Goal: Task Accomplishment & Management: Manage account settings

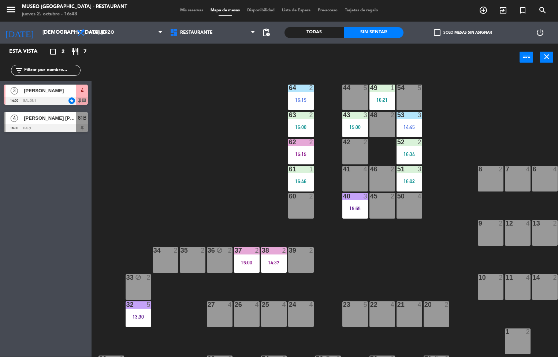
scroll to position [0, 59]
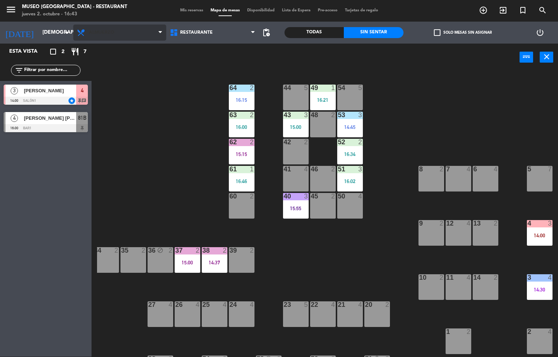
click at [123, 38] on span "Almuerzo" at bounding box center [119, 33] width 93 height 16
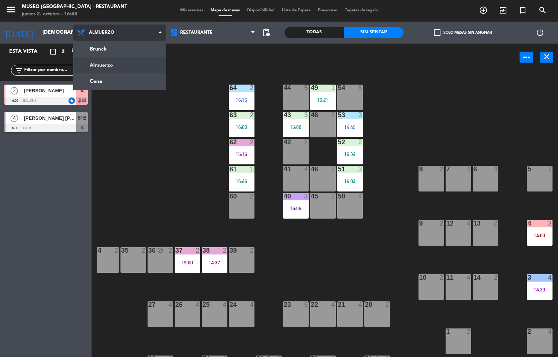
click at [131, 86] on ng-component "menu [GEOGRAPHIC_DATA] - Restaurant jueves 2. octubre - 16:43 Mis reservas Mapa…" at bounding box center [279, 178] width 558 height 357
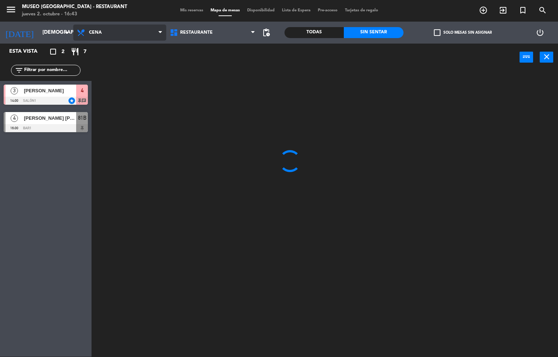
scroll to position [0, 0]
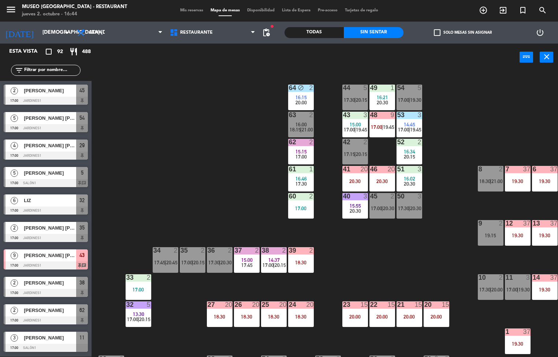
click at [218, 162] on div "44 5 17:30 | 20:15 49 1 16:21 20:30 54 5 17:00 | 19:30 64 block 2 16:15 20:00 4…" at bounding box center [327, 214] width 461 height 286
click at [218, 177] on div "44 5 17:30 | 20:15 49 1 16:21 20:30 54 5 17:00 | 19:30 64 block 2 16:15 20:00 4…" at bounding box center [327, 214] width 461 height 286
click at [405, 128] on span "17:00" at bounding box center [403, 130] width 11 height 6
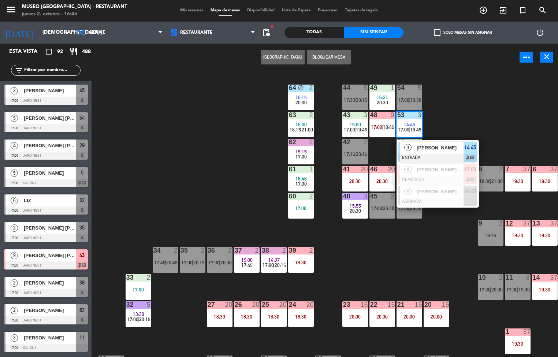
click at [412, 158] on div at bounding box center [437, 158] width 79 height 8
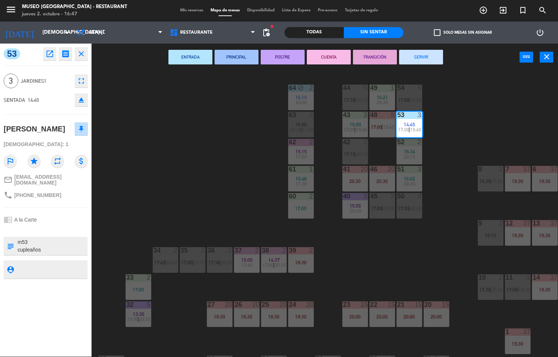
click at [177, 184] on div "44 5 17:30 | 20:15 49 1 16:21 20:30 54 5 17:00 | 19:30 64 block 2 16:15 20:00 4…" at bounding box center [327, 214] width 461 height 286
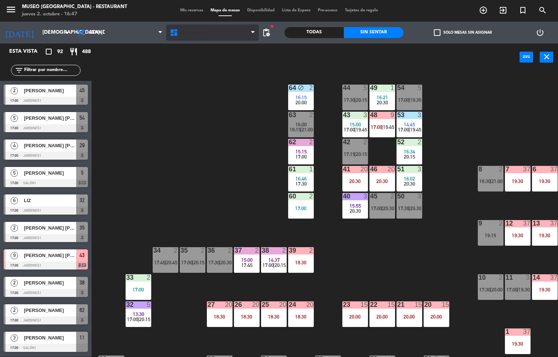
click at [194, 37] on span "Restaurante" at bounding box center [212, 33] width 93 height 16
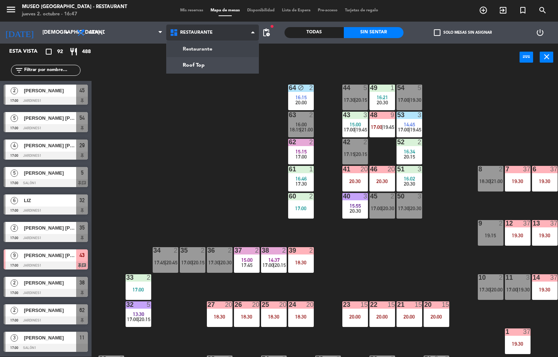
click at [211, 68] on ng-component "menu [GEOGRAPHIC_DATA] - Restaurant jueves 2. octubre - 16:47 Mis reservas Mapa…" at bounding box center [279, 178] width 558 height 357
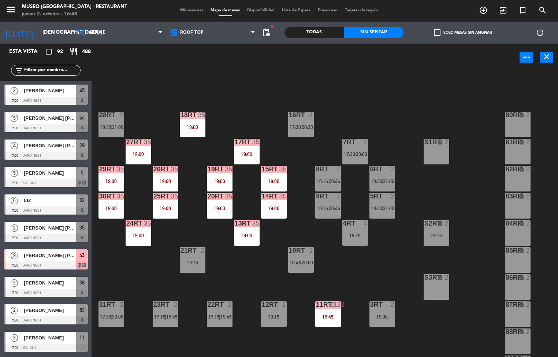
click at [384, 130] on div "18RT 35 19:00 16RT 4 17:30 | 20:30 28RT 2 18:30 | 21:00 80RR lock 2 27RT 35 19:…" at bounding box center [327, 214] width 461 height 286
click at [386, 119] on div "18RT 35 19:00 16RT 4 17:30 | 20:30 28RT 2 18:30 | 21:00 80RR lock 2 27RT 35 19:…" at bounding box center [327, 214] width 461 height 286
click at [395, 98] on div "18RT 35 19:00 16RT 4 17:30 | 20:30 28RT 2 18:30 | 21:00 80RR lock 2 27RT 35 19:…" at bounding box center [327, 214] width 461 height 286
click at [397, 77] on div "18RT 35 19:00 16RT 4 17:30 | 20:30 28RT 2 18:30 | 21:00 80RR lock 2 27RT 35 19:…" at bounding box center [327, 214] width 461 height 286
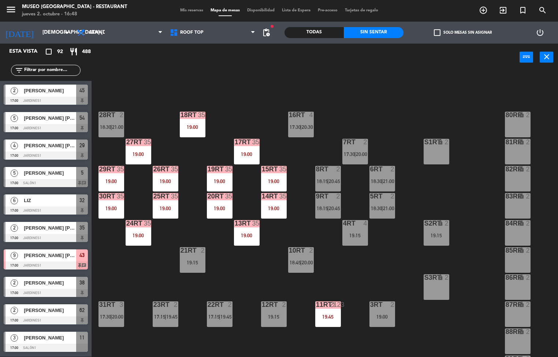
click at [367, 87] on div "18RT 35 19:00 16RT 4 17:30 | 20:30 28RT 2 18:30 | 21:00 80RR lock 2 27RT 35 19:…" at bounding box center [327, 214] width 461 height 286
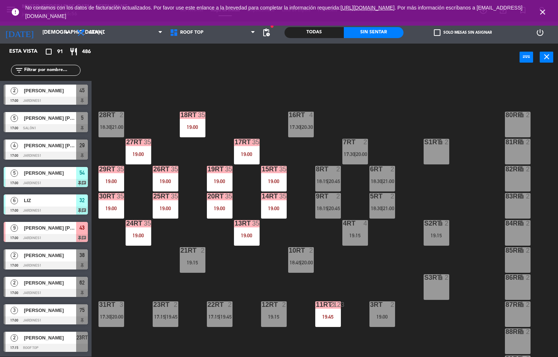
click at [141, 267] on div "18RT 35 19:00 16RT 4 17:30 | 20:30 28RT 2 18:30 | 21:00 80RR lock 2 27RT 35 19:…" at bounding box center [327, 214] width 461 height 286
click at [97, 32] on span "Cena" at bounding box center [95, 32] width 13 height 5
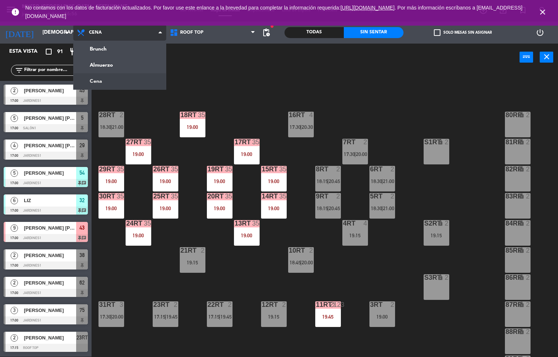
click at [111, 67] on ng-component "menu [GEOGRAPHIC_DATA] - Restaurant jueves 2. octubre - 16:56 Mis reservas Mapa…" at bounding box center [279, 178] width 558 height 357
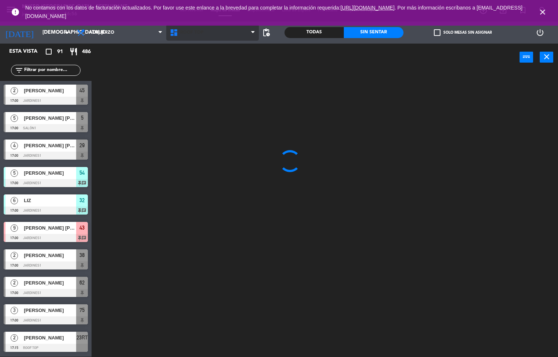
click at [194, 37] on span "Roof Top" at bounding box center [212, 33] width 93 height 16
click at [0, 0] on ul "Restaurante Roof Top" at bounding box center [0, 0] width 0 height 0
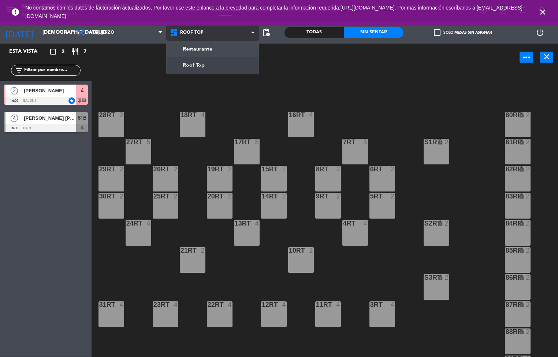
click at [207, 57] on ng-component "menu [GEOGRAPHIC_DATA] - Restaurant jueves 2. octubre - 16:56 Mis reservas Mapa…" at bounding box center [279, 178] width 558 height 357
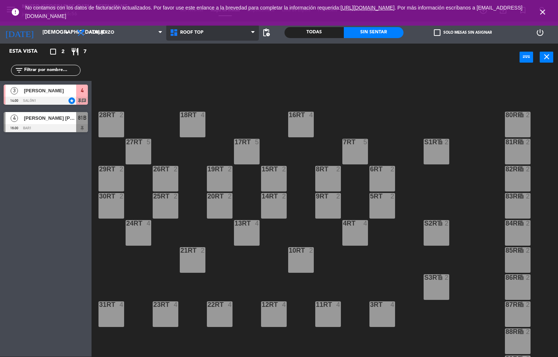
click at [196, 32] on span "Roof Top" at bounding box center [191, 32] width 23 height 5
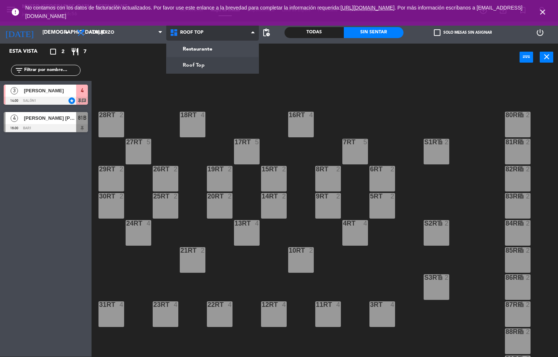
click at [209, 54] on ng-component "menu [GEOGRAPHIC_DATA] - Restaurant jueves 2. octubre - 16:56 Mis reservas Mapa…" at bounding box center [279, 178] width 558 height 357
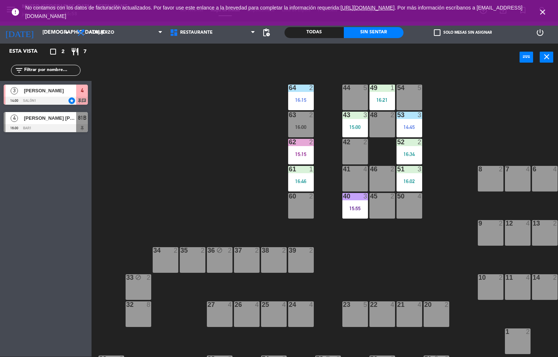
click at [191, 182] on div "44 5 49 1 16:21 54 5 64 2 16:15 48 2 53 3 14:45 63 2 16:00 43 3 15:00 62 2 15:1…" at bounding box center [327, 214] width 461 height 286
click at [97, 30] on span "Almuerzo" at bounding box center [101, 32] width 25 height 5
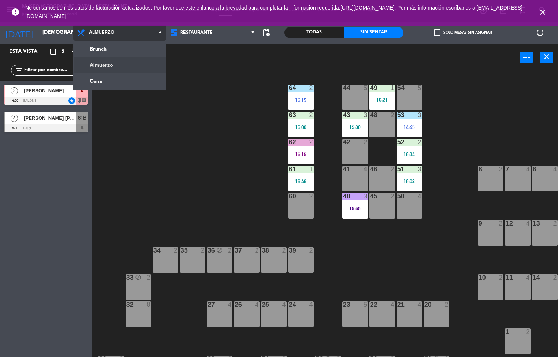
click at [101, 84] on ng-component "menu [GEOGRAPHIC_DATA] - Restaurant jueves 2. octubre - 16:58 Mis reservas Mapa…" at bounding box center [279, 178] width 558 height 357
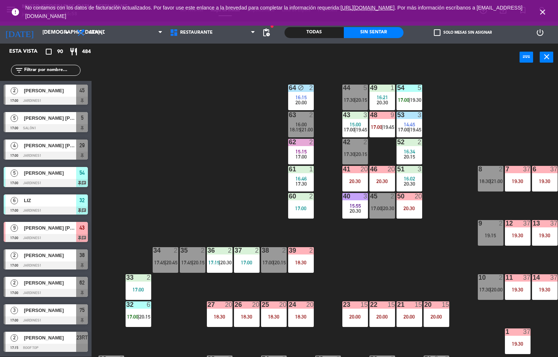
click at [347, 265] on div "44 5 17:30 | 20:15 49 1 16:21 20:30 54 5 17:00 | 19:30 64 block 2 16:15 20:00 4…" at bounding box center [327, 214] width 461 height 286
click at [340, 170] on div "41" at bounding box center [343, 169] width 12 height 7
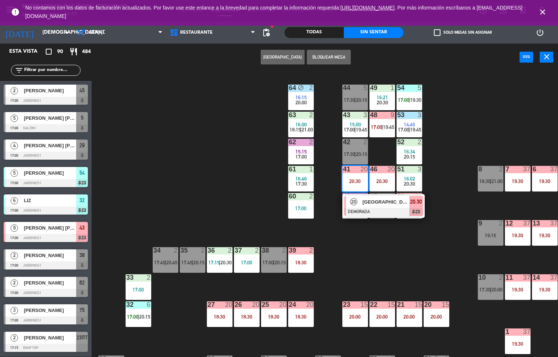
click at [220, 319] on div "18:30" at bounding box center [220, 316] width 26 height 5
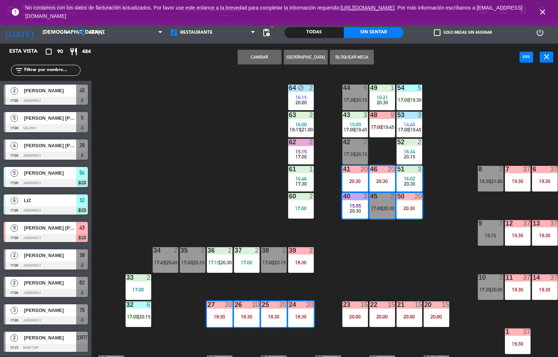
click at [223, 316] on div "18:30" at bounding box center [220, 316] width 26 height 5
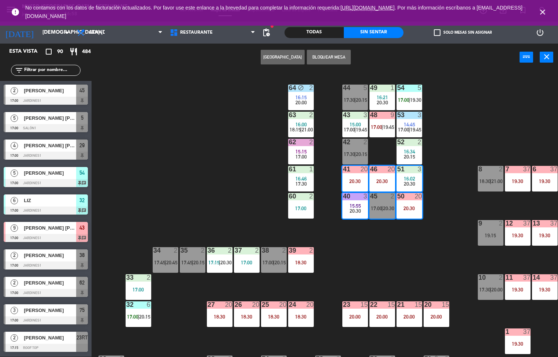
click at [185, 307] on div "44 5 17:30 | 20:15 49 1 16:21 20:30 54 5 17:00 | 19:30 64 block 2 16:15 20:00 4…" at bounding box center [327, 214] width 461 height 286
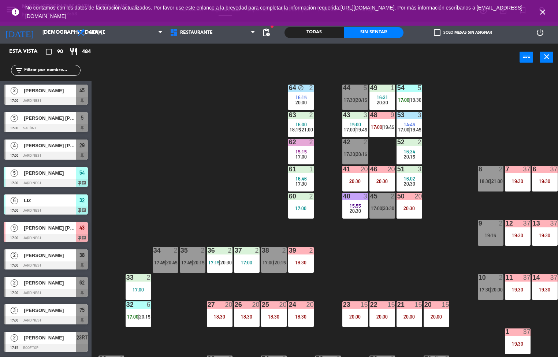
click at [222, 311] on div "27 20 18:30" at bounding box center [220, 314] width 26 height 26
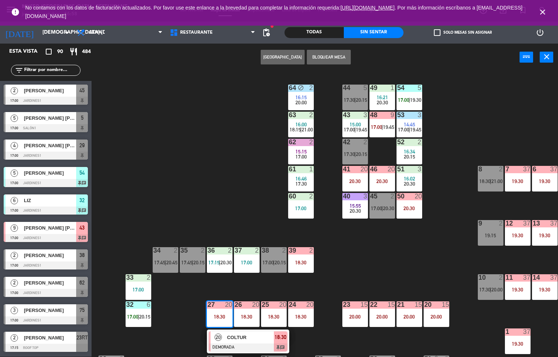
click at [239, 335] on span "COLTUR" at bounding box center [250, 338] width 47 height 8
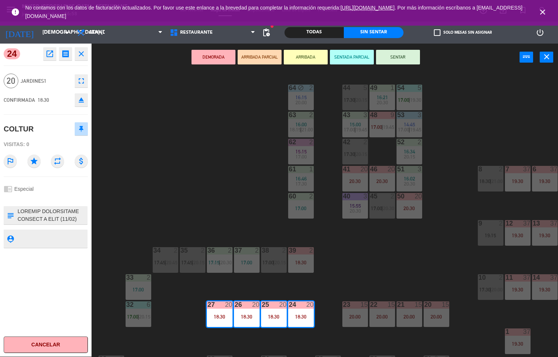
click at [47, 54] on icon "open_in_new" at bounding box center [49, 53] width 9 height 9
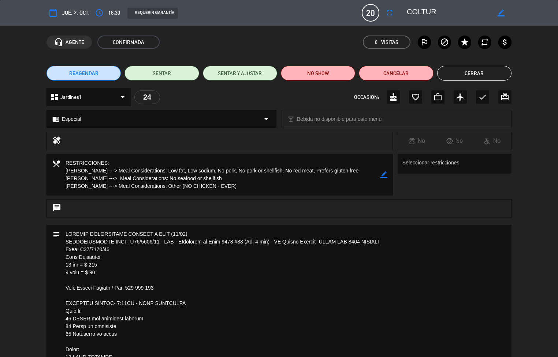
click at [150, 205] on div "chat" at bounding box center [279, 208] width 465 height 18
click at [152, 177] on textarea at bounding box center [220, 175] width 320 height 42
click at [151, 162] on textarea at bounding box center [220, 175] width 320 height 42
click at [151, 143] on div at bounding box center [227, 141] width 320 height 10
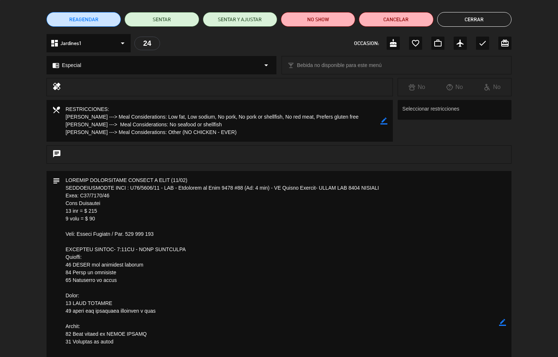
click at [246, 276] on textarea at bounding box center [279, 322] width 439 height 303
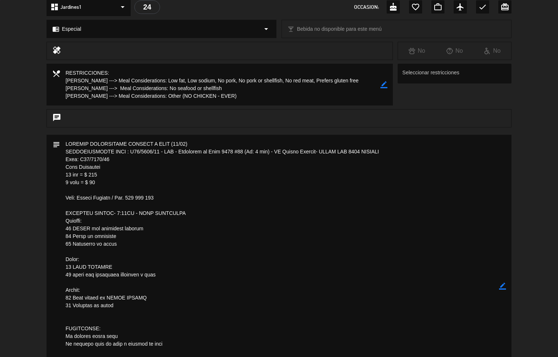
scroll to position [112, 0]
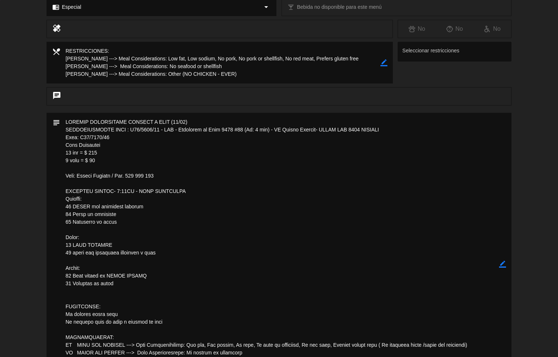
click at [263, 157] on textarea at bounding box center [279, 264] width 439 height 303
click at [262, 148] on textarea at bounding box center [279, 264] width 439 height 303
click at [268, 135] on textarea at bounding box center [279, 264] width 439 height 303
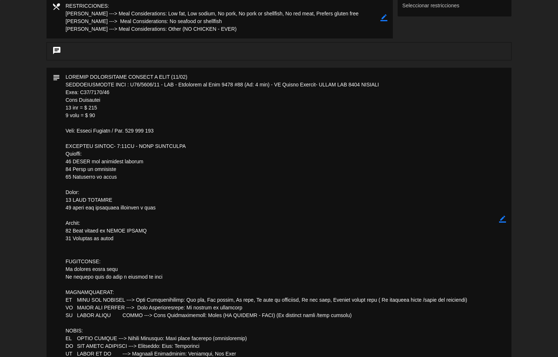
click at [257, 106] on textarea at bounding box center [279, 219] width 439 height 303
click at [265, 86] on textarea at bounding box center [279, 219] width 439 height 303
click at [266, 86] on textarea at bounding box center [279, 219] width 439 height 303
click at [190, 68] on textarea at bounding box center [279, 219] width 439 height 303
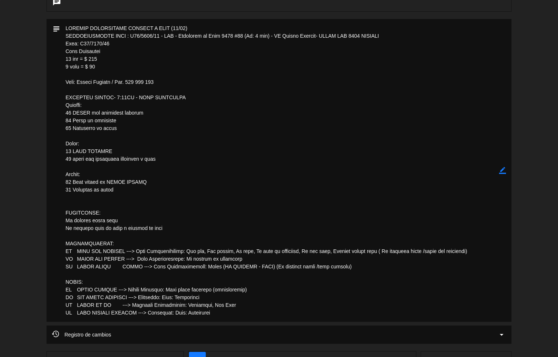
scroll to position [263, 0]
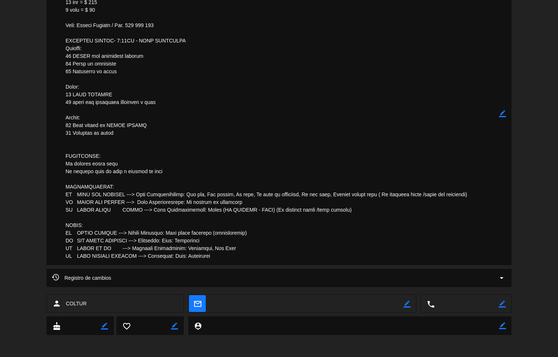
click at [276, 84] on textarea at bounding box center [279, 113] width 439 height 303
click at [275, 51] on textarea at bounding box center [279, 113] width 439 height 303
click at [278, 31] on textarea at bounding box center [279, 113] width 439 height 303
click at [285, 3] on textarea at bounding box center [279, 113] width 439 height 303
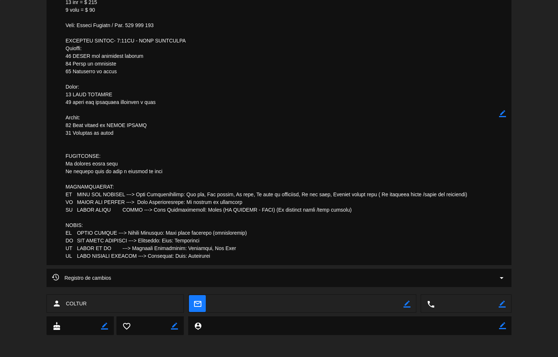
scroll to position [143, 0]
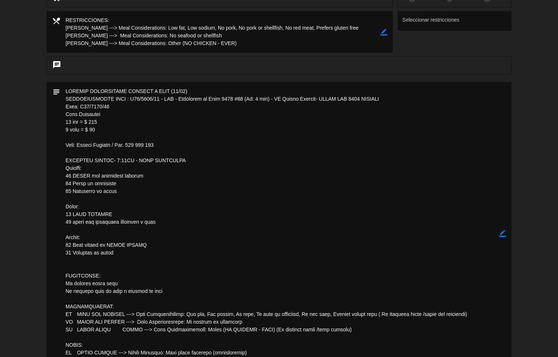
click at [288, 213] on textarea at bounding box center [279, 233] width 439 height 303
click at [287, 213] on textarea at bounding box center [279, 233] width 439 height 303
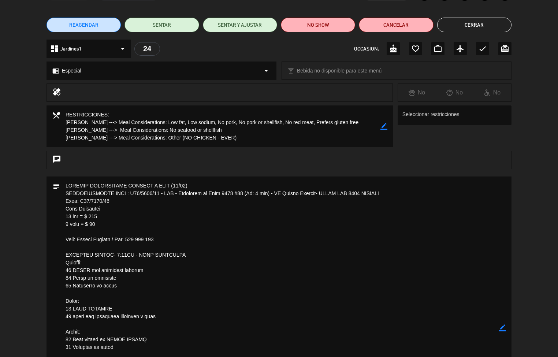
click at [302, 296] on textarea at bounding box center [279, 327] width 439 height 303
click at [304, 300] on textarea at bounding box center [279, 327] width 439 height 303
click at [305, 302] on textarea at bounding box center [279, 327] width 439 height 303
click at [305, 309] on textarea at bounding box center [279, 327] width 439 height 303
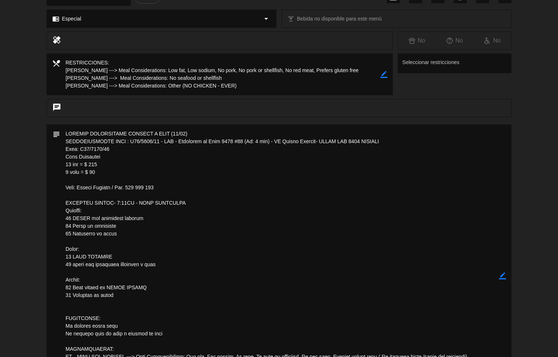
click at [352, 53] on textarea at bounding box center [220, 74] width 320 height 42
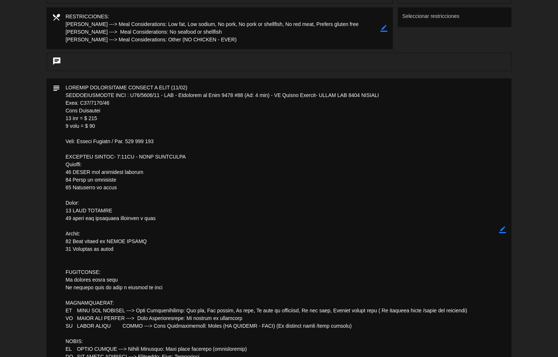
scroll to position [148, 0]
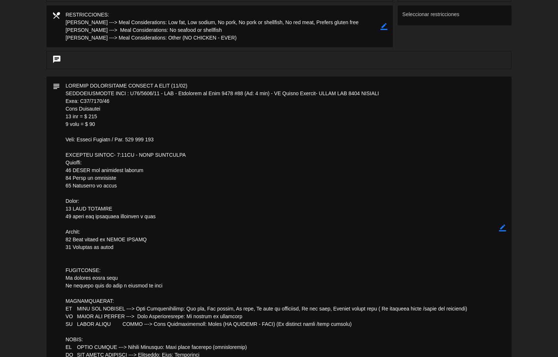
click at [222, 248] on textarea at bounding box center [279, 228] width 439 height 303
click at [224, 226] on textarea at bounding box center [279, 228] width 439 height 303
click at [227, 206] on textarea at bounding box center [279, 228] width 439 height 303
click at [237, 177] on textarea at bounding box center [279, 228] width 439 height 303
click at [243, 141] on textarea at bounding box center [279, 228] width 439 height 303
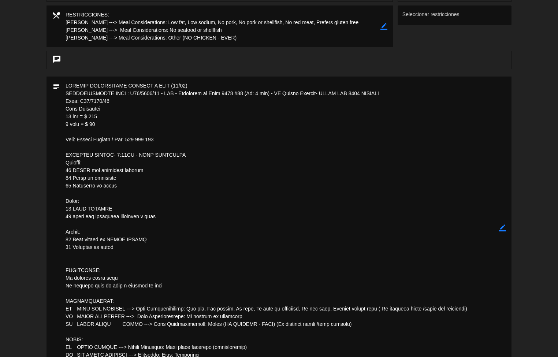
click at [246, 130] on textarea at bounding box center [279, 228] width 439 height 303
click at [250, 120] on textarea at bounding box center [279, 228] width 439 height 303
click at [254, 114] on textarea at bounding box center [279, 228] width 439 height 303
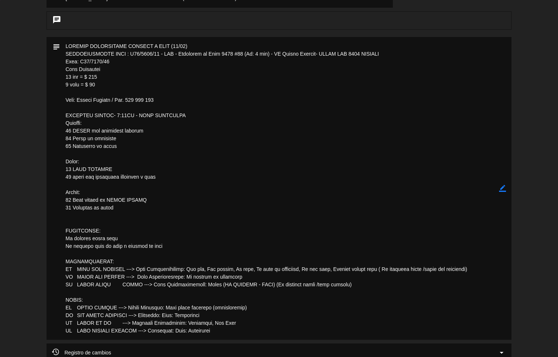
click at [316, 86] on textarea at bounding box center [279, 188] width 439 height 303
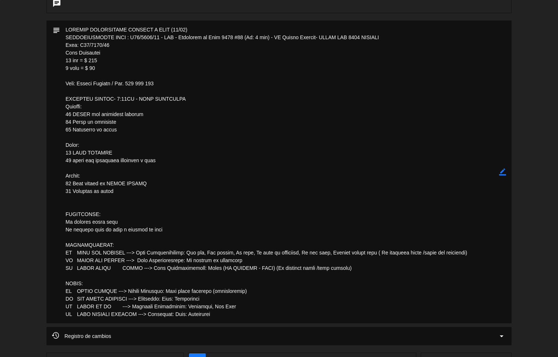
click at [295, 92] on textarea at bounding box center [279, 172] width 439 height 303
click at [293, 121] on textarea at bounding box center [279, 172] width 439 height 303
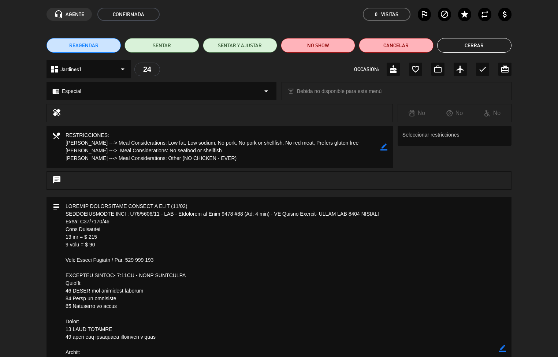
click at [473, 43] on button "Cerrar" at bounding box center [474, 45] width 74 height 15
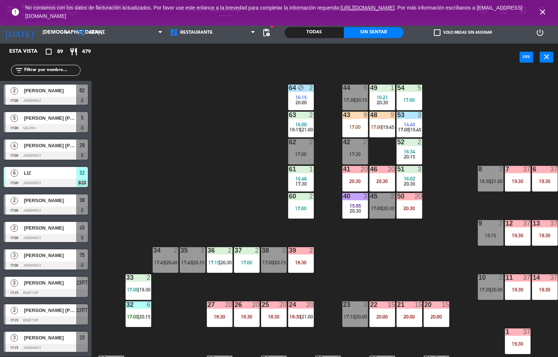
scroll to position [1, 0]
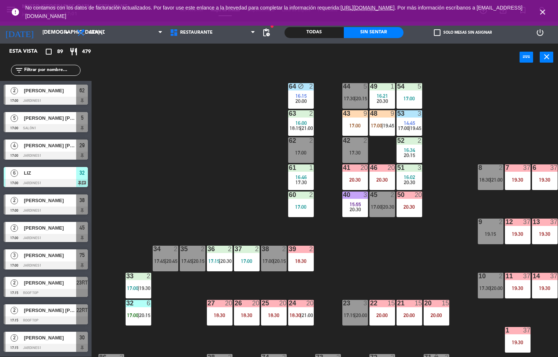
click at [382, 315] on div "20:00" at bounding box center [382, 315] width 26 height 5
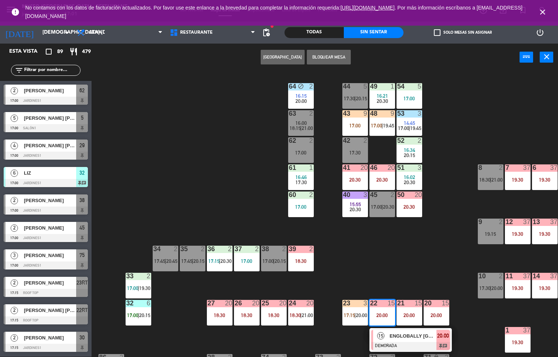
click at [406, 336] on span "ENGLOBALLY [GEOGRAPHIC_DATA]" at bounding box center [413, 336] width 47 height 8
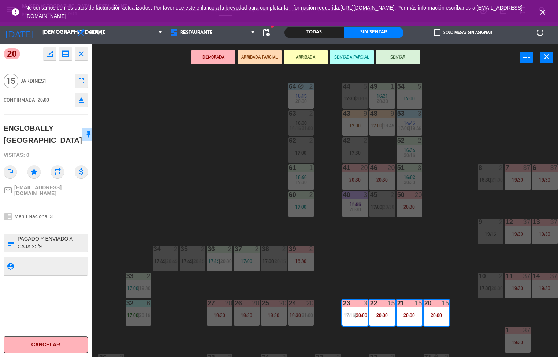
click at [51, 56] on icon "open_in_new" at bounding box center [49, 53] width 9 height 9
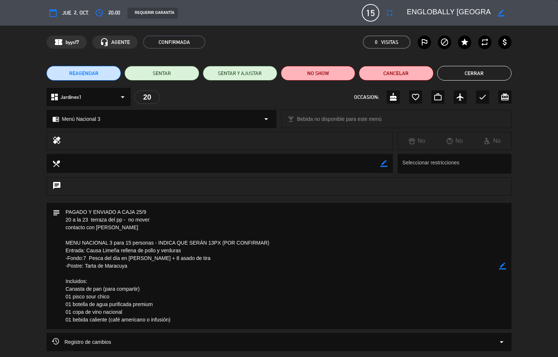
click at [177, 207] on textarea at bounding box center [279, 266] width 439 height 126
click at [178, 161] on textarea at bounding box center [220, 163] width 320 height 19
click at [179, 144] on div at bounding box center [227, 141] width 320 height 10
click at [179, 127] on div "chrome_reader_mode Menú Nacional 3 arrow_drop_down" at bounding box center [161, 119] width 229 height 18
click at [179, 125] on div "chrome_reader_mode Menú Nacional 3 arrow_drop_down" at bounding box center [161, 119] width 229 height 18
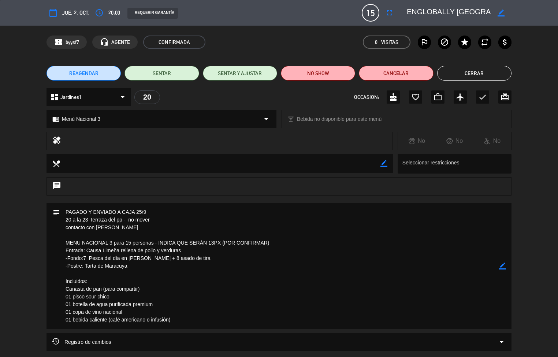
click at [179, 125] on div "chrome_reader_mode Menú Nacional 3 arrow_drop_down" at bounding box center [161, 119] width 229 height 18
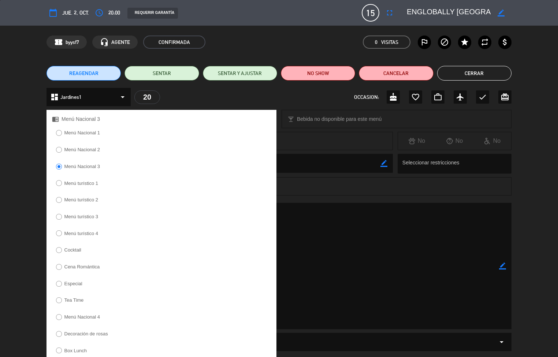
click at [341, 234] on textarea at bounding box center [279, 266] width 439 height 126
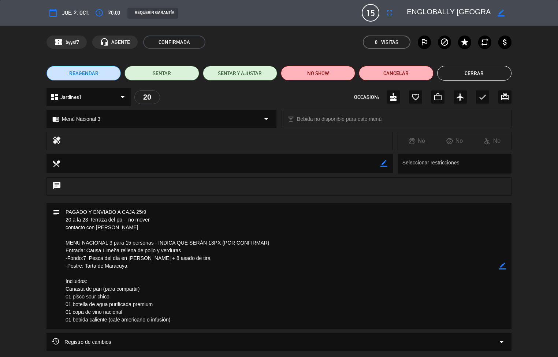
scroll to position [20, 0]
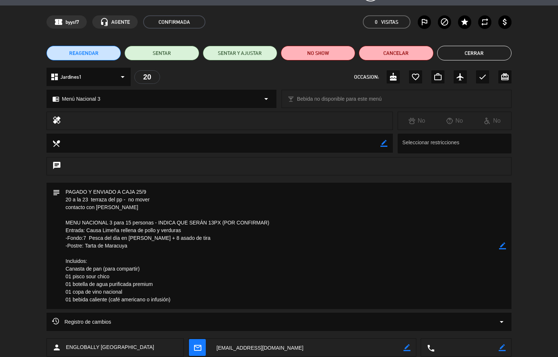
click at [205, 185] on textarea at bounding box center [279, 246] width 439 height 126
click at [211, 150] on textarea at bounding box center [220, 143] width 320 height 19
click at [216, 149] on textarea at bounding box center [220, 143] width 320 height 19
click at [218, 145] on textarea at bounding box center [220, 143] width 320 height 19
click at [486, 57] on button "Cerrar" at bounding box center [474, 53] width 74 height 15
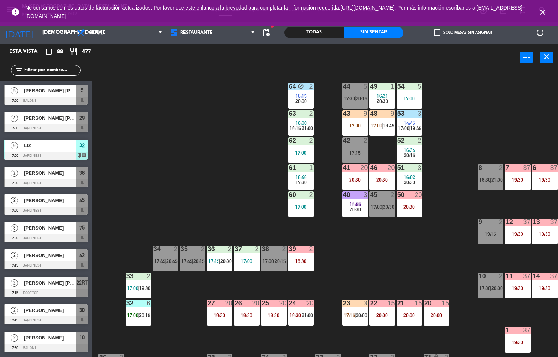
scroll to position [0, 0]
click at [543, 180] on div "19:30" at bounding box center [545, 179] width 26 height 5
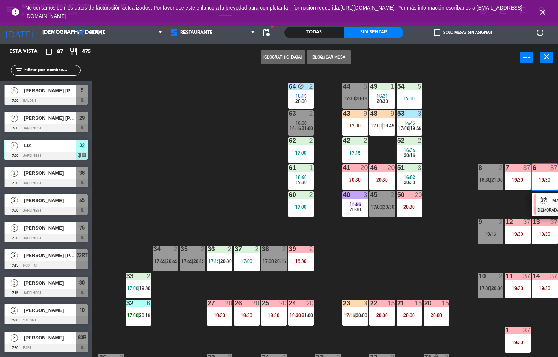
click at [521, 178] on div "19:30" at bounding box center [518, 179] width 26 height 5
click at [453, 207] on div "44 5 17:30 | 20:15 49 1 16:21 20:30 54 5 17:00 64 block 2 16:15 20:00 48 9 17:0…" at bounding box center [327, 214] width 461 height 286
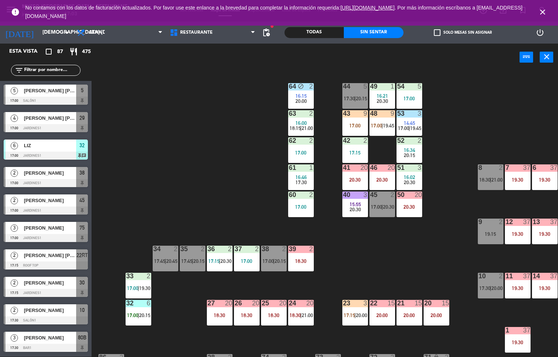
click at [512, 177] on div "19:30" at bounding box center [518, 179] width 26 height 5
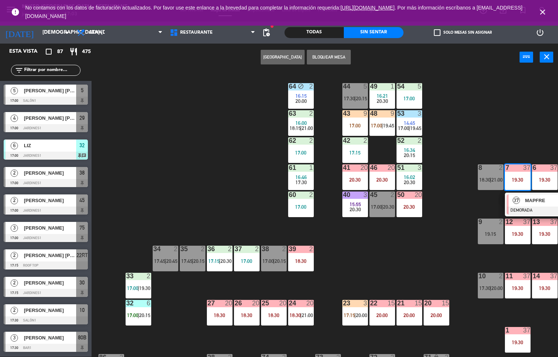
click at [529, 204] on div "MAPFRE" at bounding box center [548, 200] width 48 height 12
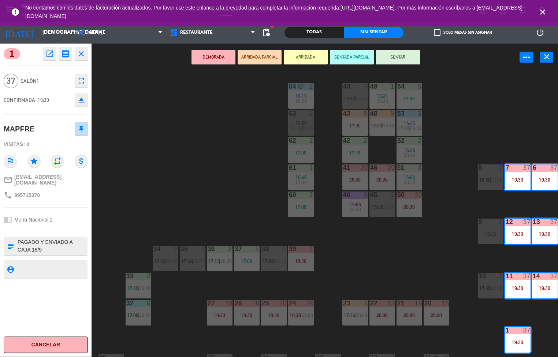
click at [51, 54] on icon "open_in_new" at bounding box center [49, 53] width 9 height 9
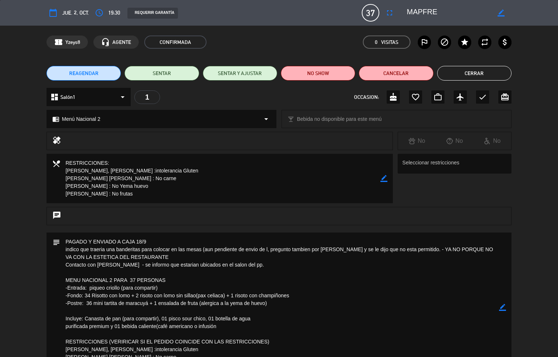
click at [266, 192] on textarea at bounding box center [220, 178] width 320 height 49
click at [267, 172] on textarea at bounding box center [220, 178] width 320 height 49
click at [267, 157] on textarea at bounding box center [220, 178] width 320 height 49
click at [272, 88] on div "dashboard Salón1 arrow_drop_down 1 OCCASION: cake favorite_border work_outline …" at bounding box center [279, 97] width 465 height 18
click at [274, 88] on div "dashboard Salón1 arrow_drop_down 1 OCCASION: cake favorite_border work_outline …" at bounding box center [279, 97] width 465 height 18
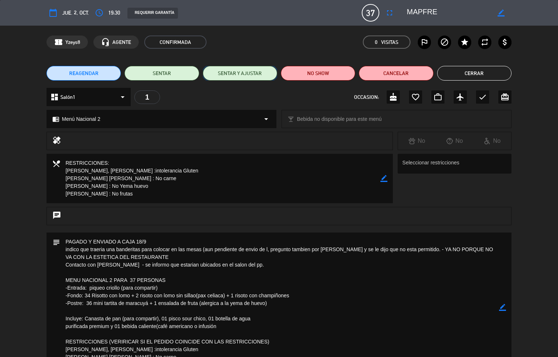
click at [274, 66] on button "SENTAR Y AJUSTAR" at bounding box center [240, 73] width 74 height 15
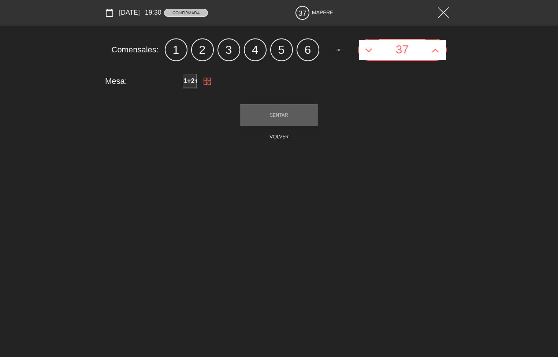
click at [539, 249] on div "calendar_today [DATE] 19:30 CONFIRMADA 37 MAPFRE Comensales: 1 2 3 4 5 6 - or -…" at bounding box center [279, 178] width 558 height 357
click at [445, 15] on img at bounding box center [443, 12] width 11 height 11
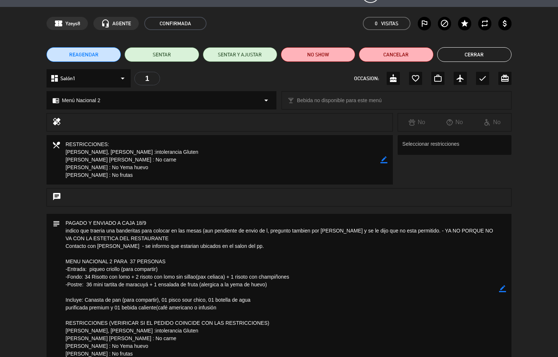
scroll to position [117, 0]
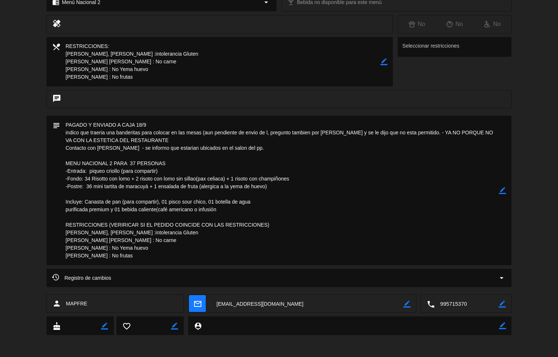
click at [290, 265] on textarea at bounding box center [279, 190] width 439 height 149
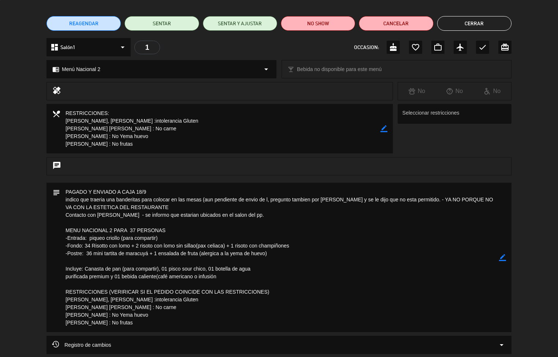
click at [289, 292] on textarea at bounding box center [279, 257] width 439 height 149
click at [288, 296] on textarea at bounding box center [279, 257] width 439 height 149
click at [288, 295] on textarea at bounding box center [279, 257] width 439 height 149
click at [288, 296] on textarea at bounding box center [279, 257] width 439 height 149
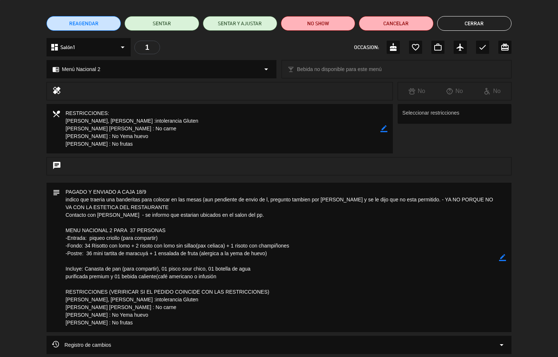
click at [288, 294] on textarea at bounding box center [279, 257] width 439 height 149
click at [288, 295] on textarea at bounding box center [279, 257] width 439 height 149
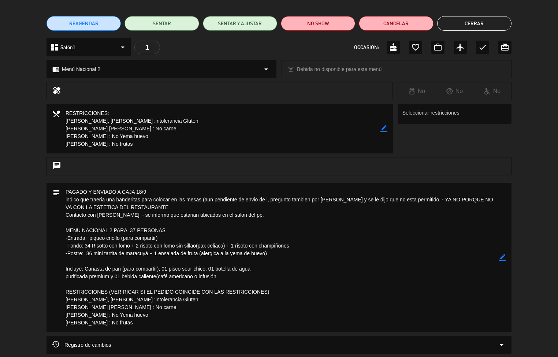
click at [287, 294] on textarea at bounding box center [279, 257] width 439 height 149
click at [287, 293] on textarea at bounding box center [279, 257] width 439 height 149
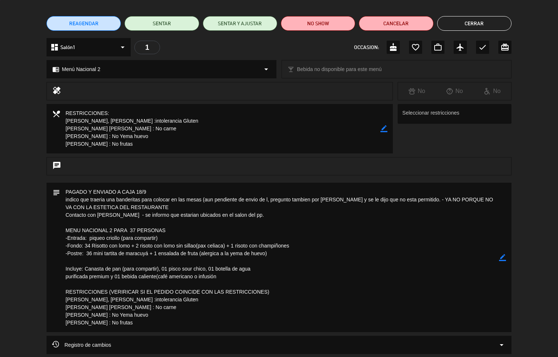
click at [287, 293] on textarea at bounding box center [279, 257] width 439 height 149
click at [523, 149] on div "local_dining border_color Seleccionar restricciones" at bounding box center [279, 130] width 558 height 53
click at [511, 185] on div "subject border_color" at bounding box center [279, 257] width 465 height 149
click at [509, 216] on div "subject border_color" at bounding box center [279, 257] width 465 height 149
click at [511, 254] on div "subject border_color" at bounding box center [279, 257] width 465 height 149
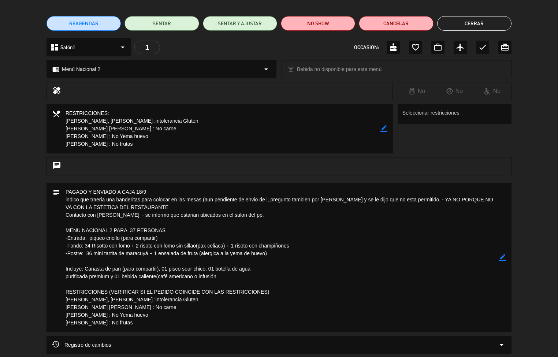
click at [510, 257] on div "subject border_color" at bounding box center [279, 257] width 465 height 149
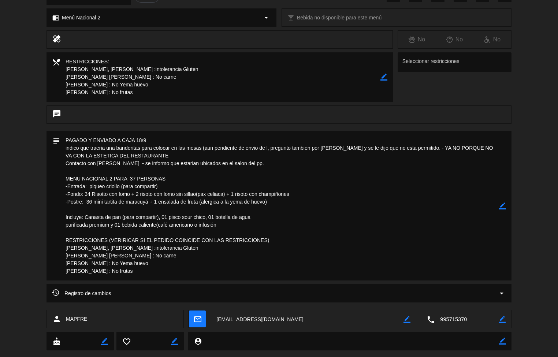
scroll to position [29, 0]
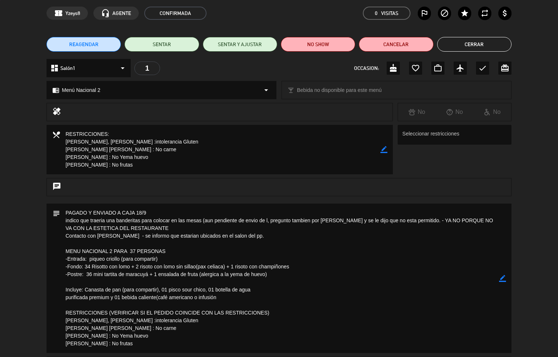
click at [524, 297] on div "subject border_color" at bounding box center [279, 280] width 558 height 153
click at [523, 312] on div "subject border_color" at bounding box center [279, 280] width 558 height 153
click at [474, 42] on button "Cerrar" at bounding box center [474, 44] width 74 height 15
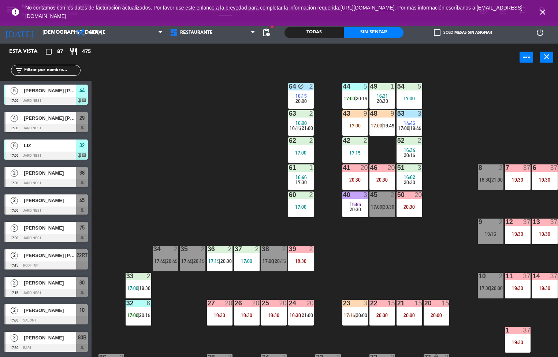
scroll to position [0, 0]
click at [516, 180] on div "19:30" at bounding box center [518, 179] width 26 height 5
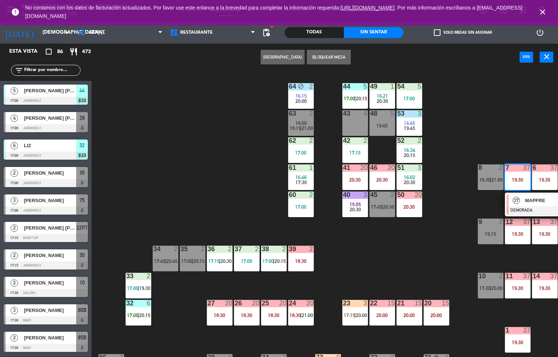
click at [527, 201] on span "MAPFRE" at bounding box center [548, 201] width 47 height 8
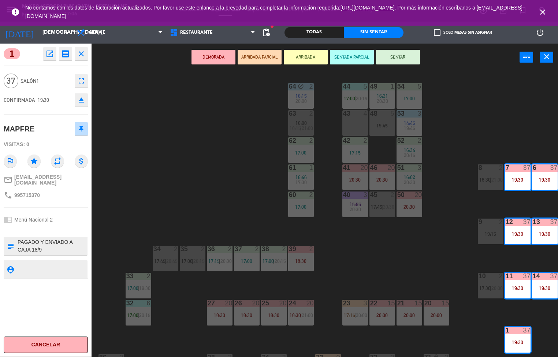
click at [195, 180] on div "menu [GEOGRAPHIC_DATA] - Restaurant jueves 2. octubre - 17:06 Mis reservas Mapa…" at bounding box center [279, 178] width 558 height 357
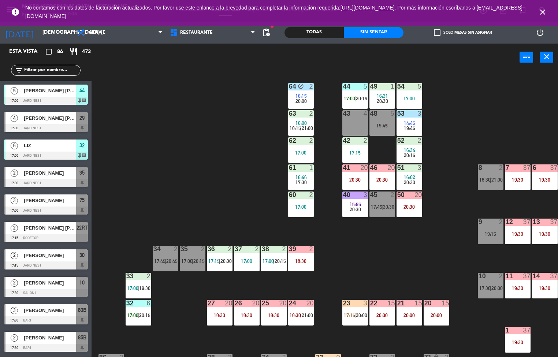
scroll to position [11, 0]
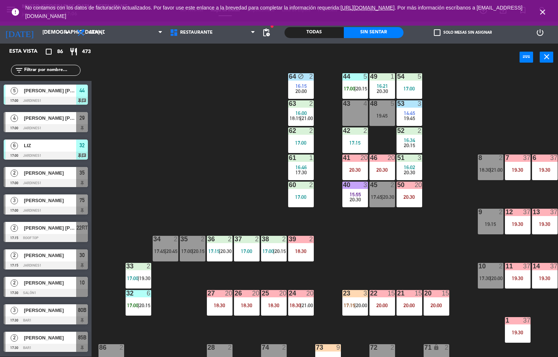
click at [437, 301] on div "20 15 20:00" at bounding box center [437, 303] width 26 height 26
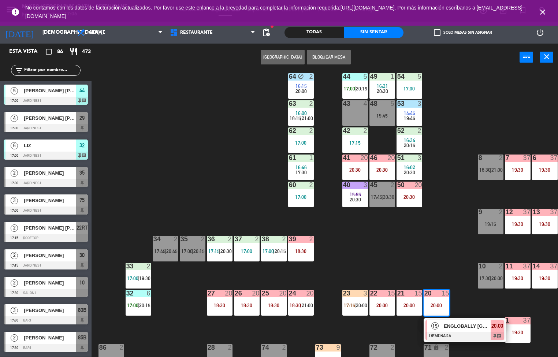
click at [460, 324] on span "ENGLOBALLY [GEOGRAPHIC_DATA]" at bounding box center [467, 326] width 47 height 8
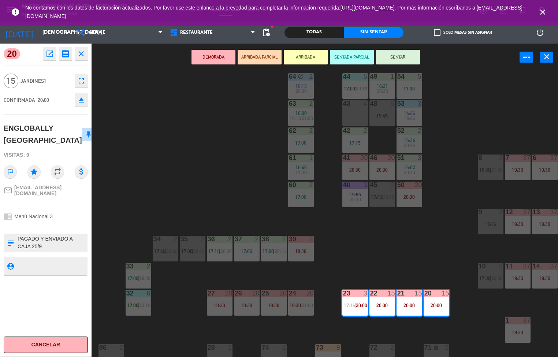
click at [223, 186] on div "44 5 17:00 | 20:15 49 1 16:21 20:30 54 5 17:00 64 block 2 16:15 20:00 48 5 19:4…" at bounding box center [327, 214] width 461 height 286
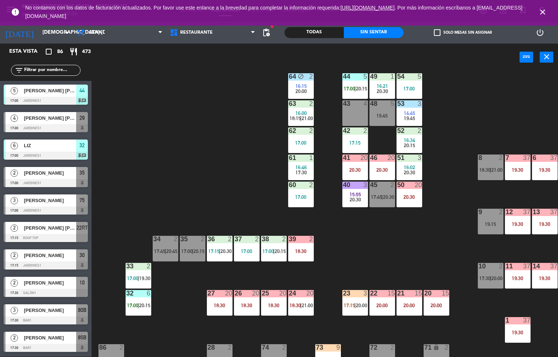
click at [517, 168] on div "19:30" at bounding box center [518, 169] width 26 height 5
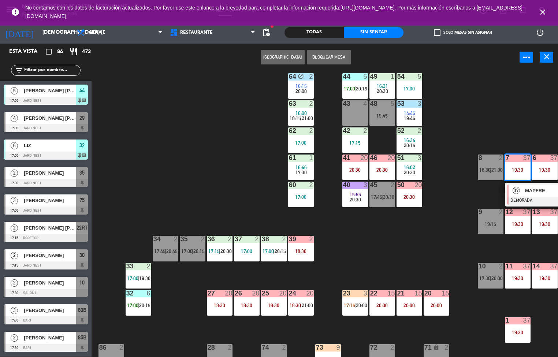
click at [519, 169] on div "7 37 19:30" at bounding box center [518, 168] width 26 height 26
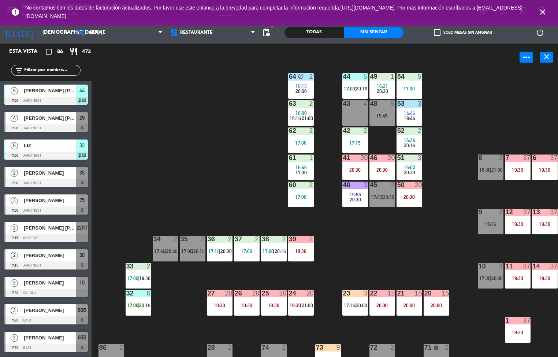
scroll to position [15, 0]
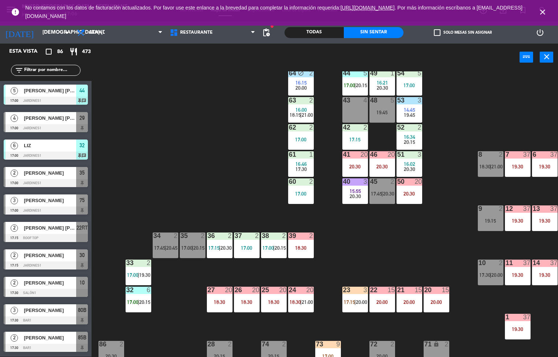
click at [520, 167] on div "19:30" at bounding box center [518, 166] width 26 height 5
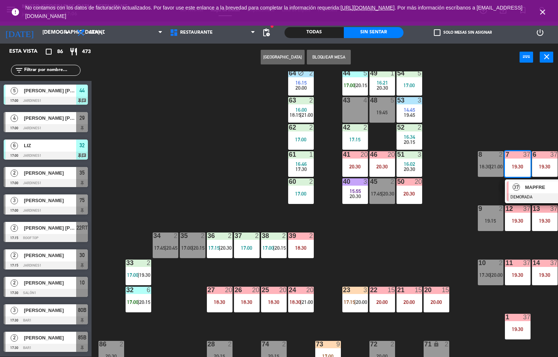
click at [527, 196] on div at bounding box center [546, 197] width 79 height 8
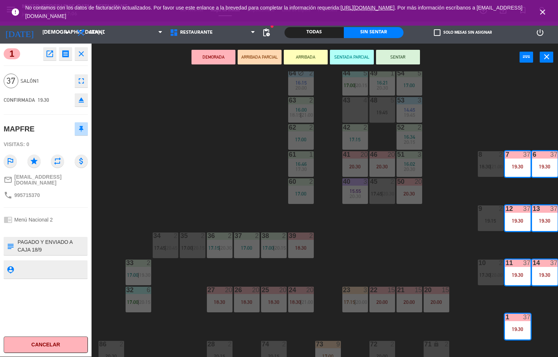
click at [50, 55] on icon "open_in_new" at bounding box center [49, 53] width 9 height 9
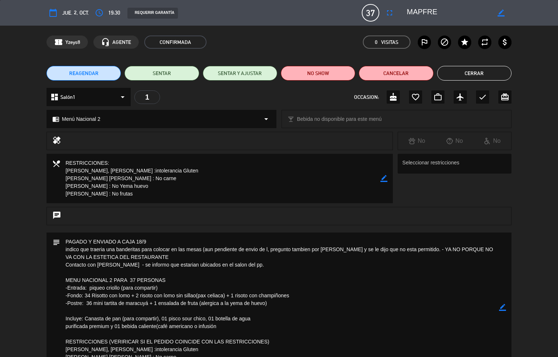
click at [304, 283] on textarea at bounding box center [279, 307] width 439 height 149
click at [305, 257] on textarea at bounding box center [279, 307] width 439 height 149
click at [309, 202] on textarea at bounding box center [220, 178] width 320 height 49
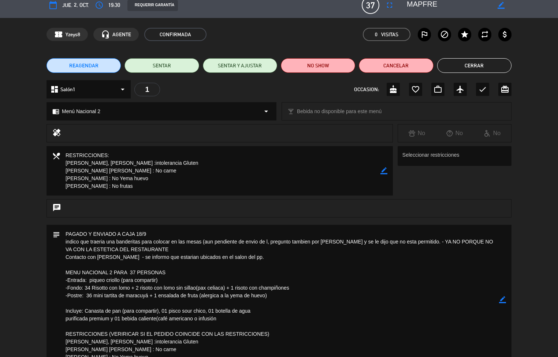
click at [317, 180] on textarea at bounding box center [220, 170] width 320 height 49
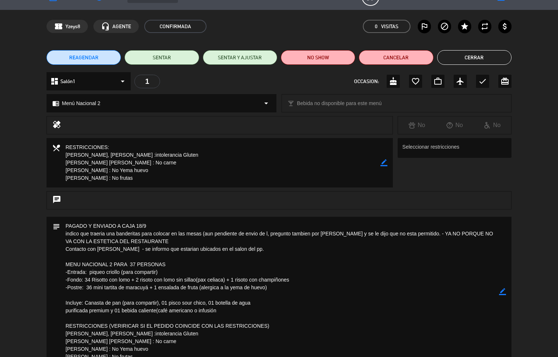
click at [330, 149] on textarea at bounding box center [220, 162] width 320 height 49
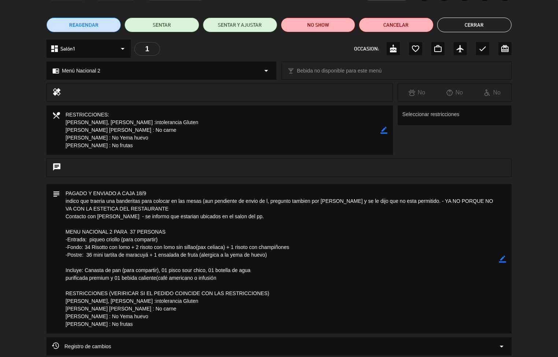
scroll to position [104, 0]
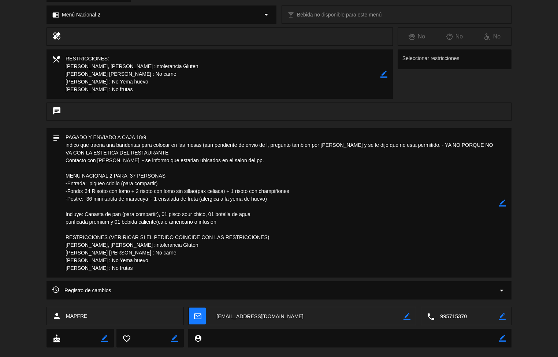
click at [354, 40] on div at bounding box center [227, 36] width 320 height 10
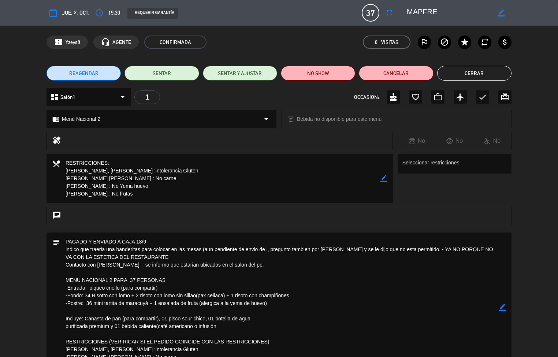
click at [304, 283] on textarea at bounding box center [279, 307] width 439 height 149
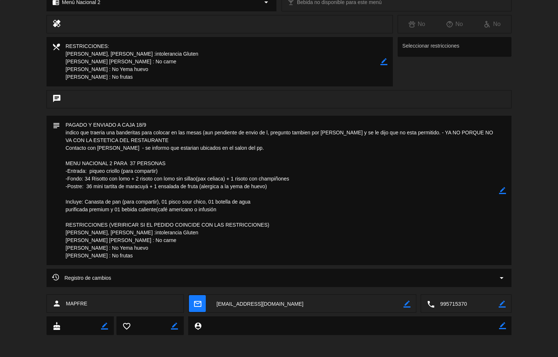
click at [322, 128] on textarea at bounding box center [279, 190] width 439 height 149
click at [321, 129] on textarea at bounding box center [279, 190] width 439 height 149
click at [321, 127] on textarea at bounding box center [279, 190] width 439 height 149
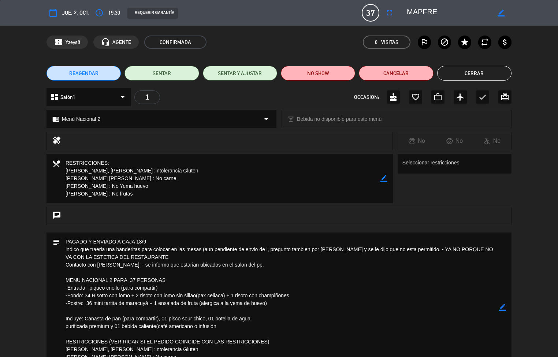
click at [483, 77] on button "Cerrar" at bounding box center [474, 73] width 74 height 15
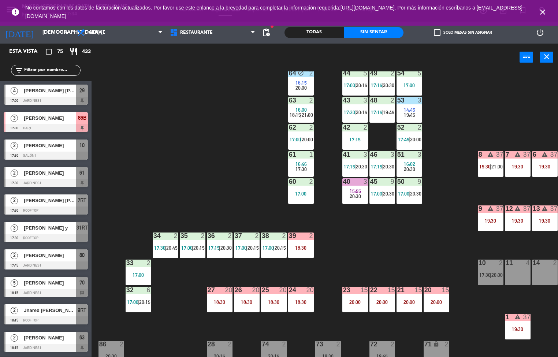
scroll to position [0, 0]
click at [383, 102] on div at bounding box center [382, 100] width 12 height 7
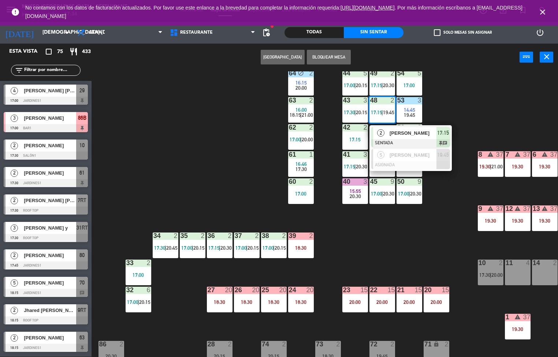
click at [428, 137] on div "[PERSON_NAME]" at bounding box center [413, 133] width 48 height 12
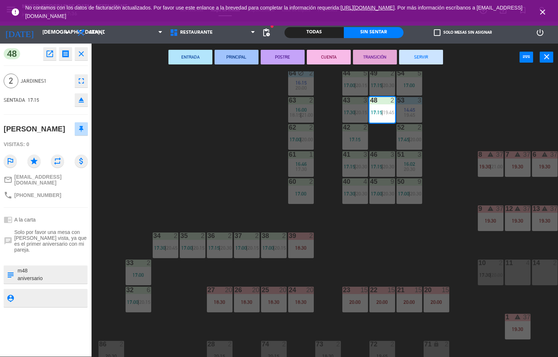
click at [211, 130] on div "menu [GEOGRAPHIC_DATA] - Restaurant jueves 2. octubre - 17:36 Mis reservas Mapa…" at bounding box center [279, 178] width 558 height 357
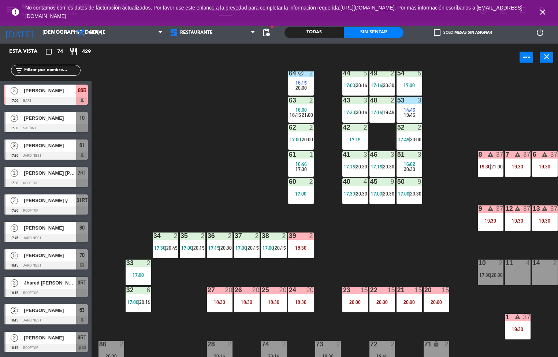
click at [301, 86] on span "20:00" at bounding box center [300, 88] width 11 height 6
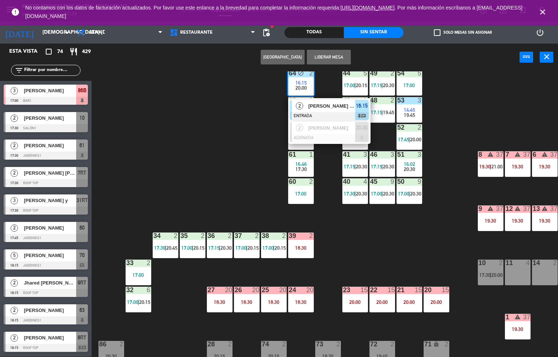
scroll to position [23, 0]
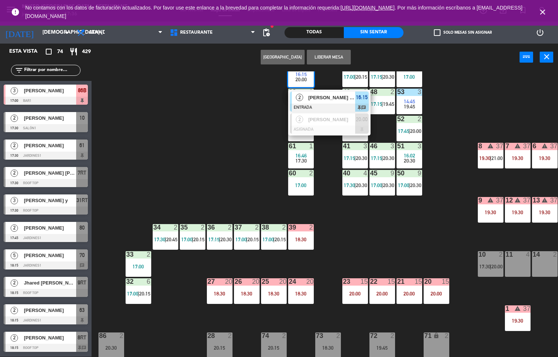
click at [322, 96] on span "[PERSON_NAME] [PERSON_NAME]" at bounding box center [331, 98] width 47 height 8
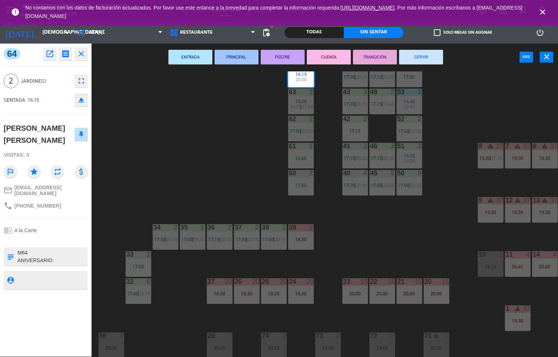
click at [382, 238] on div "44 5 17:00 | 20:15 49 2 17:15 | 20:30 54 5 17:00 64 block 2 16:15 20:00 48 2 17…" at bounding box center [327, 214] width 461 height 286
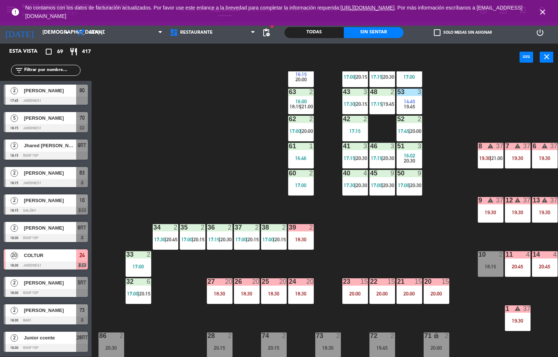
click at [304, 131] on span "20:00" at bounding box center [307, 131] width 11 height 6
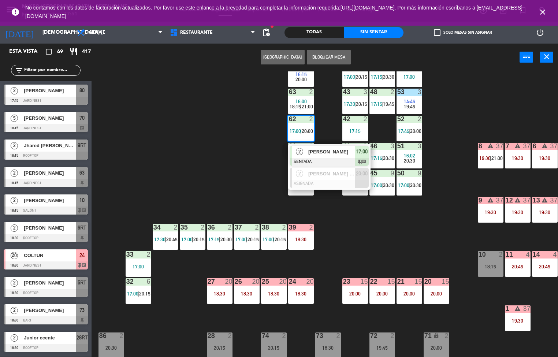
click at [339, 159] on div at bounding box center [329, 162] width 79 height 8
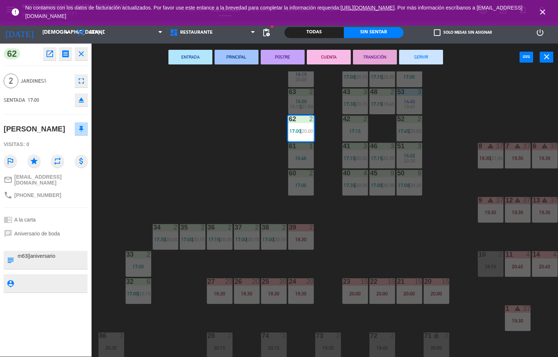
click at [391, 220] on div "44 5 17:00 | 20:15 49 2 17:15 | 20:30 54 5 17:00 64 block 2 16:15 20:00 48 2 17…" at bounding box center [327, 214] width 461 height 286
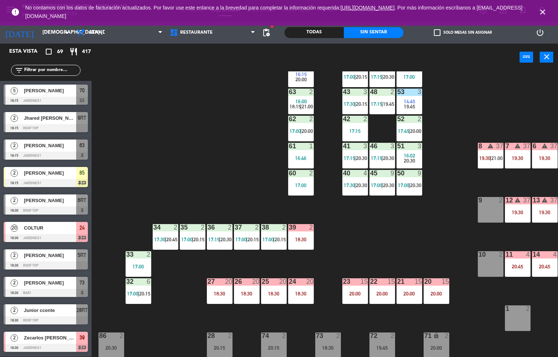
click at [239, 135] on div "44 5 17:00 | 20:15 49 2 17:15 | 20:30 54 5 17:00 64 block 2 16:15 20:00 48 2 17…" at bounding box center [327, 214] width 461 height 286
click at [211, 127] on div "44 5 17:00 | 20:15 49 2 17:15 | 20:30 54 5 17:00 64 block 2 16:15 20:00 48 2 17…" at bounding box center [327, 214] width 461 height 286
click at [205, 192] on div "44 5 17:00 | 20:15 49 2 17:15 | 20:30 54 5 17:00 64 block 2 16:15 20:00 48 2 17…" at bounding box center [327, 214] width 461 height 286
click at [210, 131] on div "44 5 17:00 | 20:15 49 2 17:15 | 20:30 54 5 17:00 64 block 2 16:15 20:00 48 2 17…" at bounding box center [327, 214] width 461 height 286
click at [208, 174] on div "44 5 17:00 | 20:15 49 2 17:15 | 20:30 54 5 17:00 64 block 2 16:15 20:00 48 2 17…" at bounding box center [327, 214] width 461 height 286
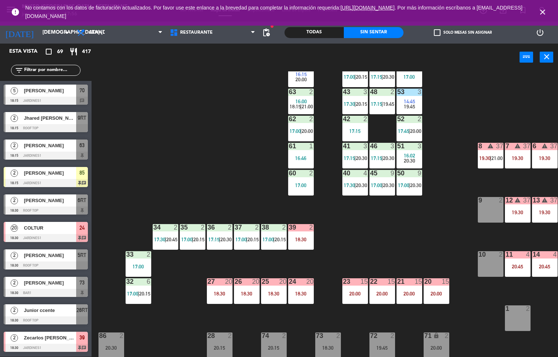
click at [208, 191] on div "44 5 17:00 | 20:15 49 2 17:15 | 20:30 54 5 17:00 64 block 2 16:15 20:00 48 2 17…" at bounding box center [327, 214] width 461 height 286
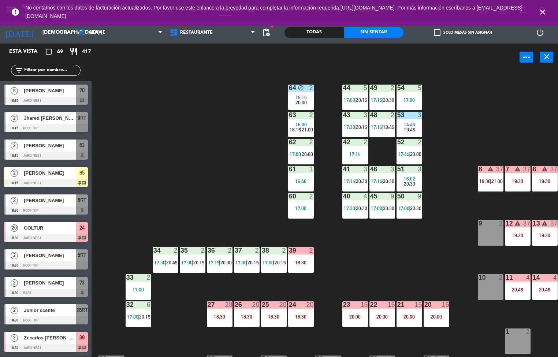
click at [412, 96] on div "54 5 17:00" at bounding box center [410, 98] width 26 height 26
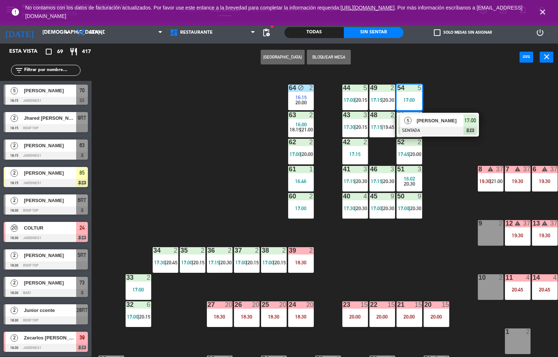
click at [446, 117] on span "[PERSON_NAME]" at bounding box center [440, 121] width 47 height 8
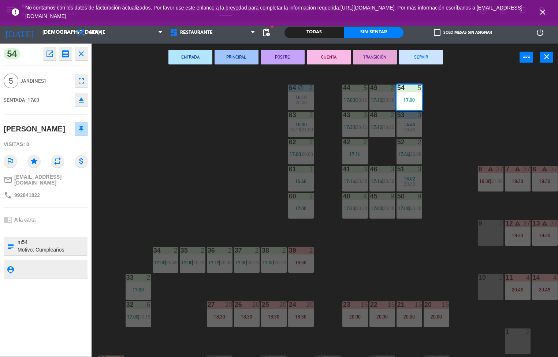
click at [228, 167] on div "44 5 17:00 | 20:15 49 2 17:15 | 20:30 54 5 17:00 64 block 2 16:15 20:00 48 2 17…" at bounding box center [327, 214] width 461 height 286
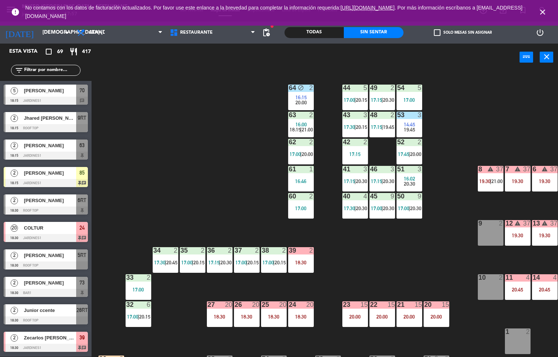
click at [350, 98] on span "17:00" at bounding box center [349, 100] width 11 height 6
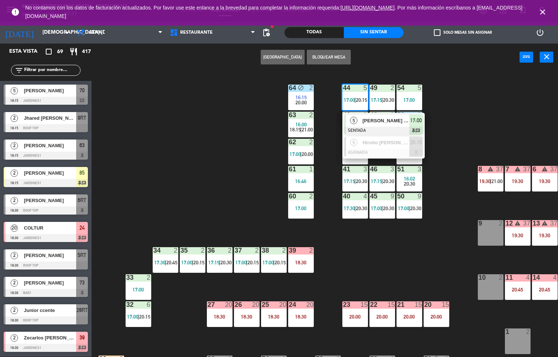
click at [380, 120] on span "[PERSON_NAME] [PERSON_NAME]" at bounding box center [386, 121] width 47 height 8
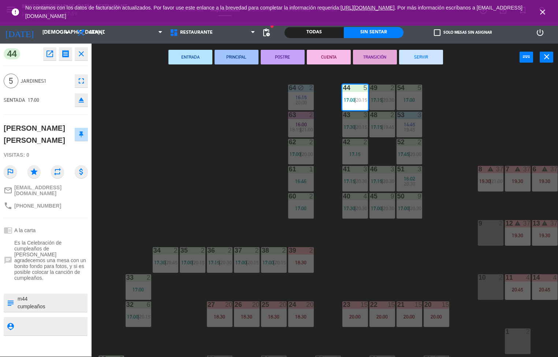
click at [364, 267] on div "44 5 17:00 | 20:15 49 2 17:15 | 20:30 54 5 17:00 64 block 2 16:15 20:00 48 2 17…" at bounding box center [327, 214] width 461 height 286
click at [304, 154] on span "20:00" at bounding box center [307, 154] width 11 height 6
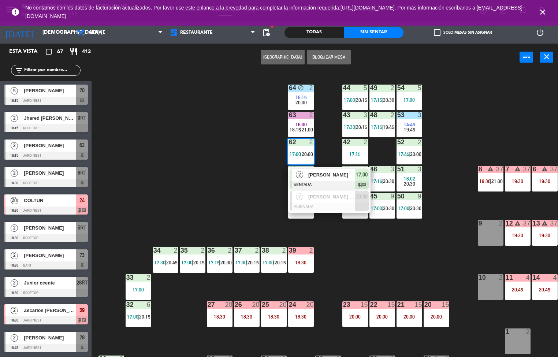
click at [335, 176] on span "[PERSON_NAME]" at bounding box center [331, 175] width 47 height 8
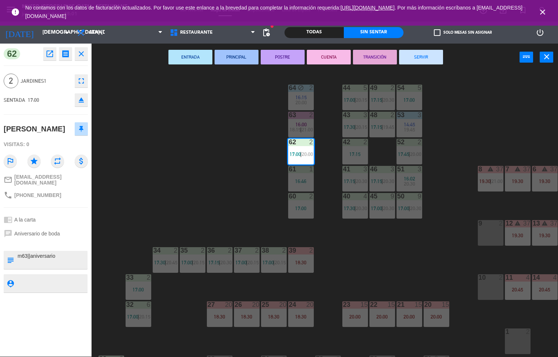
click at [172, 182] on div "44 5 17:00 | 20:15 49 2 17:15 | 20:30 54 5 17:00 64 block 2 16:15 20:00 48 2 17…" at bounding box center [327, 214] width 461 height 286
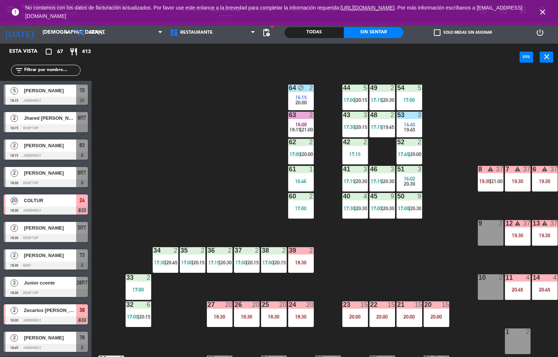
click at [402, 122] on div "14:45" at bounding box center [410, 124] width 26 height 5
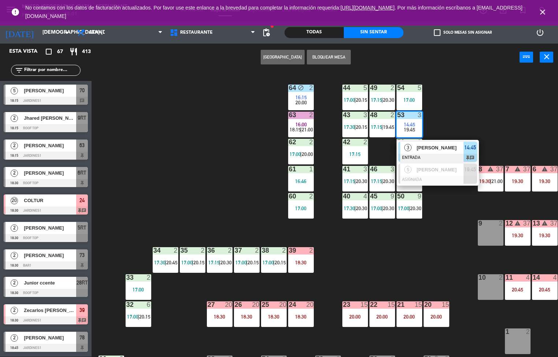
click at [426, 156] on div at bounding box center [437, 158] width 79 height 8
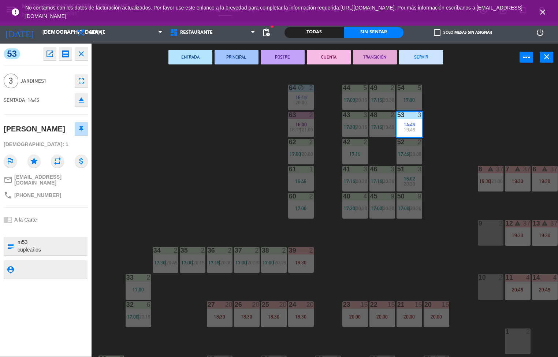
click at [192, 163] on div "44 5 17:00 | 20:15 49 2 17:15 | 20:30 54 5 17:00 64 block 2 16:15 20:00 48 2 17…" at bounding box center [327, 214] width 461 height 286
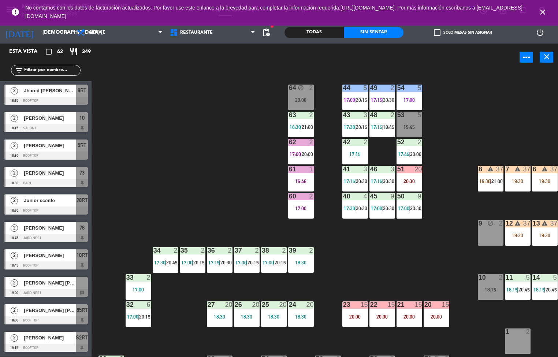
click at [394, 252] on div "44 5 17:00 | 20:15 49 2 17:15 | 20:30 54 5 17:00 64 block 2 20:00 48 2 17:15 | …" at bounding box center [327, 214] width 461 height 286
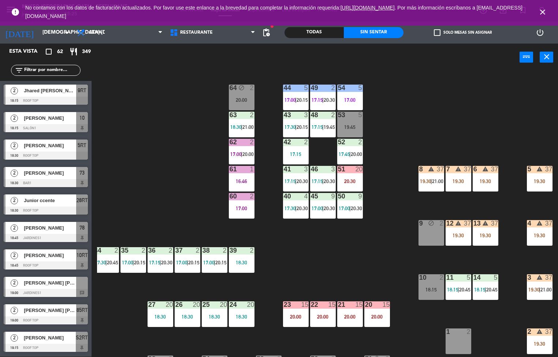
click at [465, 289] on span "20:45" at bounding box center [464, 290] width 11 height 6
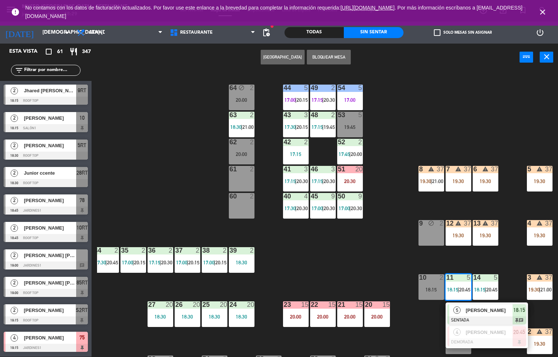
click at [364, 249] on div "44 5 17:00 | 20:15 49 2 17:15 | 20:30 54 5 17:00 64 block 2 20:00 48 2 17:15 | …" at bounding box center [327, 214] width 461 height 286
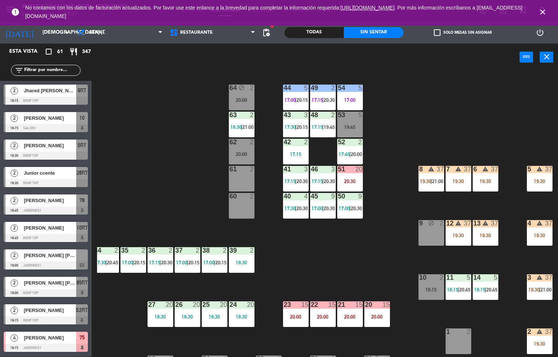
click at [376, 261] on div "44 5 17:00 | 20:15 49 2 17:15 | 20:30 54 5 17:00 64 block 2 20:00 48 2 17:15 | …" at bounding box center [327, 214] width 461 height 286
click at [379, 261] on div "44 5 17:00 | 20:15 49 2 17:15 | 20:30 54 5 17:00 64 block 2 20:00 48 2 17:15 | …" at bounding box center [327, 214] width 461 height 286
click at [386, 257] on div "44 5 17:00 | 20:15 49 2 17:15 | 20:30 54 5 17:00 64 block 2 20:00 48 2 17:15 | …" at bounding box center [327, 214] width 461 height 286
click at [391, 256] on div "44 5 17:00 | 20:15 49 2 17:15 | 20:30 54 5 17:00 64 block 2 20:00 48 2 17:15 | …" at bounding box center [327, 214] width 461 height 286
click at [388, 252] on div "44 5 17:00 | 20:15 49 2 17:15 | 20:30 54 5 17:00 64 block 2 20:00 48 2 17:15 | …" at bounding box center [327, 214] width 461 height 286
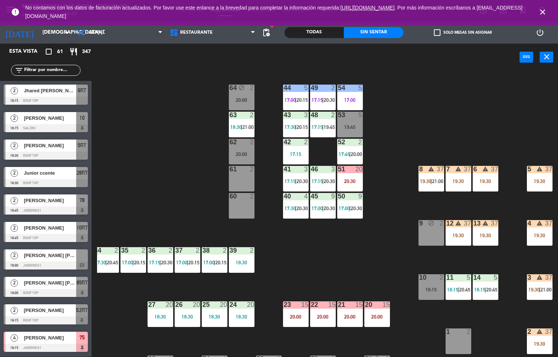
click at [386, 255] on div "44 5 17:00 | 20:15 49 2 17:15 | 20:30 54 5 17:00 64 block 2 20:00 48 2 17:15 | …" at bounding box center [327, 214] width 461 height 286
click at [386, 254] on div "44 5 17:00 | 20:15 49 2 17:15 | 20:30 54 5 17:00 64 block 2 20:00 48 2 17:15 | …" at bounding box center [327, 214] width 461 height 286
click at [249, 127] on span "21:00" at bounding box center [247, 127] width 11 height 6
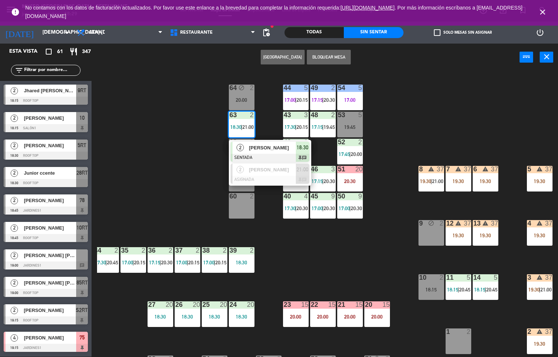
click at [272, 154] on div at bounding box center [270, 158] width 79 height 8
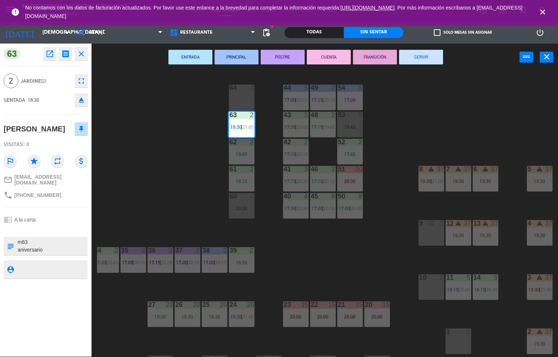
click at [138, 171] on div "44 5 17:00 | 20:15 49 2 17:15 | 20:30 54 5 17:00 64 2 48 2 17:15 | 19:45 53 5 1…" at bounding box center [327, 214] width 461 height 286
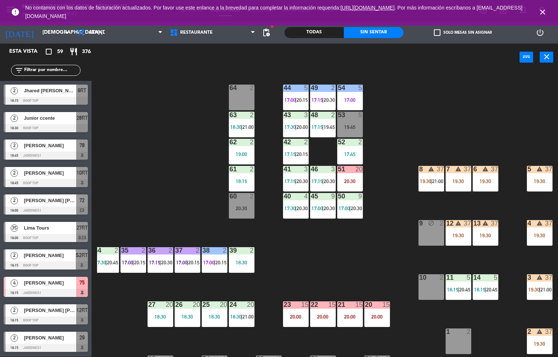
click at [358, 100] on div "17:00" at bounding box center [350, 99] width 26 height 5
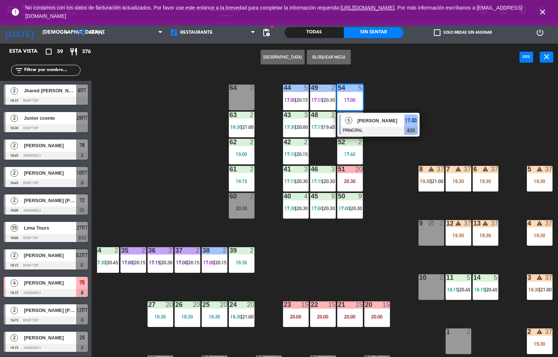
click at [393, 120] on span "[PERSON_NAME]" at bounding box center [380, 121] width 47 height 8
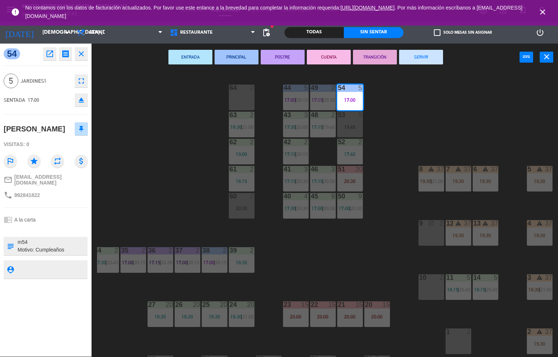
click at [335, 58] on button "CUENTA" at bounding box center [329, 57] width 44 height 15
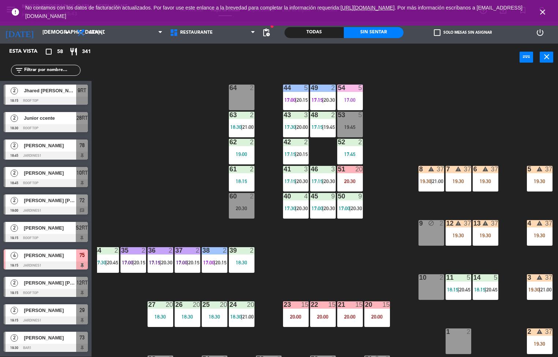
click at [293, 124] on span "17:30" at bounding box center [290, 127] width 11 height 6
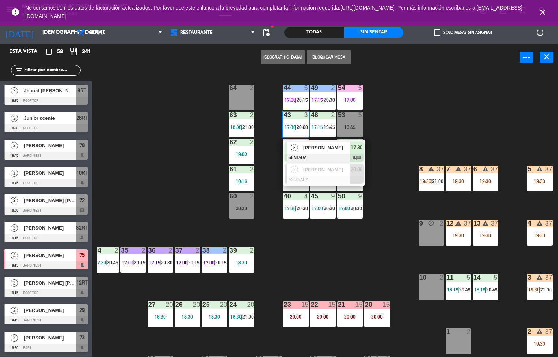
click at [335, 150] on span "[PERSON_NAME]" at bounding box center [326, 148] width 47 height 8
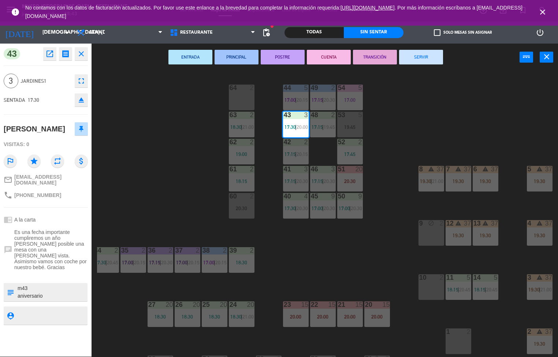
click at [417, 60] on button "SERVIR" at bounding box center [421, 57] width 44 height 15
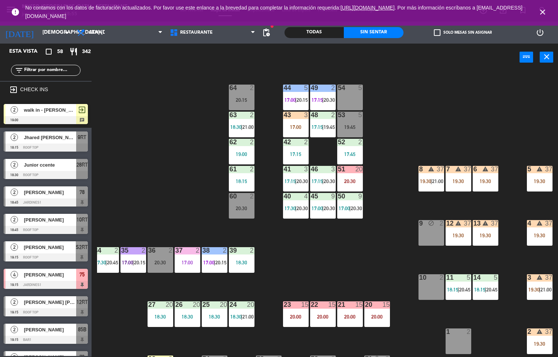
click at [329, 126] on span "19:45" at bounding box center [329, 127] width 11 height 6
click at [323, 127] on span "|" at bounding box center [322, 127] width 1 height 6
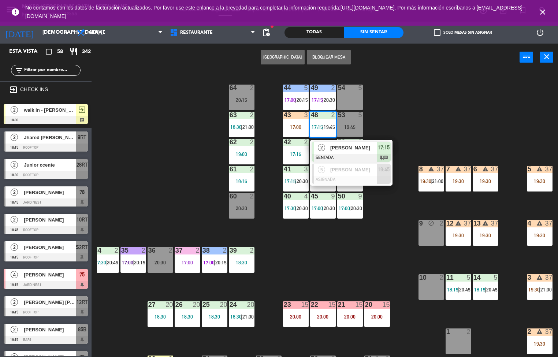
click at [331, 161] on div at bounding box center [351, 158] width 79 height 8
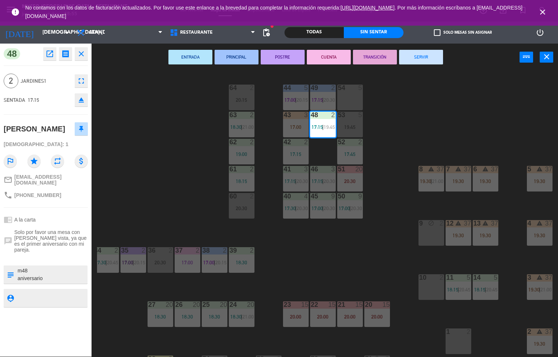
click at [287, 63] on button "POSTRE" at bounding box center [283, 57] width 44 height 15
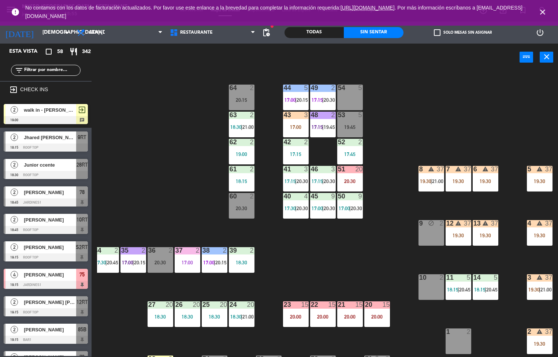
click at [350, 142] on div at bounding box center [350, 142] width 12 height 7
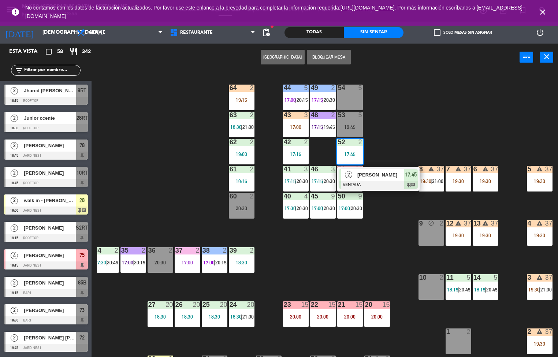
click at [381, 179] on div "[PERSON_NAME]" at bounding box center [381, 175] width 48 height 12
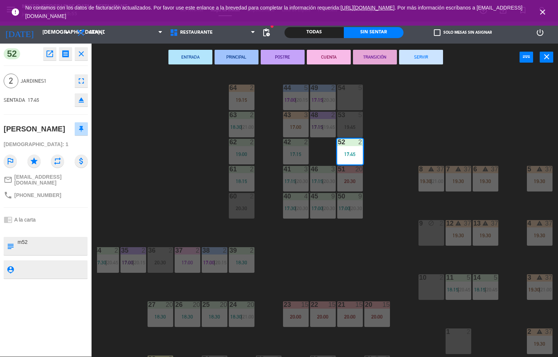
click at [193, 59] on button "ENTRADA" at bounding box center [190, 57] width 44 height 15
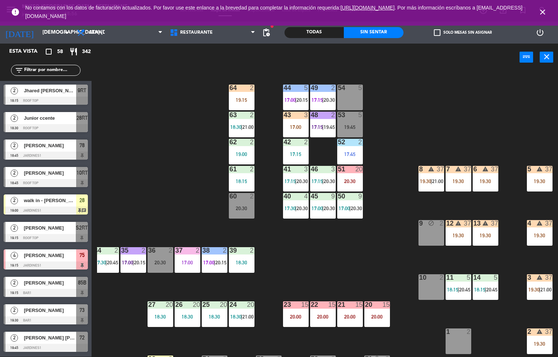
click at [193, 151] on div "44 5 17:00 | 20:15 49 2 17:15 | 20:30 54 5 64 2 19:15 48 2 17:15 | 19:45 53 5 1…" at bounding box center [327, 214] width 461 height 286
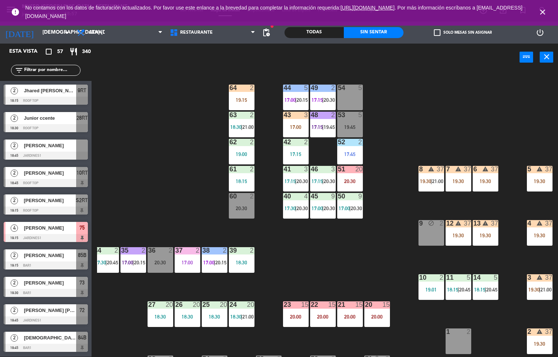
click at [69, 15] on link ". Por más información escríbanos a [EMAIL_ADDRESS][DOMAIN_NAME]" at bounding box center [273, 12] width 497 height 14
click at [171, 93] on div "44 5 17:00 | 20:15 49 2 17:15 | 20:30 54 5 64 2 19:15 48 2 17:15 | 19:45 53 5 1…" at bounding box center [327, 214] width 461 height 286
click at [170, 93] on div "44 5 17:00 | 20:15 49 2 17:15 | 20:30 54 5 64 2 19:15 48 2 17:15 | 19:45 53 5 1…" at bounding box center [327, 214] width 461 height 286
click at [158, 129] on div "44 5 17:00 | 20:15 49 2 17:15 | 20:30 54 5 64 2 19:15 48 2 17:15 | 19:45 53 5 1…" at bounding box center [327, 214] width 461 height 286
click at [318, 249] on div "44 5 17:00 | 20:15 49 2 17:15 | 20:30 54 5 64 2 19:15 48 2 17:15 | 19:45 53 5 1…" at bounding box center [327, 214] width 461 height 286
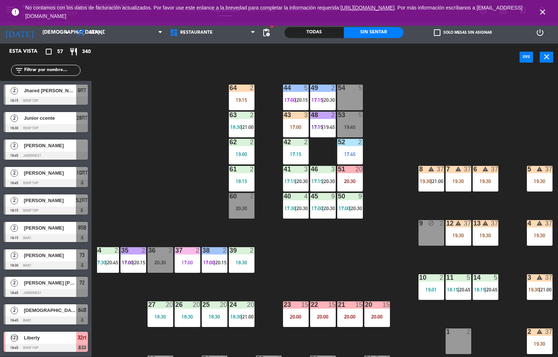
click at [149, 203] on div "44 5 17:00 | 20:15 49 2 17:15 | 20:30 54 5 64 2 19:15 48 2 17:15 | 19:45 53 5 1…" at bounding box center [327, 214] width 461 height 286
click at [315, 260] on div "44 5 17:00 | 20:15 49 2 17:15 | 20:30 54 5 64 2 19:15 48 2 17:15 | 19:45 53 5 1…" at bounding box center [327, 214] width 461 height 286
click at [299, 150] on div "42 2 17:15" at bounding box center [296, 152] width 26 height 26
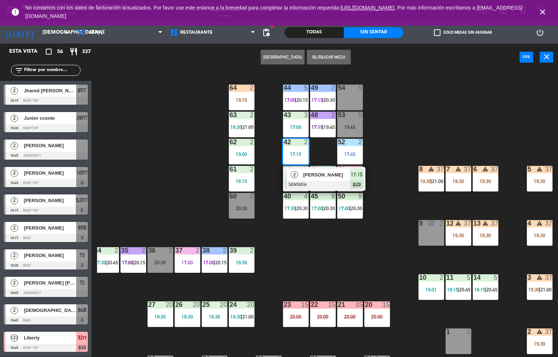
click at [320, 183] on div at bounding box center [324, 185] width 79 height 8
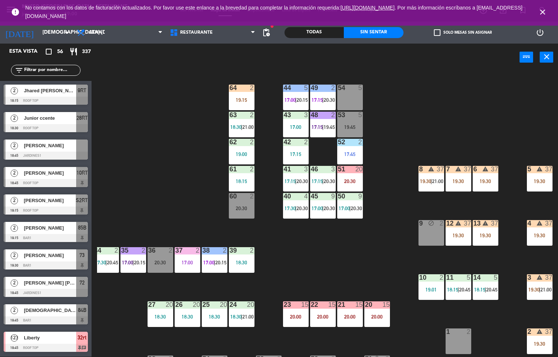
click at [146, 167] on div "44 5 17:00 | 20:15 49 2 17:15 | 20:30 54 5 64 2 19:15 48 2 17:15 | 19:45 53 5 1…" at bounding box center [327, 214] width 461 height 286
click at [322, 124] on span "17:15" at bounding box center [317, 127] width 11 height 6
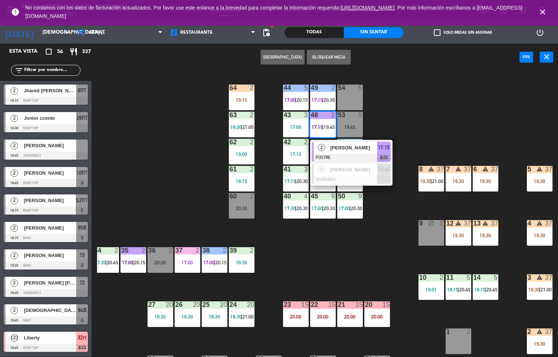
click at [366, 253] on div "44 5 17:00 | 20:15 49 2 17:15 | 20:30 54 5 64 2 19:15 48 2 17:15 | 19:45 2 [PER…" at bounding box center [327, 214] width 461 height 286
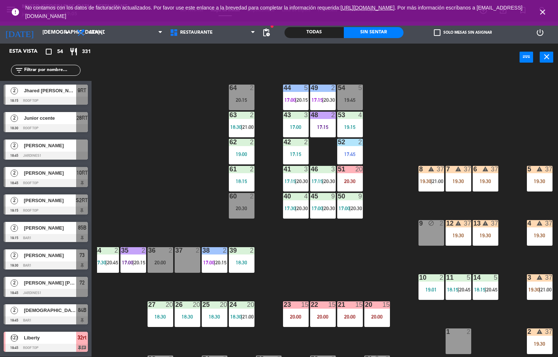
click at [323, 260] on div "44 5 17:00 | 20:15 49 2 17:15 | 20:30 54 5 19:45 64 2 20:15 48 2 17:15 53 4 19:…" at bounding box center [327, 214] width 461 height 286
click at [354, 176] on div "51 20 20:30" at bounding box center [350, 179] width 26 height 26
click at [365, 239] on div "44 5 17:00 | 20:15 49 2 17:15 | 20:30 54 5 19:45 64 2 20:15 48 2 17:15 53 4 19:…" at bounding box center [327, 214] width 461 height 286
click at [354, 182] on div "20:30" at bounding box center [350, 181] width 26 height 5
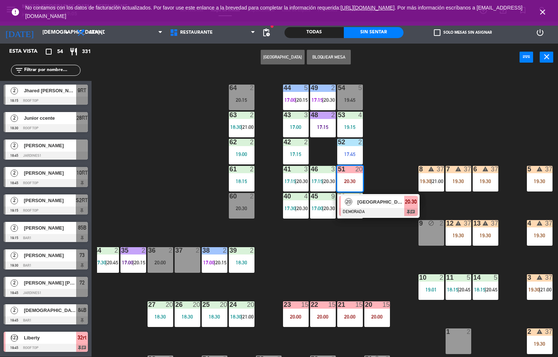
click at [381, 207] on div "[GEOGRAPHIC_DATA]" at bounding box center [381, 202] width 48 height 12
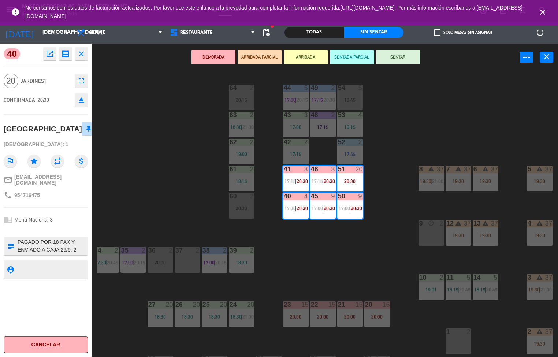
click at [362, 248] on div "44 5 17:00 | 20:15 49 2 17:15 | 20:30 54 5 19:45 64 2 20:15 48 2 17:15 53 4 19:…" at bounding box center [327, 214] width 461 height 286
click at [361, 246] on div "44 5 17:00 | 20:15 49 2 17:15 | 20:30 54 5 19:45 64 2 20:15 48 2 17:15 53 4 19:…" at bounding box center [327, 214] width 461 height 286
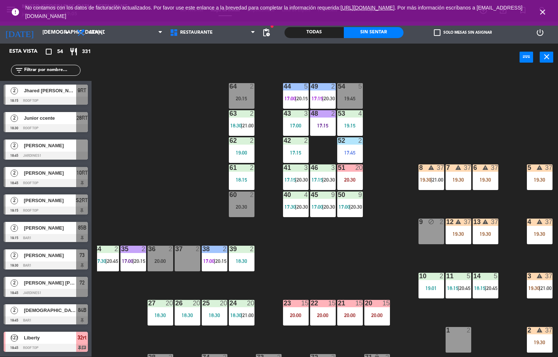
scroll to position [55, 0]
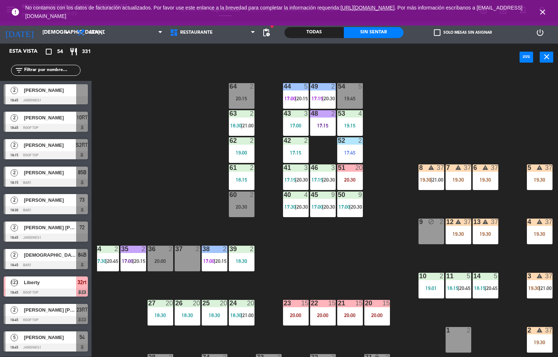
click at [371, 242] on div "44 5 17:00 | 20:15 49 2 17:15 | 20:30 54 5 19:45 64 2 20:15 48 2 17:15 53 4 19:…" at bounding box center [327, 214] width 461 height 286
click at [365, 243] on div "44 5 17:00 | 20:15 49 2 17:15 | 20:30 54 5 19:45 64 2 20:15 48 2 17:15 53 4 19:…" at bounding box center [327, 214] width 461 height 286
click at [348, 181] on div "20:30" at bounding box center [350, 179] width 26 height 5
click at [349, 180] on div "20:30" at bounding box center [350, 179] width 26 height 5
click at [353, 176] on div "51 20 20:30" at bounding box center [350, 177] width 26 height 26
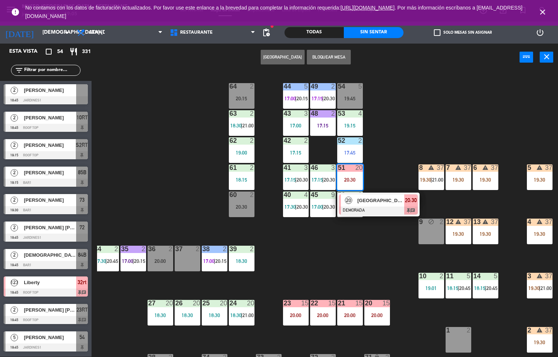
click at [368, 202] on span "[GEOGRAPHIC_DATA]" at bounding box center [380, 201] width 47 height 8
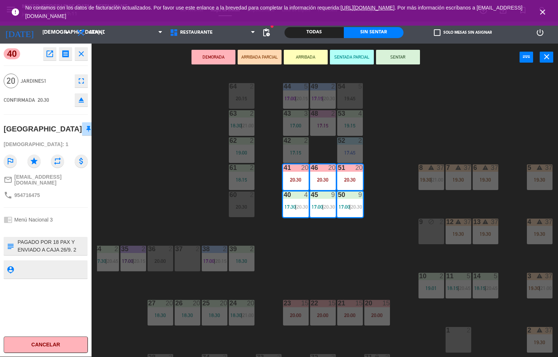
click at [303, 270] on div "44 5 17:00 | 20:15 49 2 17:15 | 20:30 54 5 19:45 64 2 20:15 48 2 17:15 53 4 19:…" at bounding box center [327, 214] width 461 height 286
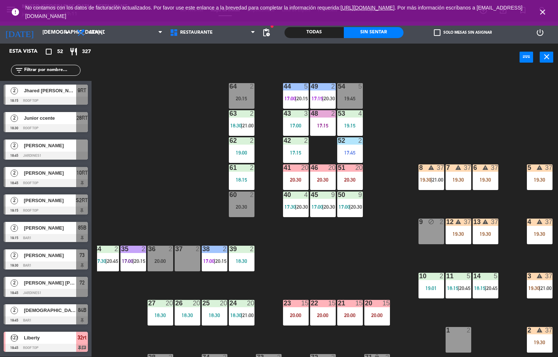
click at [321, 256] on div "menu [GEOGRAPHIC_DATA] - Restaurant jueves 2. octubre - 19:11 Mis reservas Mapa…" at bounding box center [279, 178] width 558 height 357
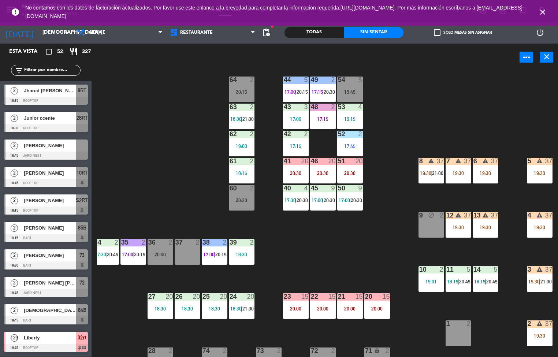
scroll to position [91, 0]
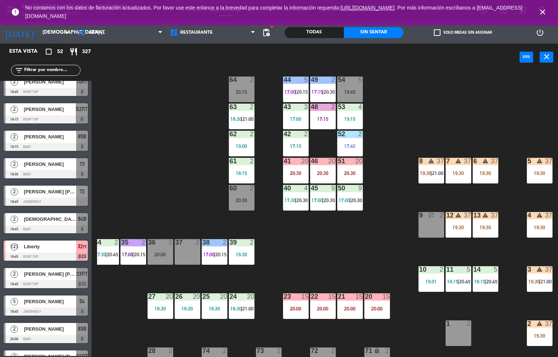
click at [350, 160] on div at bounding box center [350, 161] width 12 height 7
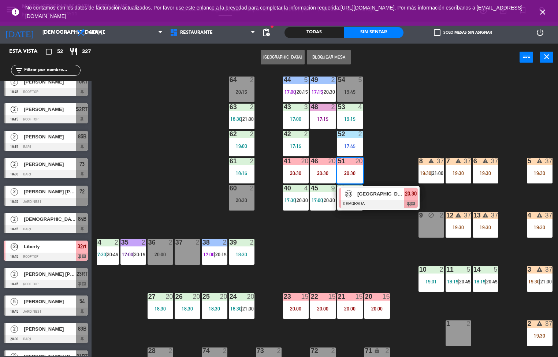
click at [312, 236] on div "44 5 17:00 | 20:15 49 2 17:15 | 20:30 54 5 19:45 64 2 20:15 48 2 17:15 53 4 19:…" at bounding box center [327, 214] width 461 height 286
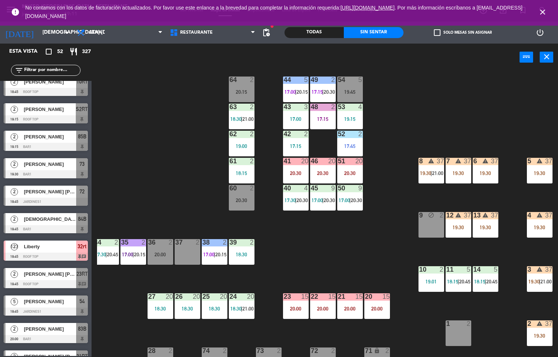
click at [344, 200] on span "17:00" at bounding box center [344, 200] width 11 height 6
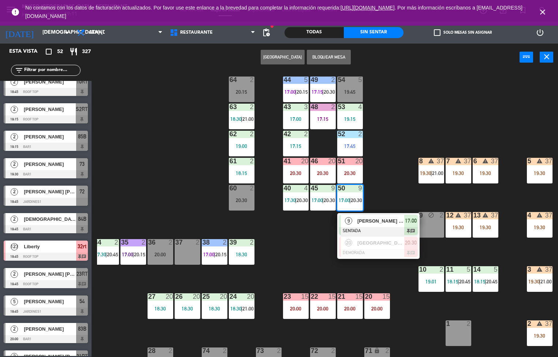
click at [290, 251] on div "44 5 17:00 | 20:15 49 2 17:15 | 20:30 54 5 19:45 64 2 20:15 48 2 17:15 53 4 19:…" at bounding box center [327, 214] width 461 height 286
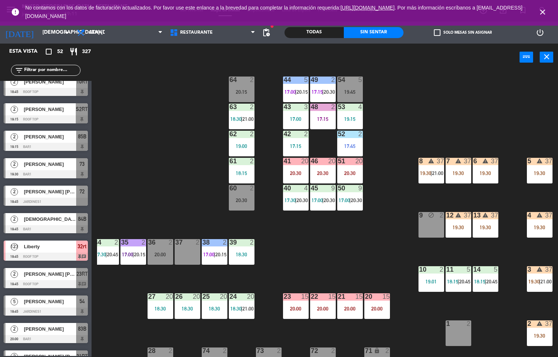
click at [342, 164] on div "51 20" at bounding box center [350, 161] width 26 height 7
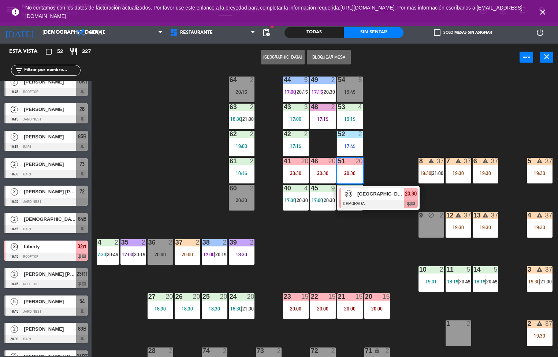
click at [355, 252] on div "44 5 17:00 | 20:15 49 2 17:15 | 20:30 54 5 19:45 64 2 20:15 48 2 17:15 53 4 19:…" at bounding box center [327, 214] width 461 height 286
click at [366, 247] on div "44 5 17:00 | 20:15 49 2 17:15 | 20:30 54 5 19:45 64 2 20:15 48 2 17:15 53 4 19:…" at bounding box center [327, 214] width 461 height 286
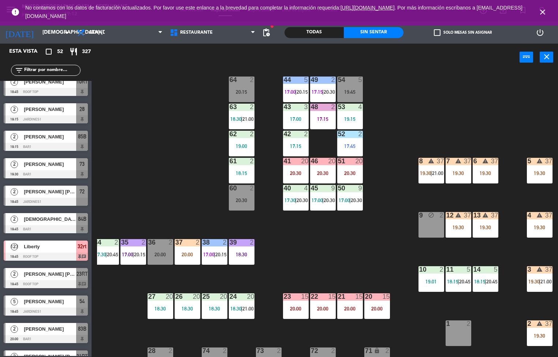
click at [384, 255] on div "44 5 17:00 | 20:15 49 2 17:15 | 20:30 54 5 19:45 64 2 20:15 48 2 17:15 53 4 19:…" at bounding box center [327, 214] width 461 height 286
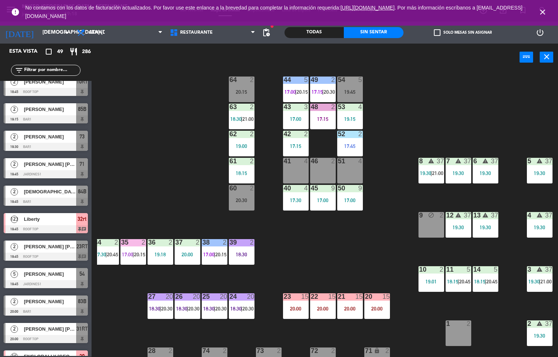
click at [349, 121] on div "19:15" at bounding box center [350, 118] width 26 height 5
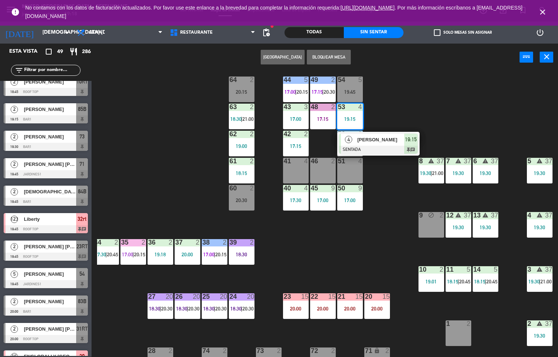
click at [384, 150] on div at bounding box center [378, 150] width 79 height 8
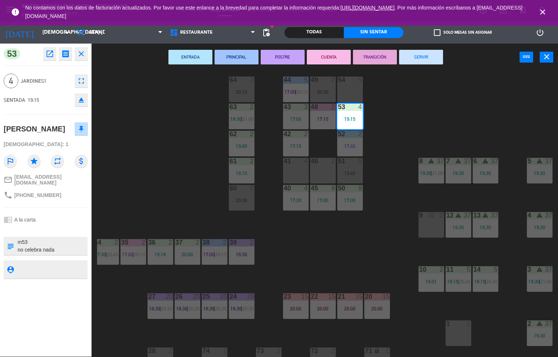
click at [191, 177] on div "44 5 17:00 | 20:15 49 2 20:30 54 5 64 2 20:15 48 2 17:15 53 4 19:15 63 2 18:30 …" at bounding box center [327, 214] width 461 height 286
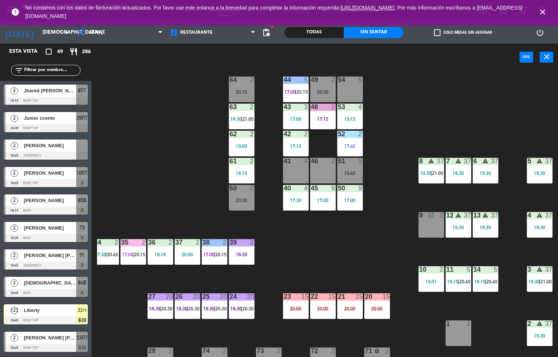
click at [289, 114] on div "43 3 17:00" at bounding box center [296, 117] width 26 height 26
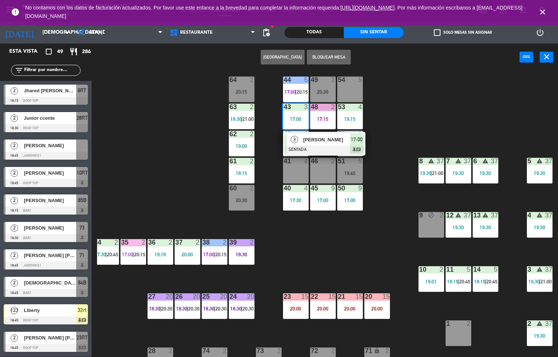
click at [330, 146] on div at bounding box center [324, 150] width 79 height 8
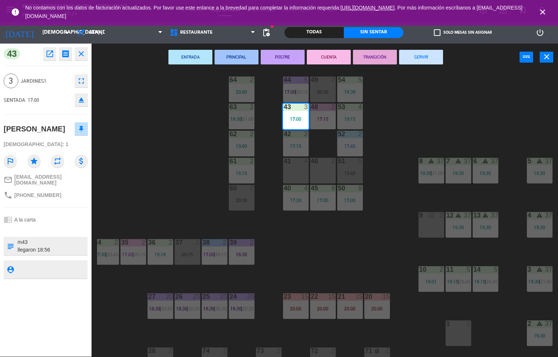
click at [460, 273] on div at bounding box center [458, 269] width 12 height 7
click at [460, 285] on span "20:45" at bounding box center [464, 282] width 11 height 6
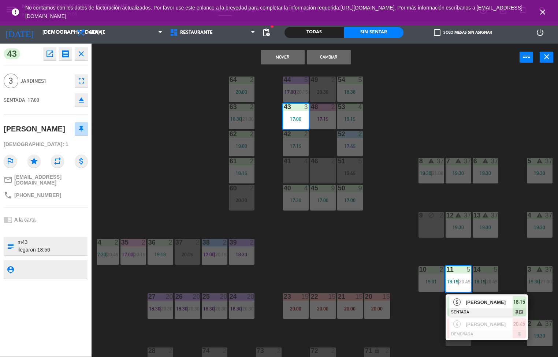
scroll to position [0, 59]
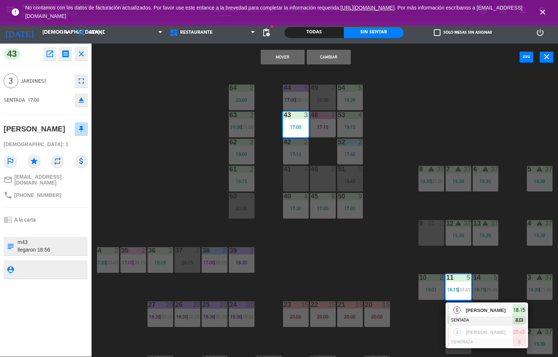
click at [353, 244] on div "44 5 17:00 | 20:15 49 2 20:30 54 5 18:38 64 2 20:00 48 2 17:15 53 4 19:15 63 2 …" at bounding box center [327, 214] width 461 height 286
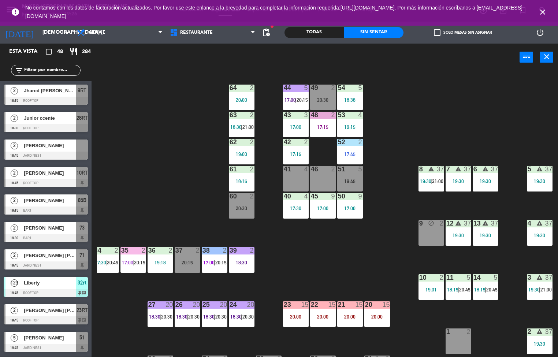
click at [239, 117] on div at bounding box center [241, 115] width 12 height 7
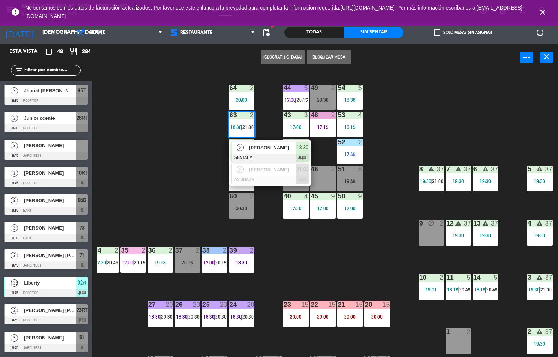
click at [272, 147] on span "[PERSON_NAME]" at bounding box center [272, 148] width 47 height 8
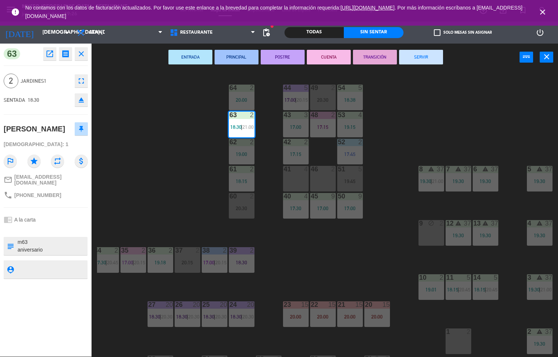
click at [183, 57] on button "ENTRADA" at bounding box center [190, 57] width 44 height 15
click at [184, 58] on div "ENTRADA PRINCIPAL POSTRE CUENTA TRANSICIÓN SERVIR power_input close" at bounding box center [306, 58] width 428 height 28
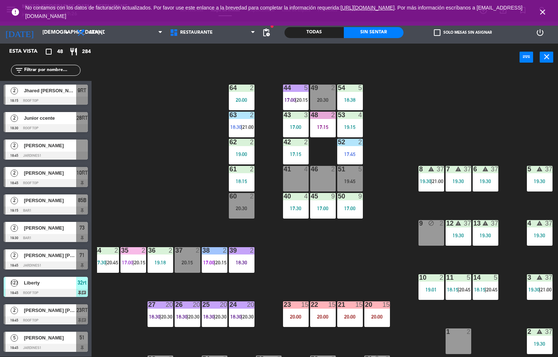
click at [242, 98] on div "20:00" at bounding box center [242, 99] width 26 height 5
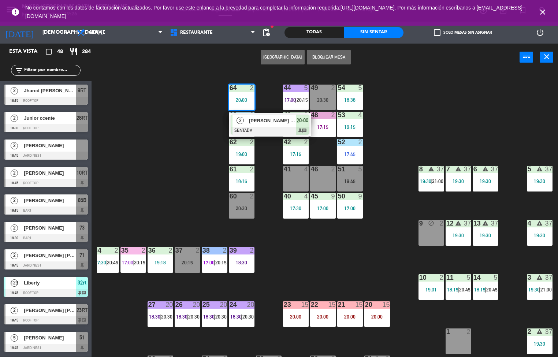
click at [256, 129] on div at bounding box center [270, 131] width 79 height 8
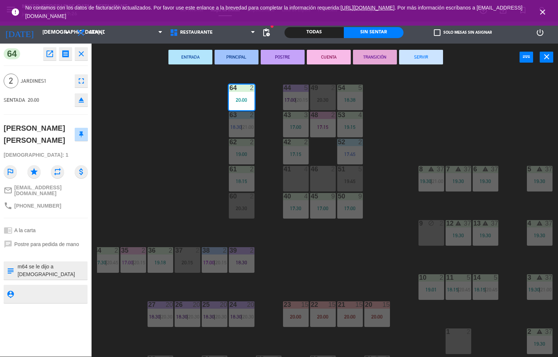
click at [196, 56] on button "ENTRADA" at bounding box center [190, 57] width 44 height 15
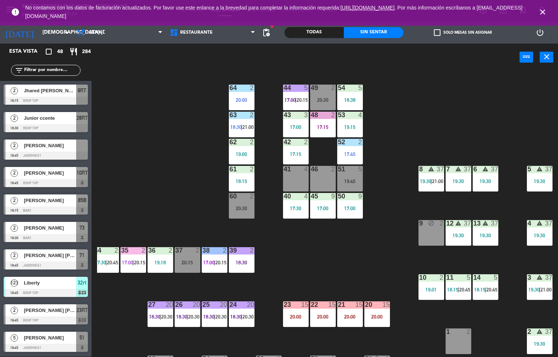
click at [243, 156] on div "19:00" at bounding box center [242, 154] width 26 height 5
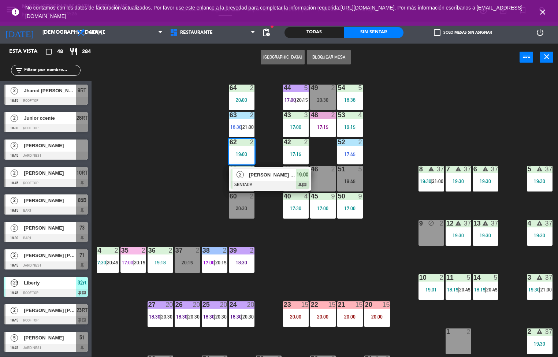
click at [259, 181] on div at bounding box center [270, 185] width 79 height 8
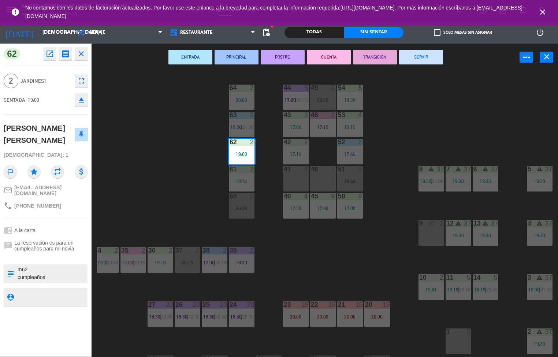
click at [236, 57] on button "PRINCIPAL" at bounding box center [237, 57] width 44 height 15
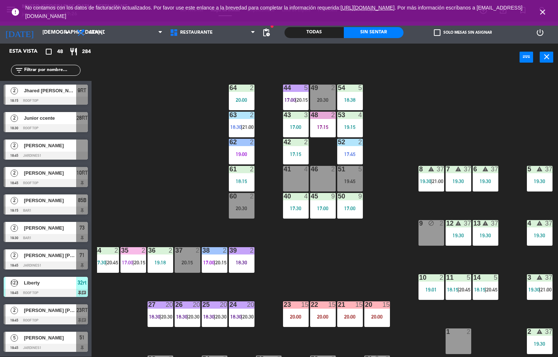
click at [236, 58] on div "power_input close" at bounding box center [306, 58] width 428 height 28
click at [254, 170] on div "2" at bounding box center [252, 169] width 4 height 7
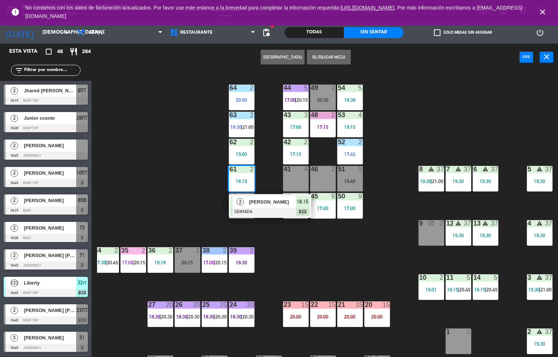
click at [271, 207] on div "[PERSON_NAME]" at bounding box center [272, 202] width 48 height 12
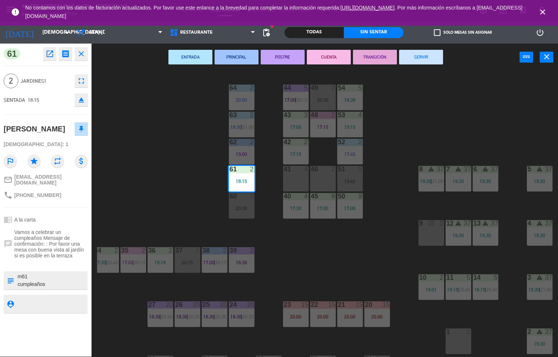
click at [190, 56] on button "ENTRADA" at bounding box center [190, 57] width 44 height 15
click at [190, 63] on div "ENTRADA PRINCIPAL POSTRE CUENTA TRANSICIÓN SERVIR power_input close" at bounding box center [306, 58] width 428 height 28
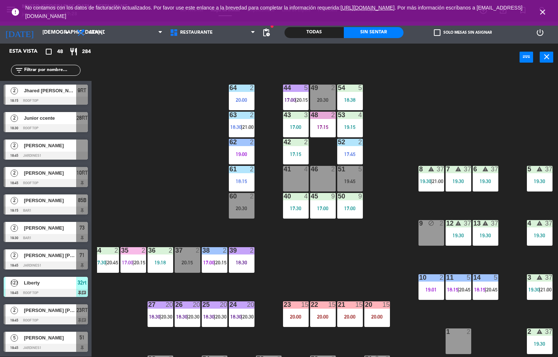
click at [171, 197] on div "44 5 17:00 | 20:15 49 2 20:30 54 5 18:38 64 2 20:00 48 2 17:15 53 4 19:15 63 2 …" at bounding box center [327, 214] width 461 height 286
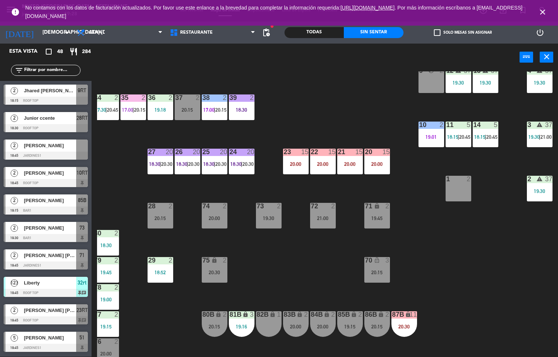
click at [271, 286] on div "44 5 17:00 | 20:15 49 2 20:30 54 5 18:38 64 2 20:00 48 2 17:15 53 4 19:15 63 2 …" at bounding box center [327, 214] width 461 height 286
click at [286, 282] on div "44 5 17:00 | 20:15 49 2 20:30 54 5 18:38 64 2 20:00 48 2 17:15 53 4 19:15 63 2 …" at bounding box center [327, 214] width 461 height 286
click at [390, 272] on div "20:15" at bounding box center [377, 272] width 26 height 5
click at [390, 275] on div "20:15" at bounding box center [377, 272] width 26 height 5
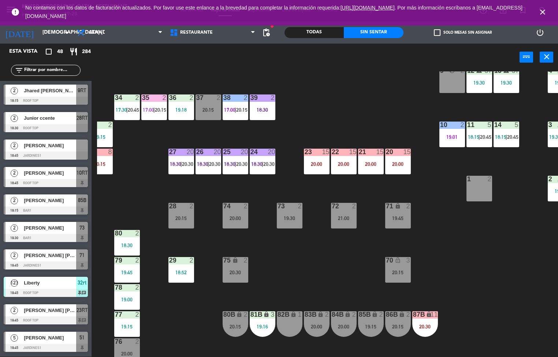
click at [125, 328] on div "19:15" at bounding box center [127, 326] width 26 height 5
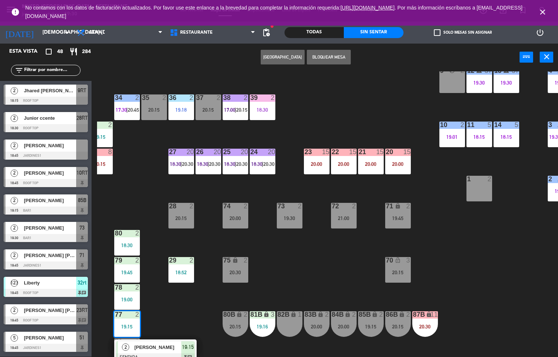
click at [333, 97] on div "44 5 17:00 | 20:15 49 2 20:30 54 5 18:38 64 2 20:00 48 2 53 4 19:15 63 2 18:30 …" at bounding box center [327, 214] width 461 height 286
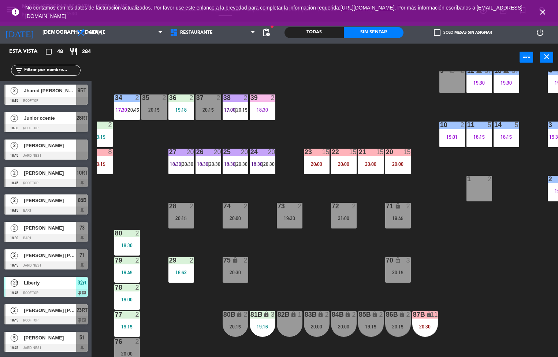
scroll to position [0, 38]
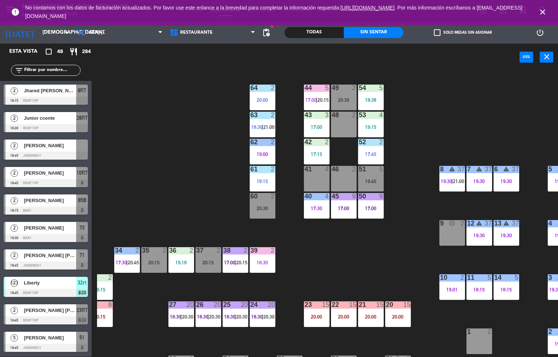
click at [264, 99] on div "20:00" at bounding box center [263, 99] width 26 height 5
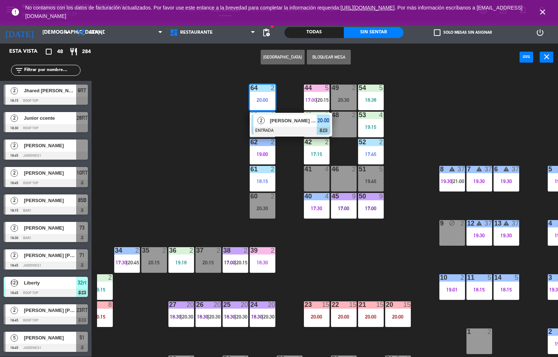
click at [296, 127] on div at bounding box center [291, 131] width 79 height 8
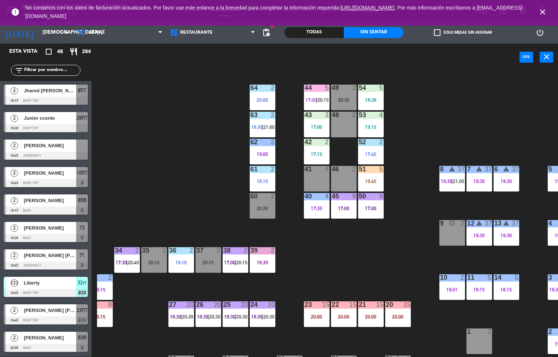
click at [395, 231] on div "44 5 17:00 | 20:15 49 2 20:30 54 5 18:38 64 2 20:00 48 2 53 4 19:15 63 2 18:30 …" at bounding box center [327, 214] width 461 height 286
click at [395, 240] on div "44 5 17:00 | 20:15 49 2 20:30 54 5 18:38 64 2 20:00 48 2 53 4 19:15 63 2 18:30 …" at bounding box center [327, 214] width 461 height 286
click at [323, 127] on div "17:00" at bounding box center [317, 126] width 26 height 5
click at [324, 127] on div "17:00" at bounding box center [317, 126] width 26 height 5
click at [317, 120] on div "43 3 17:00" at bounding box center [317, 125] width 26 height 26
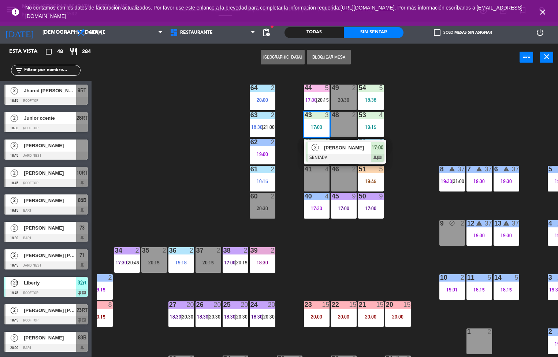
click at [320, 151] on div "3" at bounding box center [316, 148] width 16 height 12
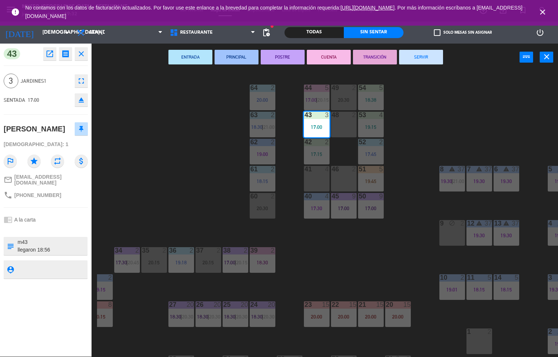
click at [282, 55] on button "POSTRE" at bounding box center [283, 57] width 44 height 15
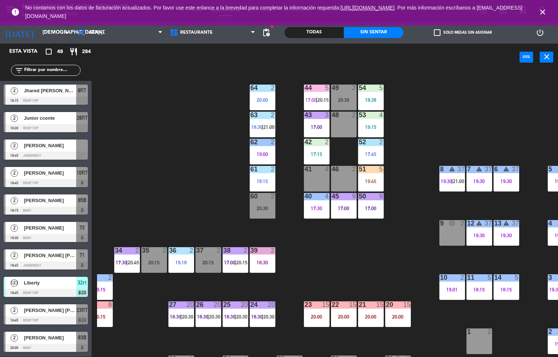
click at [316, 154] on div "17:15" at bounding box center [317, 154] width 26 height 5
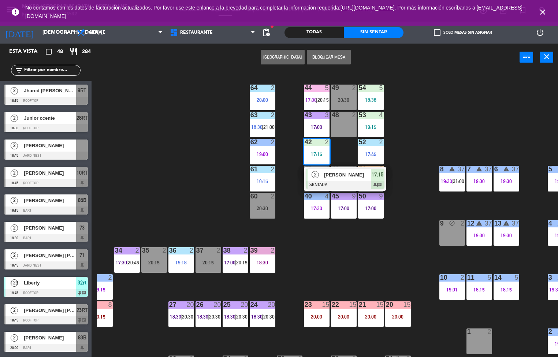
click at [334, 175] on span "[PERSON_NAME]" at bounding box center [347, 175] width 47 height 8
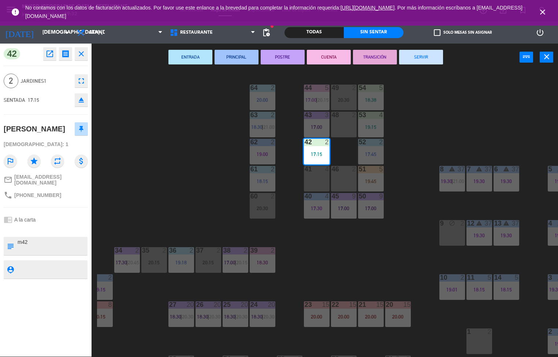
click at [283, 56] on button "POSTRE" at bounding box center [283, 57] width 44 height 15
click at [283, 56] on div "ENTRADA PRINCIPAL POSTRE CUENTA TRANSICIÓN SERVIR power_input close" at bounding box center [306, 58] width 428 height 28
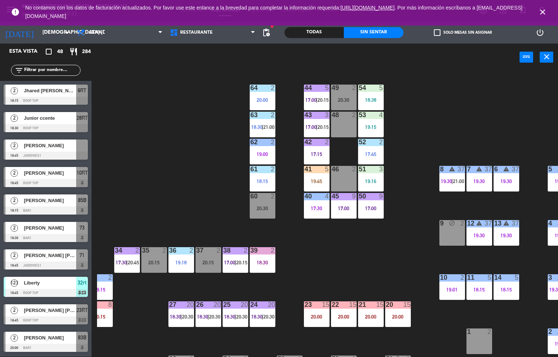
click at [338, 255] on div "44 5 17:00 | 20:15 49 2 20:30 54 5 18:38 64 2 20:00 48 2 53 4 19:15 63 2 18:30 …" at bounding box center [327, 214] width 461 height 286
click at [257, 152] on div "19:00" at bounding box center [263, 154] width 26 height 5
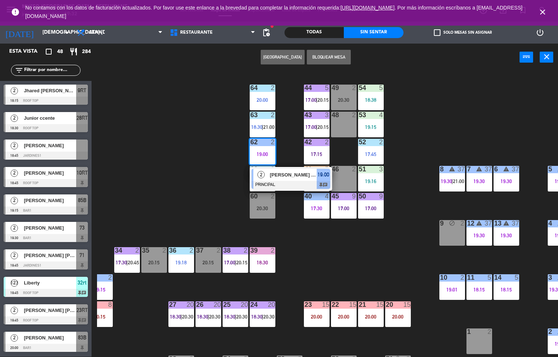
click at [287, 179] on div "[PERSON_NAME] [PERSON_NAME]" at bounding box center [293, 175] width 48 height 12
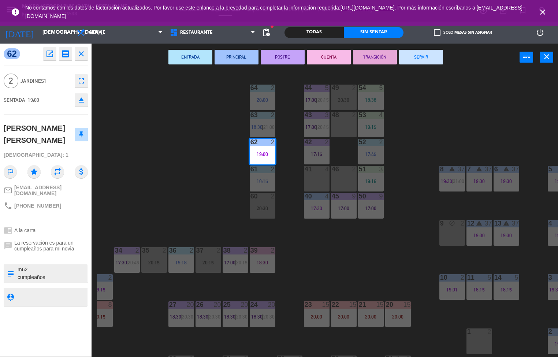
click at [306, 256] on div "44 5 17:00 | 20:15 49 2 20:30 54 5 18:38 64 2 20:00 48 2 53 4 19:15 63 2 18:30 …" at bounding box center [327, 214] width 461 height 286
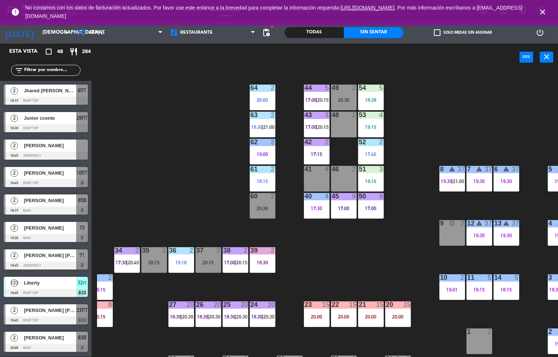
click at [331, 254] on div "44 5 17:00 | 20:15 49 2 20:30 54 5 18:38 64 2 20:00 48 2 53 4 19:15 63 2 18:30 …" at bounding box center [327, 214] width 461 height 286
click at [333, 255] on div "44 5 17:00 | 20:15 49 2 20:30 54 5 18:38 64 2 20:00 48 2 53 4 19:15 63 2 18:30 …" at bounding box center [327, 214] width 461 height 286
click at [334, 253] on div "44 5 17:00 | 20:15 49 2 20:30 54 5 18:38 64 2 20:00 48 2 53 4 19:15 63 2 18:30 …" at bounding box center [327, 214] width 461 height 286
click at [335, 255] on div "44 5 17:00 | 20:15 49 2 20:30 54 5 18:38 64 2 20:00 48 2 53 4 19:15 63 2 18:30 …" at bounding box center [327, 214] width 461 height 286
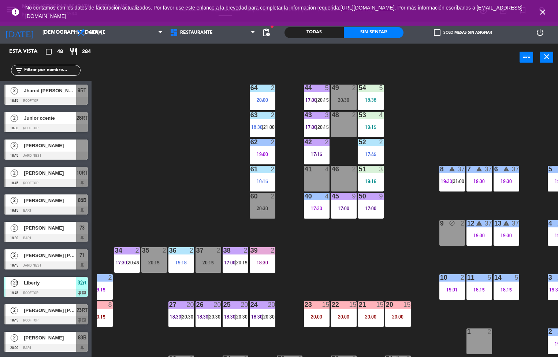
click at [335, 254] on div "44 5 17:00 | 20:15 49 2 20:30 54 5 18:38 64 2 20:00 48 2 53 4 19:15 63 2 18:30 …" at bounding box center [327, 214] width 461 height 286
click at [335, 255] on div "44 5 17:00 | 20:15 49 2 20:30 54 5 18:38 64 2 20:00 48 2 53 4 19:15 63 2 18:30 …" at bounding box center [327, 214] width 461 height 286
click at [410, 256] on div "44 5 17:00 | 20:15 49 2 20:30 54 5 18:38 64 2 20:00 48 2 53 4 19:15 63 2 18:30 …" at bounding box center [327, 214] width 461 height 286
click at [419, 168] on div "44 5 17:00 | 20:15 49 2 20:30 54 5 18:38 64 2 20:00 48 2 53 4 19:15 63 2 18:30 …" at bounding box center [327, 214] width 461 height 286
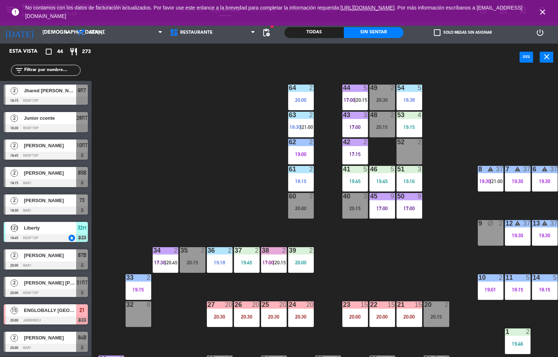
click at [489, 286] on div "10 2 19:01" at bounding box center [491, 287] width 26 height 26
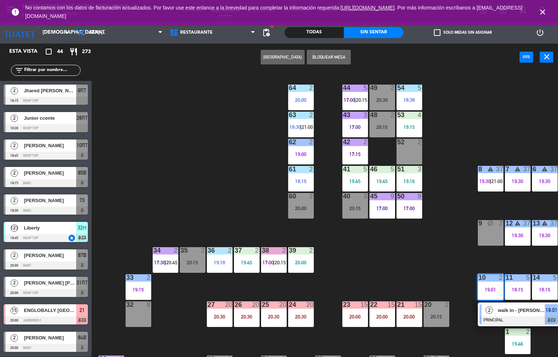
click at [494, 316] on div at bounding box center [519, 320] width 79 height 8
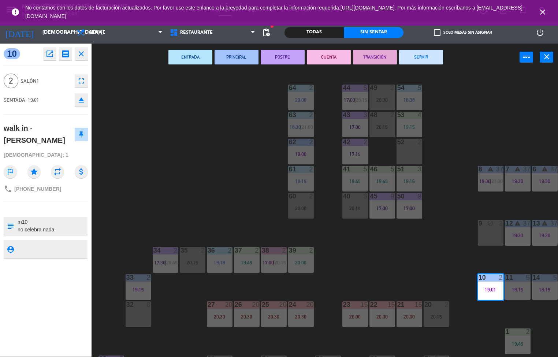
click at [299, 64] on button "POSTRE" at bounding box center [283, 57] width 44 height 15
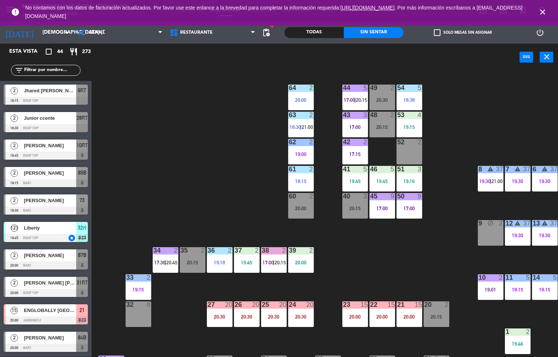
click at [287, 57] on div "power_input close" at bounding box center [306, 58] width 428 height 28
click at [420, 217] on div "50 9 17:00" at bounding box center [410, 206] width 26 height 26
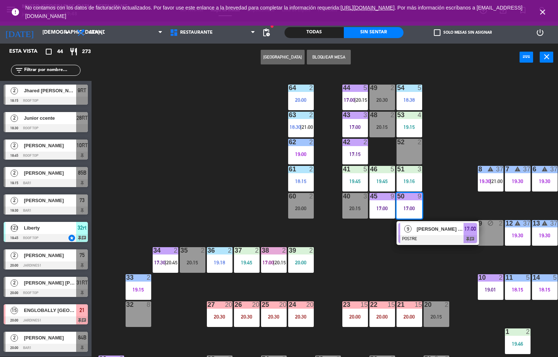
click at [423, 266] on div "44 5 17:00 | 20:15 49 2 20:30 54 5 18:38 64 2 20:00 48 2 20:15 53 4 19:15 63 2 …" at bounding box center [327, 214] width 461 height 286
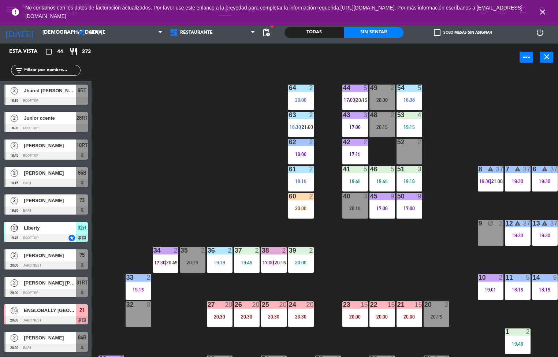
click at [273, 262] on span "17:00" at bounding box center [268, 263] width 11 height 6
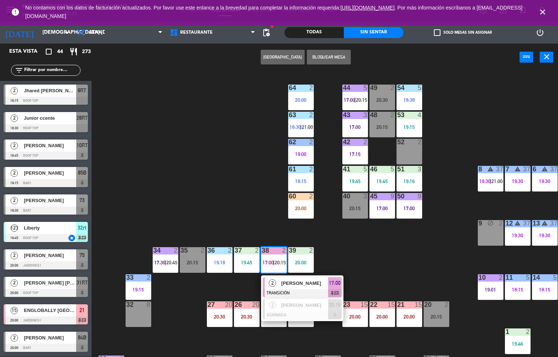
click at [300, 288] on div "[PERSON_NAME]" at bounding box center [304, 283] width 48 height 12
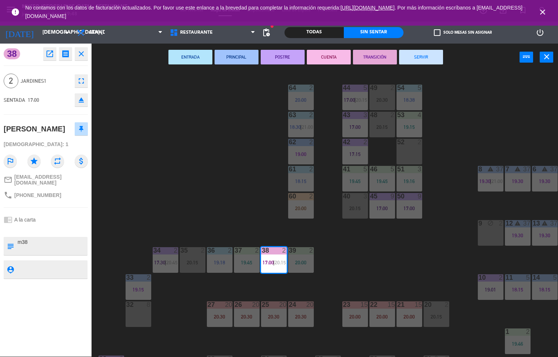
click at [422, 254] on div "44 5 17:00 | 20:15 49 2 20:30 54 5 18:38 64 2 20:00 48 2 20:15 53 4 19:15 63 2 …" at bounding box center [327, 214] width 461 height 286
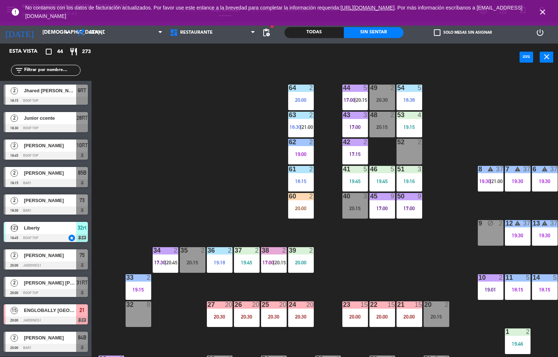
click at [410, 266] on div "44 5 17:00 | 20:15 49 2 20:30 54 5 18:38 64 2 20:00 48 2 20:15 53 4 19:15 63 2 …" at bounding box center [327, 214] width 461 height 286
click at [411, 255] on div "44 5 17:00 | 20:15 49 2 20:30 54 5 18:38 64 2 20:00 48 2 20:15 53 4 19:15 63 2 …" at bounding box center [327, 214] width 461 height 286
click at [411, 243] on div "44 5 17:00 | 20:15 49 2 20:30 54 5 18:38 64 2 20:00 48 2 20:15 53 4 19:15 63 2 …" at bounding box center [327, 214] width 461 height 286
click at [413, 274] on div "44 5 17:00 | 20:15 49 2 20:30 54 5 18:38 64 2 20:00 48 2 20:15 53 4 19:15 63 2 …" at bounding box center [327, 214] width 461 height 286
click at [414, 278] on div "44 5 17:00 | 20:15 49 2 20:30 54 5 18:38 64 2 20:00 48 2 20:15 53 4 19:15 63 2 …" at bounding box center [327, 214] width 461 height 286
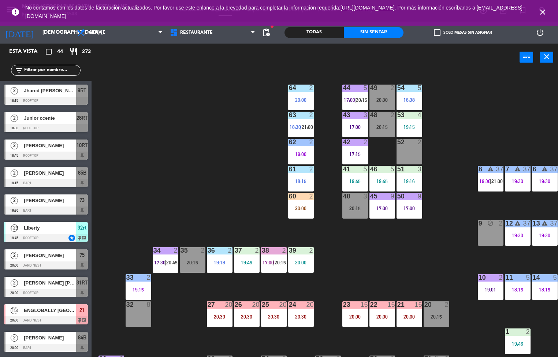
click at [413, 277] on div "44 5 17:00 | 20:15 49 2 20:30 54 5 18:38 64 2 20:00 48 2 20:15 53 4 19:15 63 2 …" at bounding box center [327, 214] width 461 height 286
click at [413, 279] on div "44 5 17:00 | 20:15 49 2 20:30 54 5 18:38 64 2 20:00 48 2 20:15 53 4 19:15 63 2 …" at bounding box center [327, 214] width 461 height 286
click at [415, 290] on div "44 5 17:00 | 20:15 49 2 20:30 54 5 18:38 64 2 20:00 48 2 20:15 53 4 19:15 63 2 …" at bounding box center [327, 214] width 461 height 286
click at [418, 301] on div "15" at bounding box center [418, 304] width 7 height 7
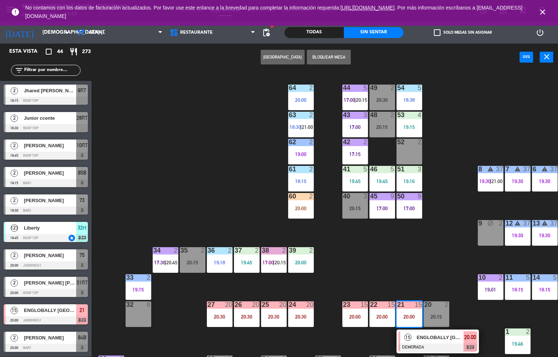
click at [413, 127] on div "19:15" at bounding box center [410, 126] width 26 height 5
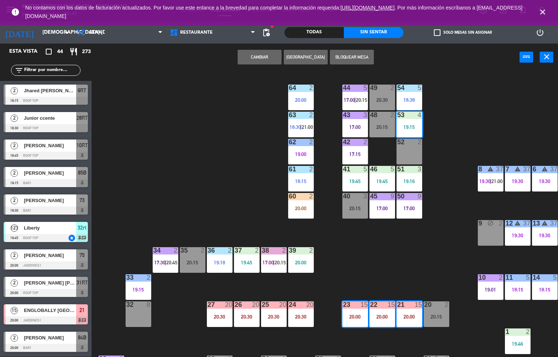
click at [461, 122] on div "44 5 17:00 | 20:15 49 2 20:30 54 5 18:38 64 2 20:00 48 2 20:15 53 4 19:15 63 2 …" at bounding box center [327, 214] width 461 height 286
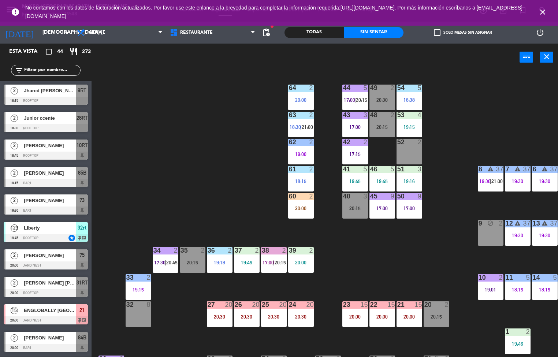
click at [409, 127] on div "19:15" at bounding box center [410, 126] width 26 height 5
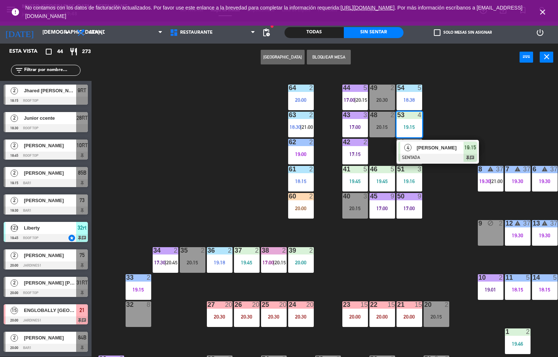
click at [430, 160] on div at bounding box center [437, 158] width 79 height 8
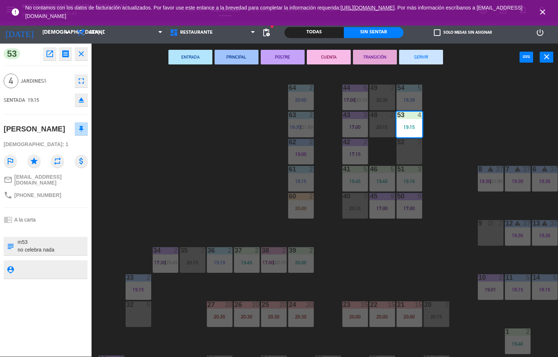
click at [230, 59] on button "PRINCIPAL" at bounding box center [237, 57] width 44 height 15
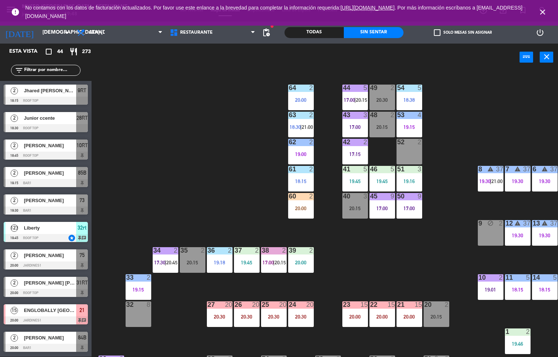
click at [343, 87] on div "44" at bounding box center [343, 88] width 0 height 7
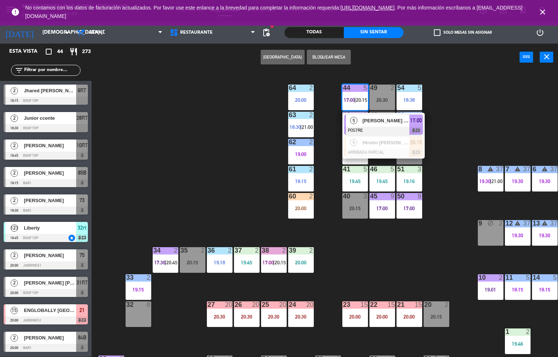
click at [379, 119] on span "[PERSON_NAME] [PERSON_NAME]" at bounding box center [386, 121] width 47 height 8
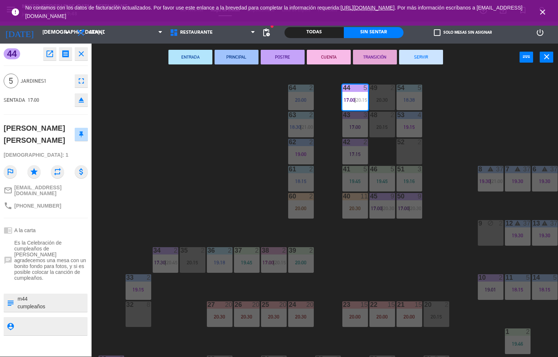
click at [379, 59] on button "TRANSICIÓN" at bounding box center [375, 57] width 44 height 15
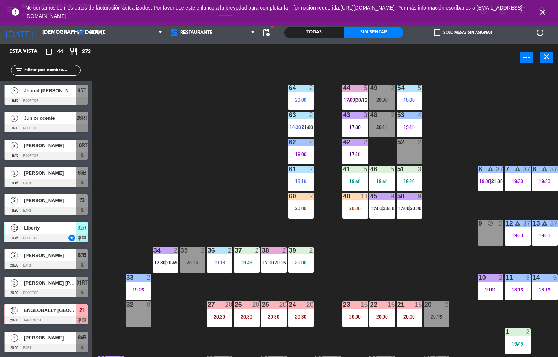
click at [377, 57] on div "power_input close" at bounding box center [306, 58] width 428 height 28
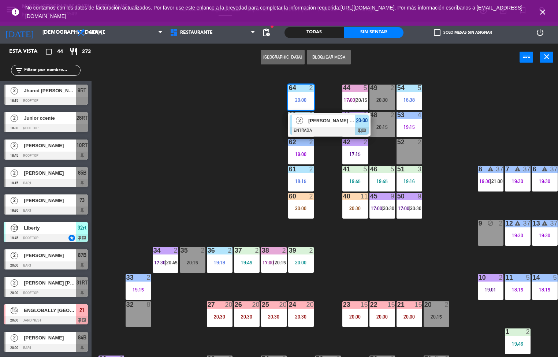
click at [319, 132] on div at bounding box center [329, 131] width 79 height 8
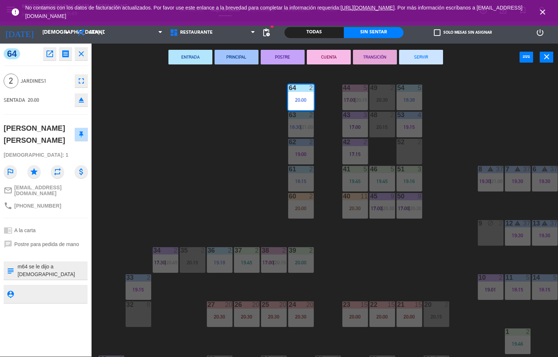
click at [239, 53] on button "PRINCIPAL" at bounding box center [237, 57] width 44 height 15
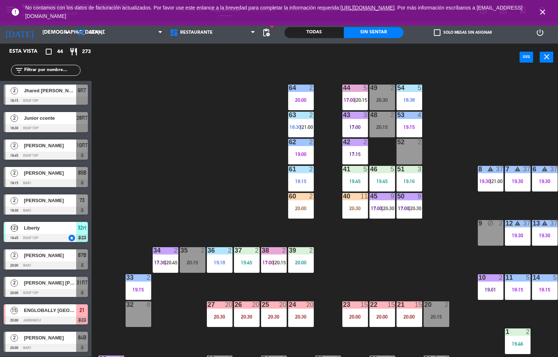
click at [301, 127] on span "|" at bounding box center [300, 127] width 1 height 6
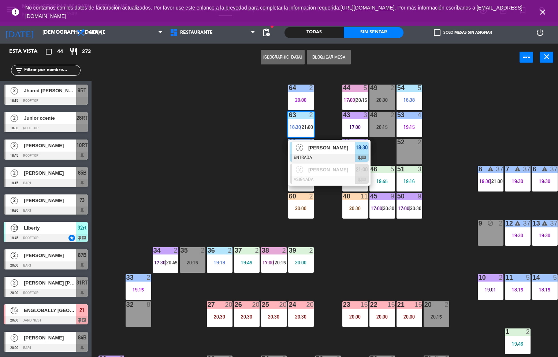
click at [316, 157] on div at bounding box center [329, 158] width 79 height 8
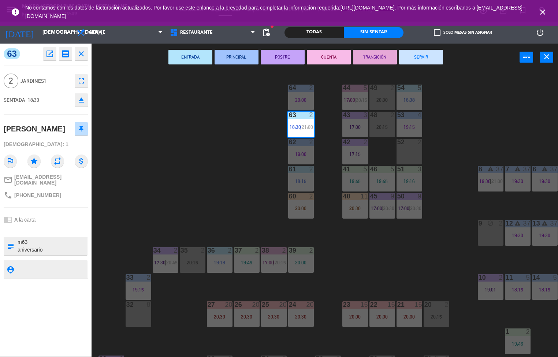
click at [228, 61] on button "PRINCIPAL" at bounding box center [237, 57] width 44 height 15
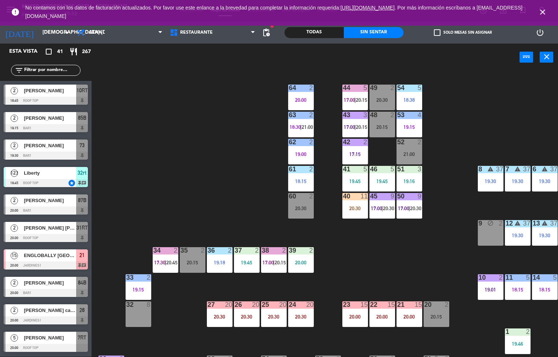
click at [373, 268] on div "44 5 17:00 | 20:15 49 2 20:30 54 5 18:38 64 2 20:00 48 2 20:15 53 4 19:15 63 2 …" at bounding box center [327, 214] width 461 height 286
click at [302, 154] on div "19:00" at bounding box center [301, 154] width 26 height 5
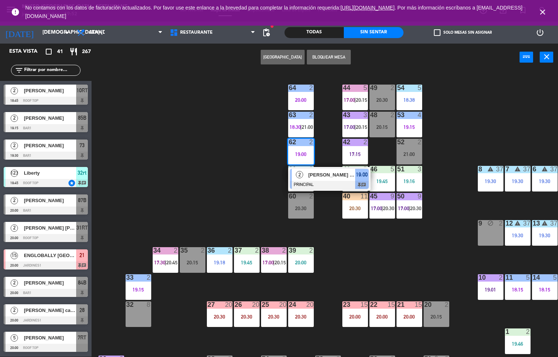
click at [334, 171] on span "[PERSON_NAME] [PERSON_NAME]" at bounding box center [331, 175] width 47 height 8
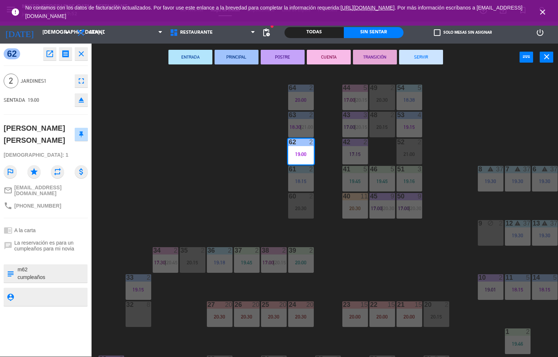
click at [379, 56] on button "TRANSICIÓN" at bounding box center [375, 57] width 44 height 15
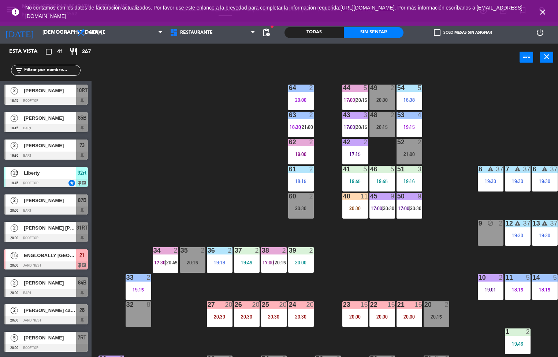
click at [460, 103] on div "44 5 17:00 | 20:15 49 2 20:30 54 5 18:38 64 2 20:00 48 2 20:15 53 4 19:15 63 2 …" at bounding box center [327, 214] width 461 height 286
click at [460, 86] on div "44 5 17:00 | 20:15 49 2 20:30 54 5 18:38 64 2 20:00 48 2 20:15 53 4 19:15 63 2 …" at bounding box center [327, 214] width 461 height 286
click at [460, 83] on div "44 5 17:00 | 20:15 49 2 20:30 54 5 18:38 64 2 20:00 48 2 20:15 53 4 19:15 63 2 …" at bounding box center [327, 214] width 461 height 286
click at [460, 79] on div "44 5 17:00 | 20:15 49 2 20:30 54 5 18:38 64 2 20:00 48 2 20:15 53 4 19:15 63 2 …" at bounding box center [327, 214] width 461 height 286
click at [460, 115] on div "44 5 17:00 | 20:15 49 2 20:30 54 5 18:38 64 2 20:00 48 2 20:15 53 4 19:15 63 2 …" at bounding box center [327, 214] width 461 height 286
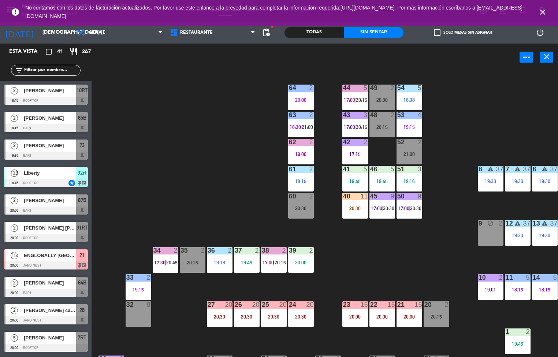
click at [461, 104] on div "44 5 17:00 | 20:15 49 2 20:30 54 5 18:38 64 2 20:00 48 2 20:15 53 4 19:15 63 2 …" at bounding box center [327, 214] width 461 height 286
click at [467, 86] on div "44 5 17:00 | 20:15 49 2 20:30 54 5 18:38 64 2 20:00 48 2 20:15 53 4 19:15 63 2 …" at bounding box center [327, 214] width 461 height 286
click at [430, 271] on div "44 5 17:00 | 20:15 49 2 20:30 54 5 18:38 64 2 20:00 48 2 20:15 53 4 19:15 63 2 …" at bounding box center [327, 214] width 461 height 286
click at [430, 264] on div "44 5 17:00 | 20:15 49 2 20:30 54 5 18:38 64 2 20:00 48 2 20:15 53 4 19:15 63 2 …" at bounding box center [327, 214] width 461 height 286
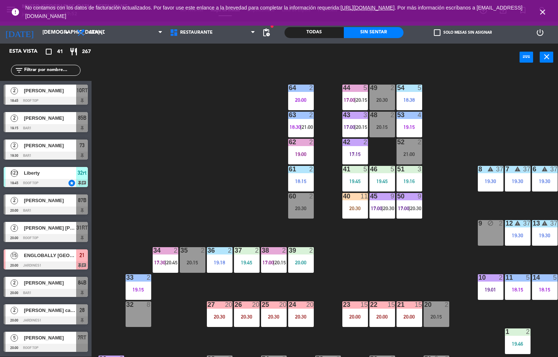
click at [434, 237] on div "44 5 17:00 | 20:15 49 2 20:30 54 5 18:38 64 2 20:00 48 2 20:15 53 4 19:15 63 2 …" at bounding box center [327, 214] width 461 height 286
click at [440, 215] on div "44 5 17:00 | 20:15 49 2 20:30 54 5 18:38 64 2 20:00 48 2 20:15 53 4 19:15 63 2 …" at bounding box center [327, 214] width 461 height 286
click at [443, 208] on div "44 5 17:00 | 20:15 49 2 20:30 54 5 18:38 64 2 20:00 48 2 20:15 53 4 19:15 63 2 …" at bounding box center [327, 214] width 461 height 286
click at [444, 191] on div "44 5 17:00 | 20:15 49 2 20:30 54 5 18:38 64 2 20:00 48 2 20:15 53 4 19:15 63 2 …" at bounding box center [327, 214] width 461 height 286
click at [446, 168] on div "44 5 17:00 | 20:15 49 2 20:30 54 5 18:38 64 2 20:00 48 2 20:15 53 4 19:15 63 2 …" at bounding box center [327, 214] width 461 height 286
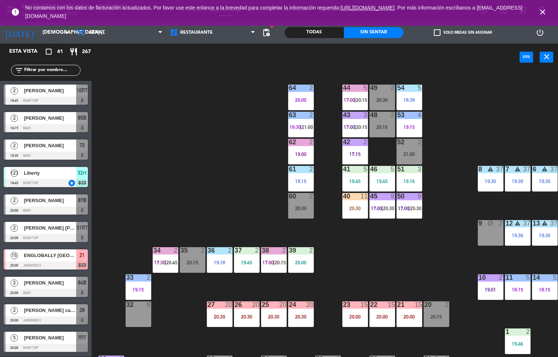
click at [446, 166] on div "44 5 17:00 | 20:15 49 2 20:30 54 5 18:38 64 2 20:00 48 2 20:15 53 4 19:15 63 2 …" at bounding box center [327, 214] width 461 height 286
click at [449, 176] on div "44 5 17:00 | 20:15 49 2 20:30 54 5 18:38 64 2 20:00 48 2 20:15 53 4 19:15 63 2 …" at bounding box center [327, 214] width 461 height 286
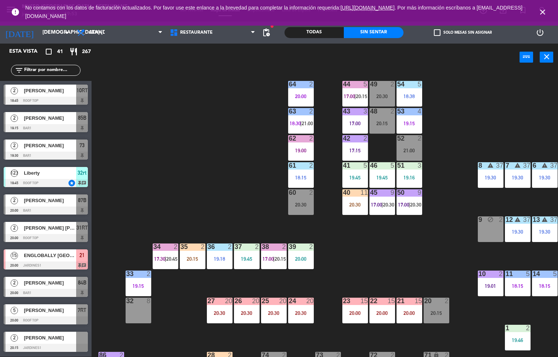
click at [380, 257] on div "44 5 17:00 | 20:15 49 2 20:30 54 5 18:38 64 2 20:00 48 2 20:15 53 4 19:15 63 2 …" at bounding box center [327, 214] width 461 height 286
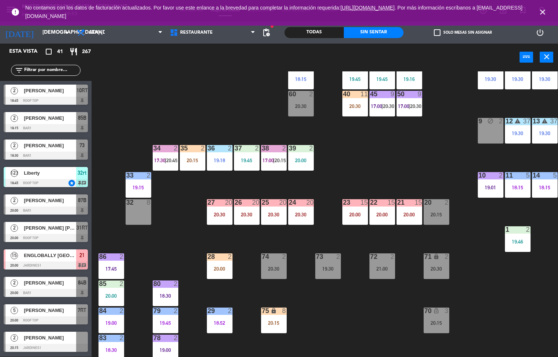
click at [446, 136] on div "44 5 17:00 | 20:15 49 2 20:30 54 5 18:38 64 2 20:00 48 2 20:15 53 4 19:15 63 2 …" at bounding box center [327, 214] width 461 height 286
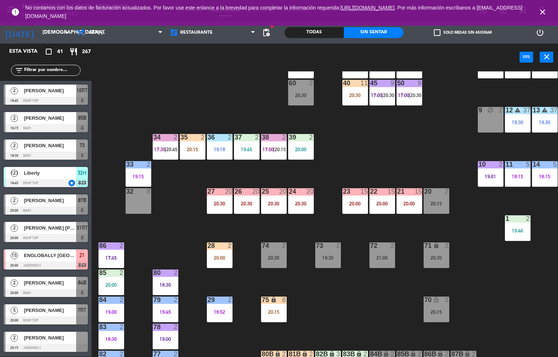
click at [356, 288] on div "44 5 17:00 | 20:15 49 2 20:30 54 5 18:38 64 2 20:00 48 2 20:15 53 4 19:15 63 2 …" at bounding box center [327, 214] width 461 height 286
click at [357, 269] on div "44 5 17:00 | 20:15 49 2 20:30 54 5 18:38 64 2 20:00 48 2 20:15 53 4 19:15 63 2 …" at bounding box center [327, 214] width 461 height 286
click at [366, 248] on div "72" at bounding box center [370, 245] width 12 height 7
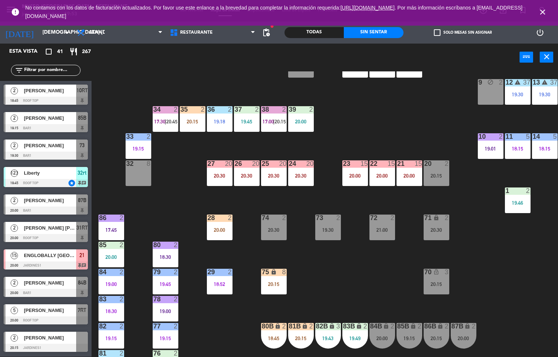
scroll to position [140, 0]
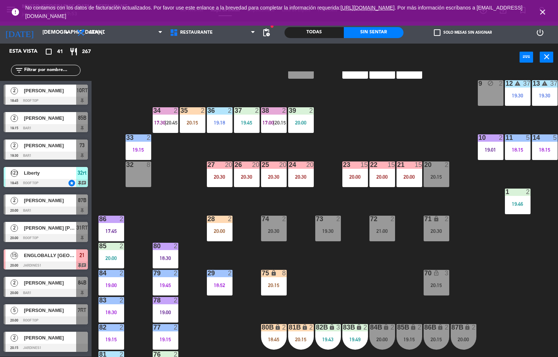
click at [377, 137] on div "44 5 17:00 | 20:15 49 2 20:30 54 5 18:38 64 2 20:00 48 2 20:15 53 4 19:15 63 2 …" at bounding box center [327, 214] width 461 height 286
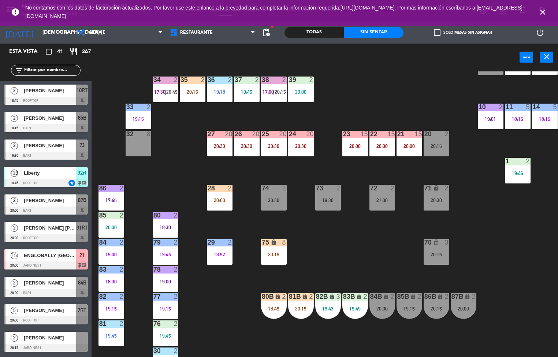
click at [415, 310] on div "19:15" at bounding box center [410, 308] width 26 height 5
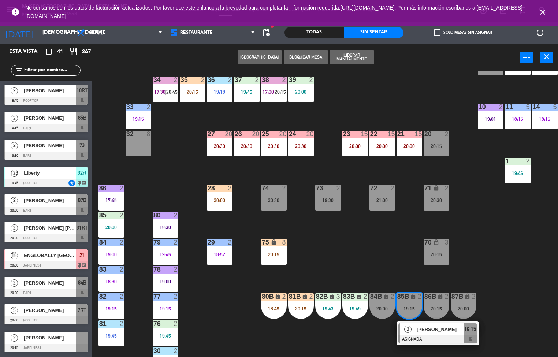
click at [445, 333] on span "[PERSON_NAME]" at bounding box center [440, 330] width 47 height 8
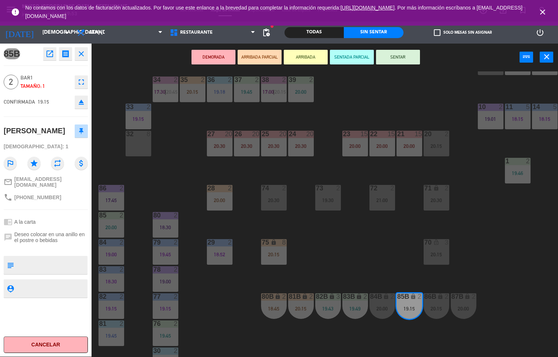
click at [53, 59] on button "open_in_new" at bounding box center [49, 53] width 13 height 13
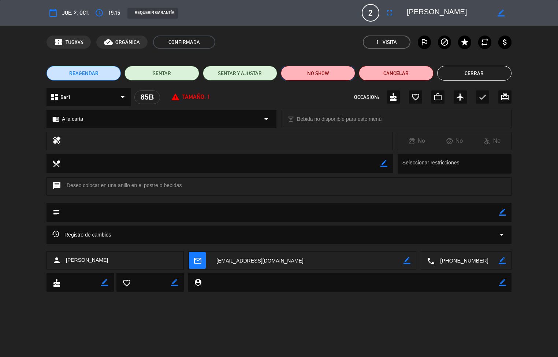
click at [320, 71] on button "NO SHOW" at bounding box center [318, 73] width 74 height 15
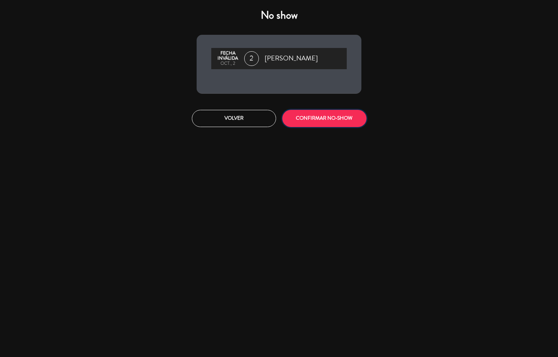
click at [338, 122] on button "CONFIRMAR NO-SHOW" at bounding box center [324, 118] width 84 height 17
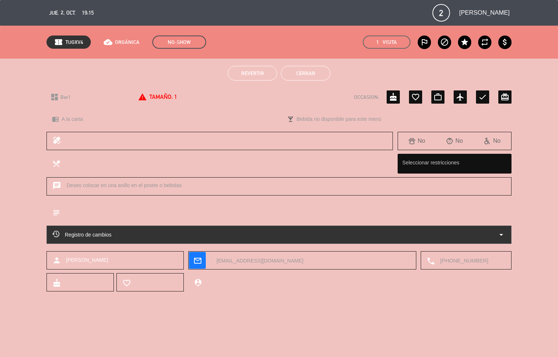
click at [327, 78] on button "Cerrar" at bounding box center [305, 73] width 49 height 15
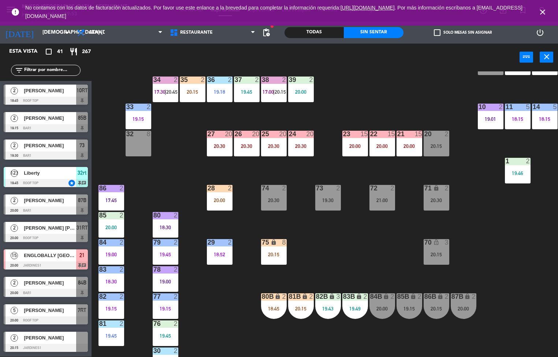
click at [301, 77] on div at bounding box center [301, 80] width 12 height 7
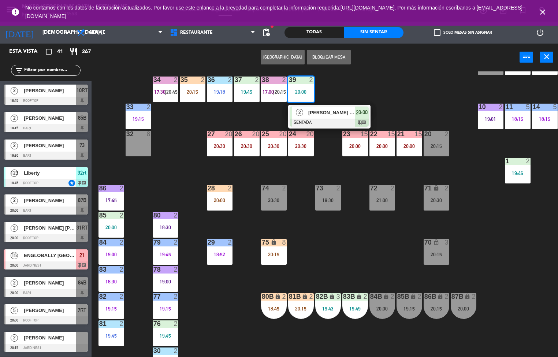
click at [381, 88] on div "44 5 17:00 | 20:15 49 2 20:30 54 5 18:38 64 2 20:00 48 2 20:15 53 4 19:15 63 2 …" at bounding box center [327, 214] width 461 height 286
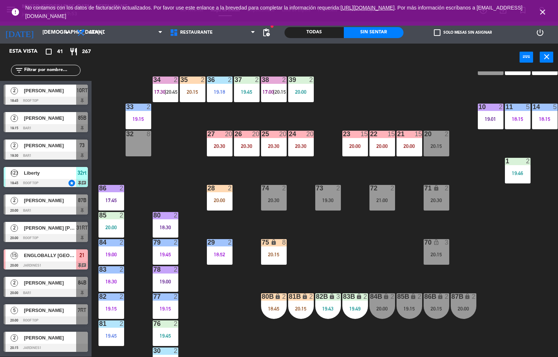
scroll to position [85, 0]
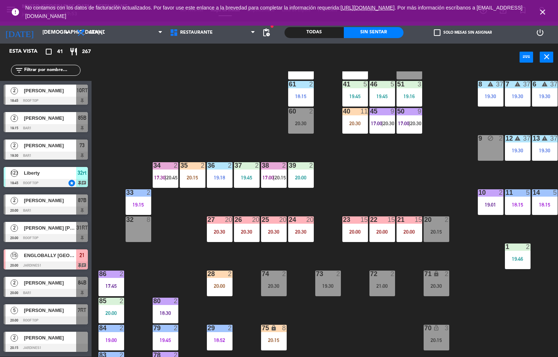
click at [396, 186] on div "44 5 17:00 | 20:15 49 2 20:30 54 5 18:38 64 2 20:00 48 2 20:15 53 4 19:15 63 2 …" at bounding box center [327, 214] width 461 height 286
click at [397, 197] on div "44 5 17:00 | 20:15 49 2 20:30 54 5 18:38 64 2 20:00 48 2 20:15 53 4 19:15 63 2 …" at bounding box center [327, 214] width 461 height 286
click at [352, 123] on div "20:30" at bounding box center [355, 123] width 26 height 5
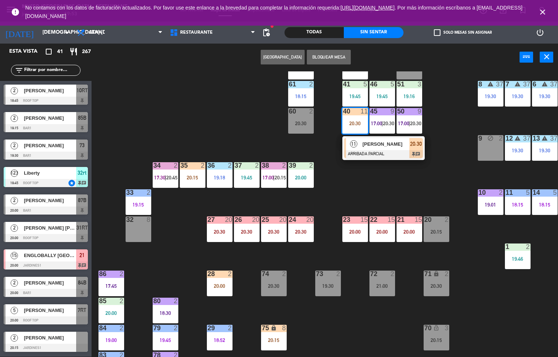
click at [428, 190] on div "44 5 17:00 | 20:15 49 2 20:30 54 5 18:38 64 2 20:00 48 2 20:15 53 4 19:15 63 2 …" at bounding box center [327, 214] width 461 height 286
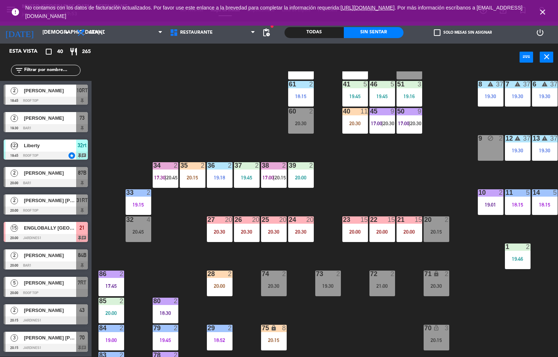
click at [343, 219] on div "23" at bounding box center [343, 219] width 0 height 7
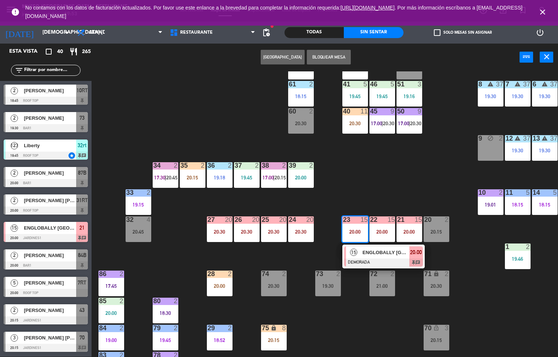
scroll to position [135, 0]
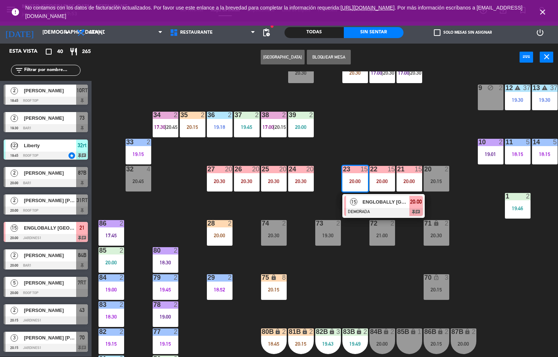
click at [347, 133] on div "44 5 17:00 | 20:15 49 2 20:30 54 5 18:38 | 21:00 64 2 20:00 48 block 2 20:15 53…" at bounding box center [327, 214] width 461 height 286
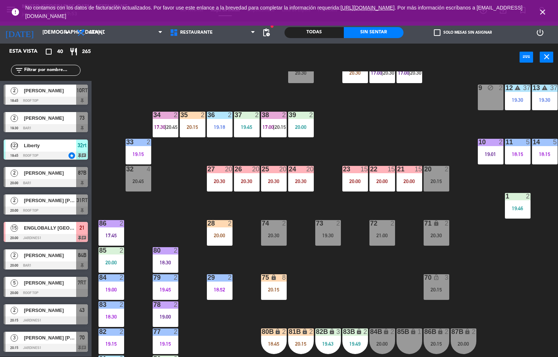
click at [381, 137] on div "44 5 17:00 | 20:15 49 2 20:30 54 5 18:38 | 21:00 64 2 20:00 48 block 2 20:15 53…" at bounding box center [327, 214] width 461 height 286
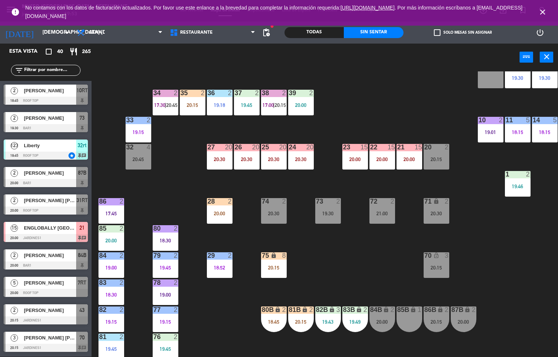
click at [391, 96] on div "44 5 17:00 | 20:15 49 2 20:30 54 5 18:38 | 21:00 64 2 20:00 48 block 2 20:15 53…" at bounding box center [327, 214] width 461 height 286
click at [268, 267] on div "20:15" at bounding box center [274, 267] width 26 height 5
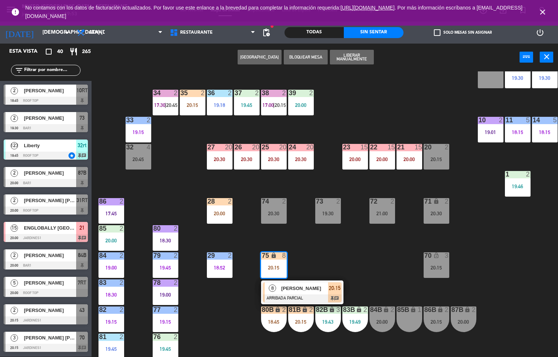
click at [352, 251] on div "44 5 17:00 | 20:15 49 2 20:30 54 5 18:38 | 21:00 64 2 20:00 48 block 2 20:15 53…" at bounding box center [327, 214] width 461 height 286
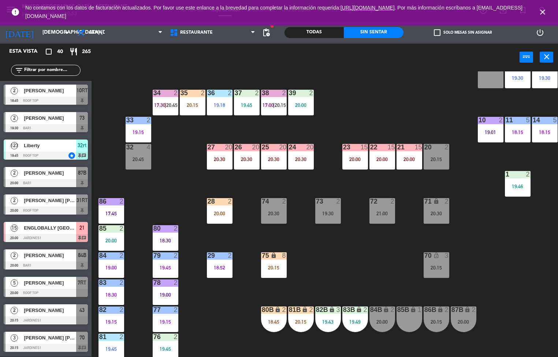
scroll to position [123, 0]
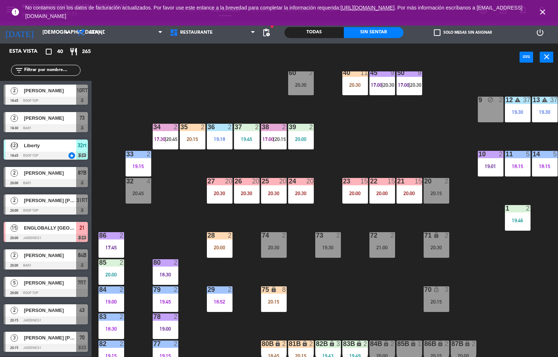
click at [367, 159] on div "44 5 17:00 | 20:15 49 2 20:30 54 5 18:38 | 21:00 64 2 20:00 48 block 2 20:15 53…" at bounding box center [327, 214] width 461 height 286
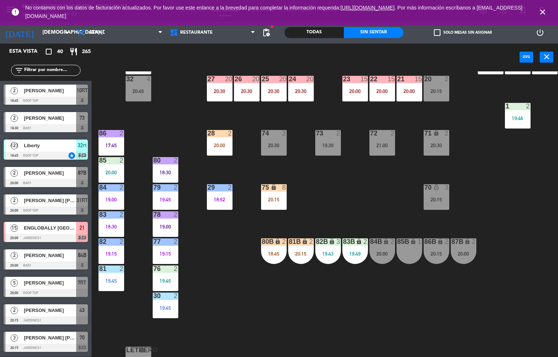
scroll to position [236, 0]
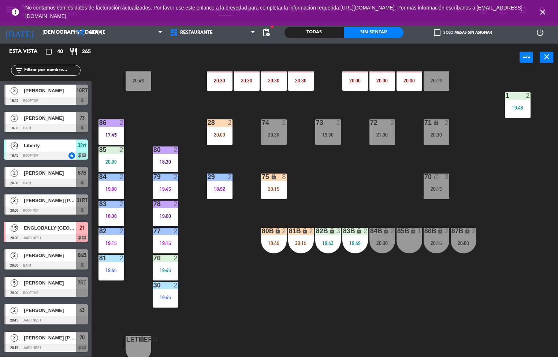
click at [474, 301] on div "44 5 17:00 | 20:15 49 2 20:30 54 5 18:38 | 21:00 64 2 20:00 48 block 2 20:15 53…" at bounding box center [327, 214] width 461 height 286
click at [473, 287] on div "44 5 17:00 | 20:15 49 2 20:30 54 5 18:38 | 21:00 64 2 20:00 48 block 2 20:15 53…" at bounding box center [327, 214] width 461 height 286
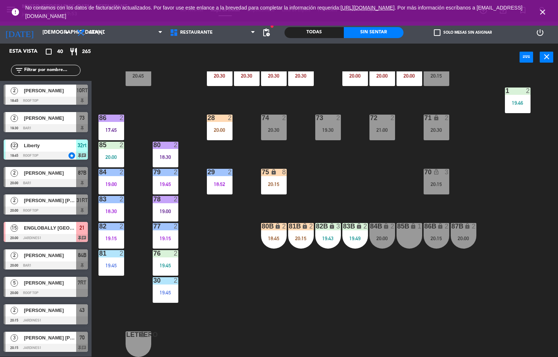
click at [369, 164] on div "44 5 17:00 | 20:15 49 2 20:30 54 5 18:38 | 21:00 64 2 20:00 48 block 2 20:15 53…" at bounding box center [327, 214] width 461 height 286
click at [377, 190] on div "44 5 17:00 | 20:15 49 2 20:30 54 5 18:38 | 21:00 64 2 20:00 48 block 2 20:15 53…" at bounding box center [327, 214] width 461 height 286
click at [382, 223] on div "lock" at bounding box center [382, 226] width 12 height 7
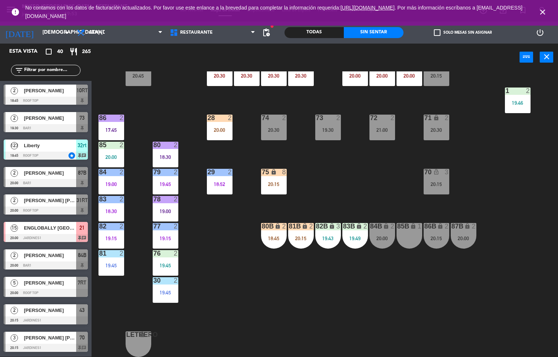
click at [382, 226] on div "lock" at bounding box center [382, 226] width 12 height 7
click at [382, 228] on div "84B lock 2 20:00" at bounding box center [382, 236] width 26 height 26
click at [351, 194] on div "44 5 17:00 | 20:15 49 2 20:30 54 5 18:38 | 21:00 64 2 20:00 48 block 2 20:15 53…" at bounding box center [327, 214] width 461 height 286
click at [359, 223] on icon "lock" at bounding box center [359, 226] width 6 height 6
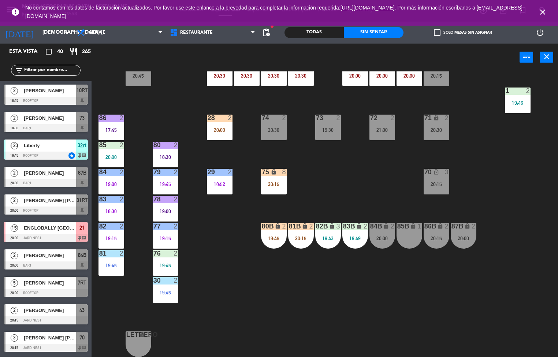
click at [359, 223] on icon "lock" at bounding box center [359, 226] width 6 height 6
click at [490, 174] on div "44 5 17:00 | 20:15 49 2 20:30 54 5 18:38 | 21:00 64 2 20:00 48 block 2 20:15 53…" at bounding box center [327, 214] width 461 height 286
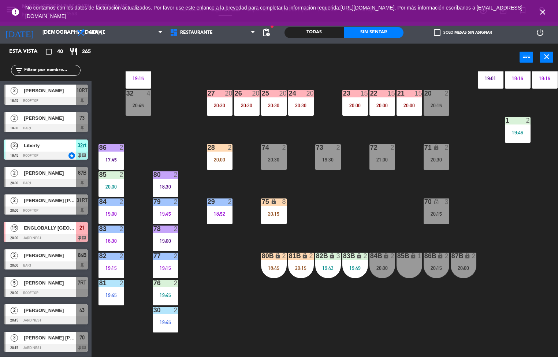
click at [484, 203] on div "44 5 17:00 | 20:15 49 2 20:30 54 5 18:38 | 21:00 64 2 20:00 48 block 2 20:15 53…" at bounding box center [327, 214] width 461 height 286
click at [488, 227] on div "44 5 17:00 | 20:15 49 2 20:30 54 5 18:38 | 21:00 64 2 20:00 48 block 2 20:15 53…" at bounding box center [327, 214] width 461 height 286
click at [480, 145] on div "44 5 17:00 | 20:15 49 2 20:30 54 5 18:38 | 21:00 64 2 20:00 48 block 2 20:15 53…" at bounding box center [327, 214] width 461 height 286
click at [478, 172] on div "44 5 17:00 | 20:15 49 2 20:30 54 5 18:38 | 21:00 64 2 20:00 48 block 2 20:15 53…" at bounding box center [327, 214] width 461 height 286
click at [479, 190] on div "44 5 17:00 | 20:15 49 2 20:30 54 5 18:38 | 21:00 64 2 20:00 48 block 2 20:15 53…" at bounding box center [327, 214] width 461 height 286
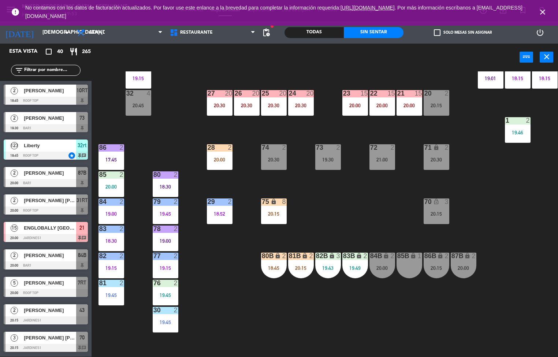
click at [478, 196] on div "44 5 17:00 | 20:15 49 2 20:30 54 5 18:38 | 21:00 64 2 20:00 48 block 2 20:15 53…" at bounding box center [327, 214] width 461 height 286
click at [478, 197] on div "44 5 17:00 | 20:15 49 2 20:30 54 5 18:38 | 21:00 64 2 20:00 48 block 2 20:15 53…" at bounding box center [327, 214] width 461 height 286
click at [471, 163] on div "44 5 17:00 | 20:15 49 2 20:30 54 5 18:38 | 21:00 64 2 20:00 48 block 2 20:15 53…" at bounding box center [327, 214] width 461 height 286
click at [472, 173] on div "44 5 17:00 | 20:15 49 2 20:30 54 5 18:38 | 21:00 64 2 20:00 48 block 2 20:15 53…" at bounding box center [327, 214] width 461 height 286
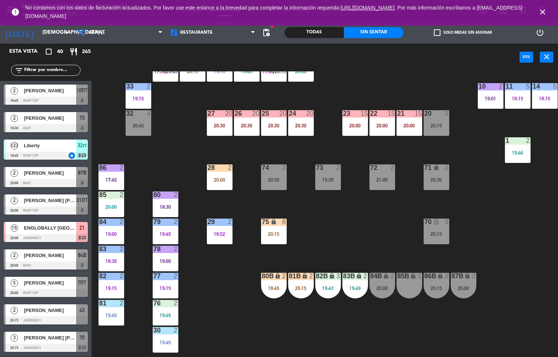
scroll to position [183, 0]
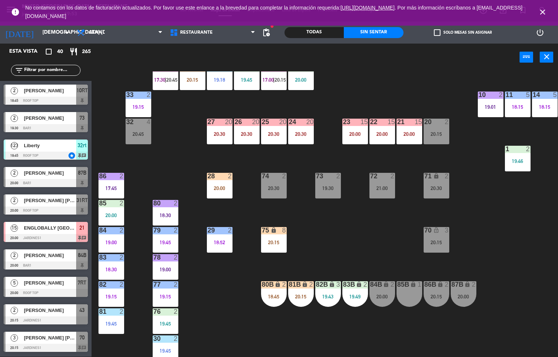
click at [477, 219] on div "44 5 17:00 | 20:15 49 2 20:30 54 5 18:38 | 21:00 64 2 20:00 48 block 2 20:15 53…" at bounding box center [327, 214] width 461 height 286
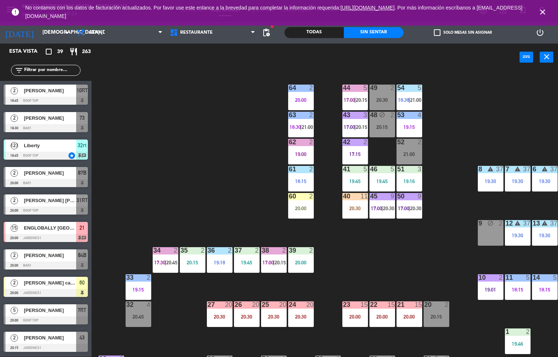
click at [349, 101] on span "17:00" at bounding box center [349, 100] width 11 height 6
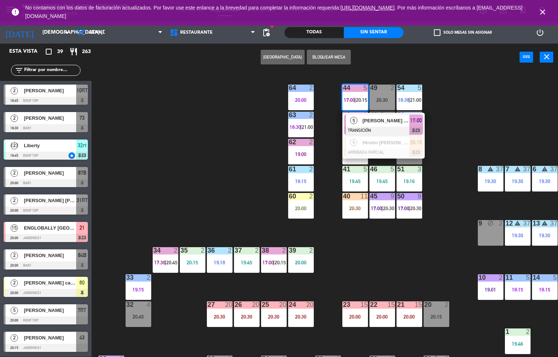
click at [379, 126] on div "[PERSON_NAME] [PERSON_NAME]" at bounding box center [386, 121] width 48 height 12
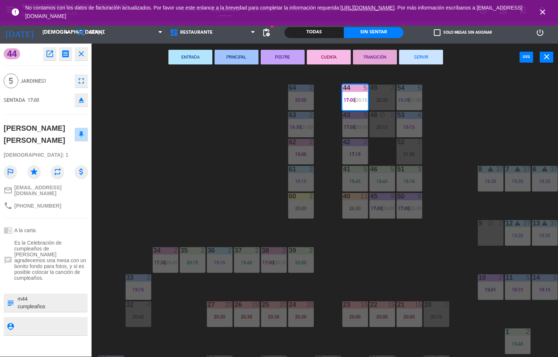
click at [425, 56] on button "SERVIR" at bounding box center [421, 57] width 44 height 15
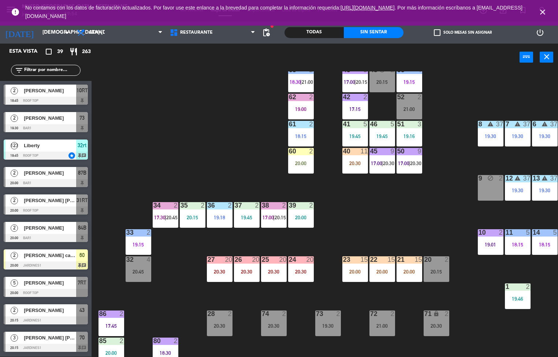
click at [455, 150] on div "44 5 20:15 49 2 20:30 54 5 18:38 | 21:00 64 2 20:00 48 block 2 20:15 53 4 19:15…" at bounding box center [327, 214] width 461 height 286
click at [455, 146] on div "44 5 20:15 49 2 20:30 54 5 18:38 | 21:00 64 2 20:00 48 block 2 20:15 53 4 19:15…" at bounding box center [327, 214] width 461 height 286
click at [456, 141] on div "44 5 20:15 49 2 20:30 54 5 18:38 | 21:00 64 2 20:00 48 block 2 20:15 53 4 19:15…" at bounding box center [327, 214] width 461 height 286
click at [455, 133] on div "44 5 20:15 49 2 20:30 54 5 18:38 | 21:00 64 2 20:00 48 block 2 20:15 53 4 19:15…" at bounding box center [327, 214] width 461 height 286
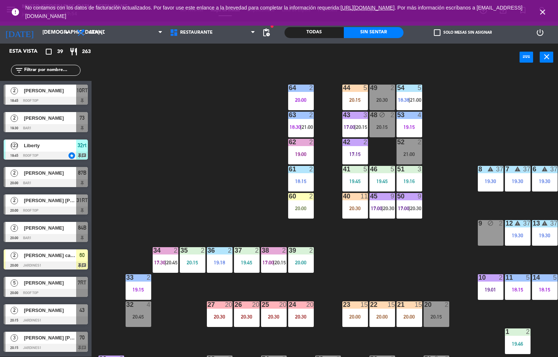
click at [451, 155] on div "44 5 20:15 49 2 20:30 54 5 18:38 | 21:00 64 2 20:00 48 block 2 20:15 53 4 19:15…" at bounding box center [327, 214] width 461 height 286
click at [449, 154] on div "44 5 20:15 49 2 20:30 54 5 18:38 | 21:00 64 2 20:00 48 block 2 20:15 53 4 19:15…" at bounding box center [327, 214] width 461 height 286
click at [449, 153] on div "44 5 20:15 49 2 20:30 54 5 18:38 | 21:00 64 2 20:00 48 block 2 20:15 53 4 19:15…" at bounding box center [327, 214] width 461 height 286
click at [450, 149] on div "44 5 20:15 49 2 20:30 54 5 18:38 | 21:00 64 2 20:00 48 block 2 20:15 53 4 19:15…" at bounding box center [327, 214] width 461 height 286
click at [454, 145] on div "44 5 20:15 49 2 20:30 54 5 18:38 | 21:00 64 2 20:00 48 block 2 20:15 53 4 19:15…" at bounding box center [327, 214] width 461 height 286
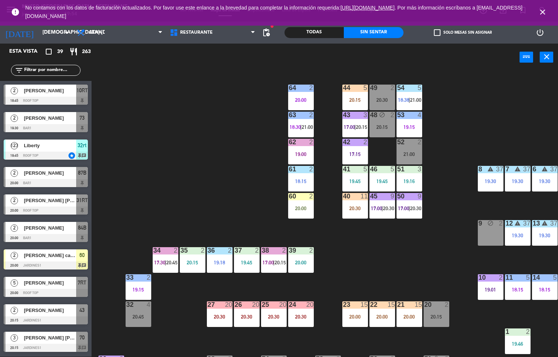
click at [453, 136] on div "44 5 20:15 49 2 20:30 54 5 18:38 | 21:00 64 2 20:00 48 block 2 20:15 53 4 19:15…" at bounding box center [327, 214] width 461 height 286
click at [343, 140] on div "42" at bounding box center [343, 142] width 0 height 7
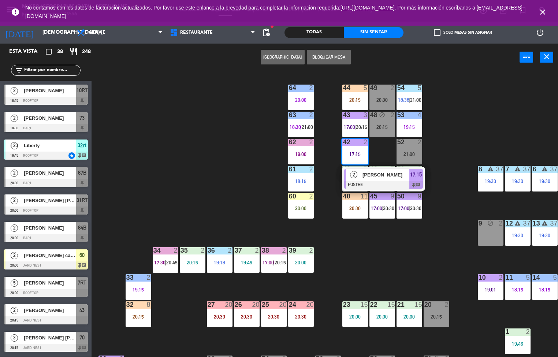
click at [501, 104] on div "44 5 20:15 49 2 20:30 54 5 18:38 | 21:00 64 2 20:00 48 block 2 20:15 53 4 19:15…" at bounding box center [327, 214] width 461 height 286
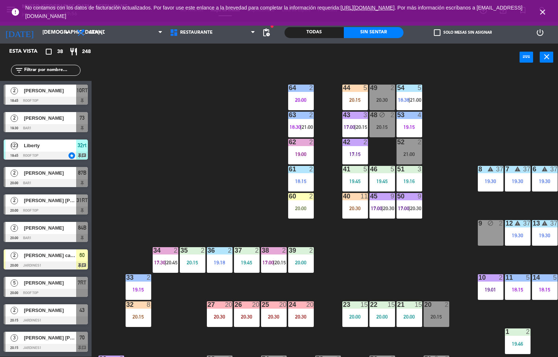
click at [352, 121] on div "43 3 17:00 | 20:15" at bounding box center [355, 125] width 26 height 26
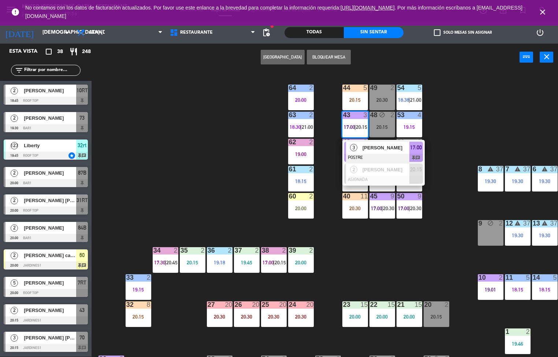
click at [384, 150] on span "[PERSON_NAME]" at bounding box center [386, 148] width 47 height 8
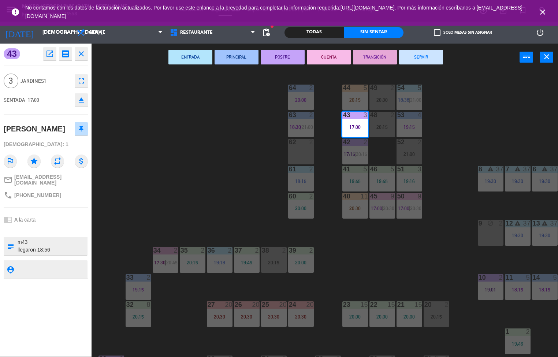
click at [152, 180] on div "44 5 20:15 49 2 20:30 54 5 18:38 | 21:00 64 2 20:00 48 2 20:15 53 4 19:15 63 2 …" at bounding box center [327, 214] width 461 height 286
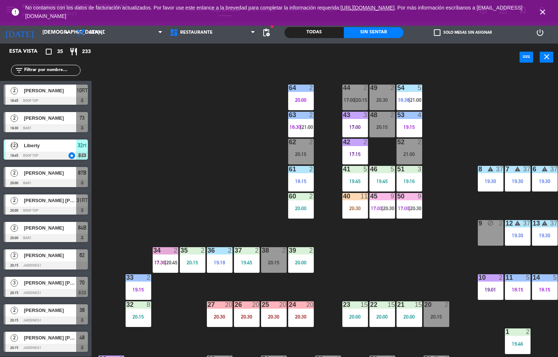
click at [306, 316] on div "20:30" at bounding box center [301, 316] width 26 height 5
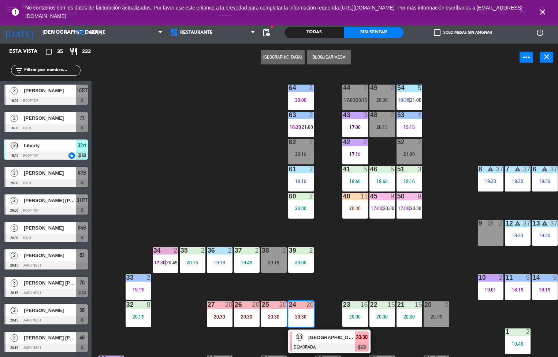
click at [322, 347] on div at bounding box center [329, 347] width 79 height 8
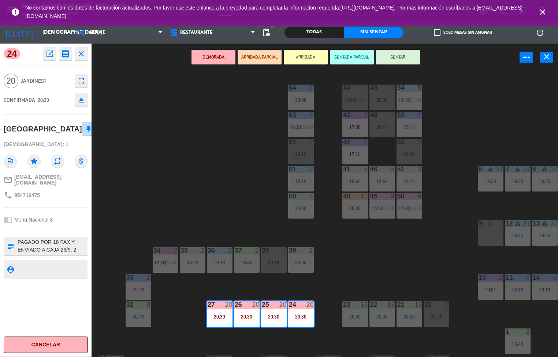
click at [51, 57] on icon "open_in_new" at bounding box center [49, 53] width 9 height 9
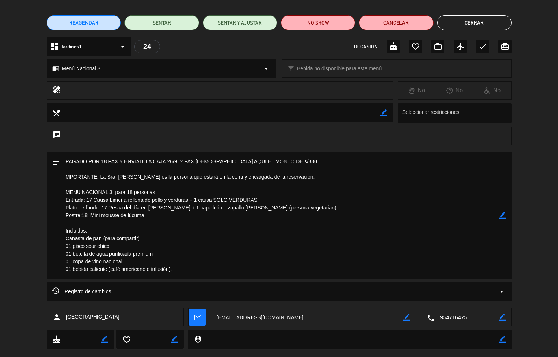
scroll to position [64, 0]
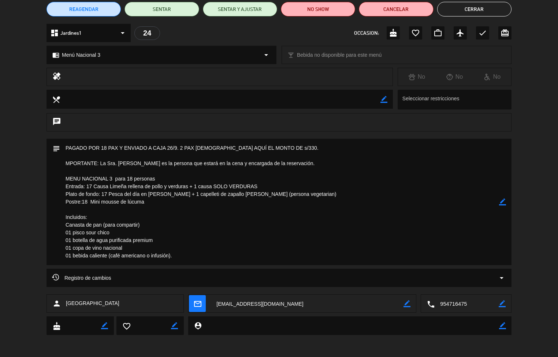
click at [490, 13] on button "Cerrar" at bounding box center [474, 9] width 74 height 15
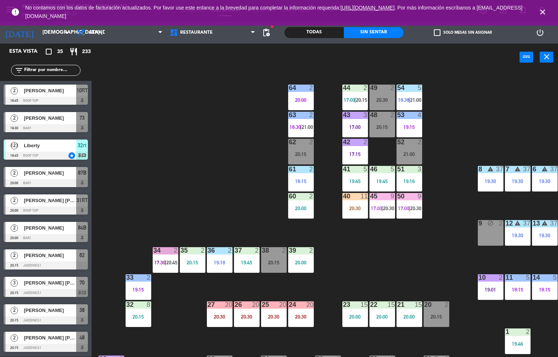
scroll to position [0, 0]
click at [366, 96] on div "44 5 20:15" at bounding box center [355, 98] width 26 height 26
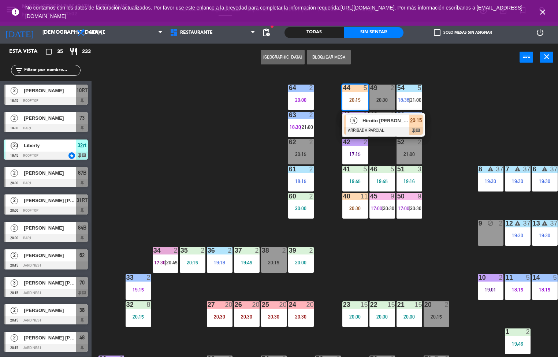
click at [367, 130] on div at bounding box center [383, 131] width 79 height 8
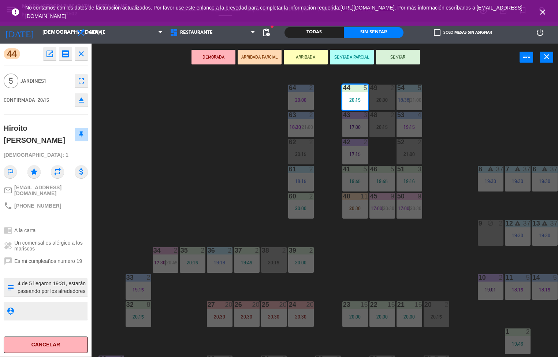
click at [396, 241] on div "44 5 20:15 49 2 20:30 54 5 18:38 | 21:00 64 2 20:00 48 2 20:15 53 4 19:15 63 2 …" at bounding box center [327, 214] width 461 height 286
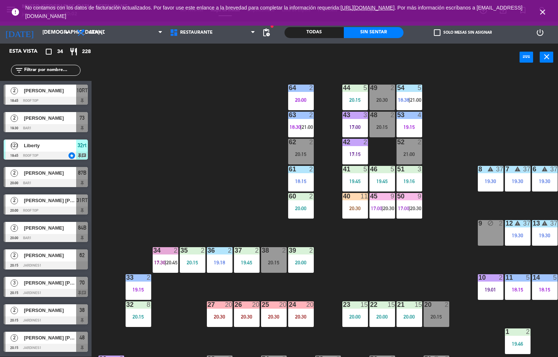
click at [355, 141] on div at bounding box center [355, 142] width 12 height 7
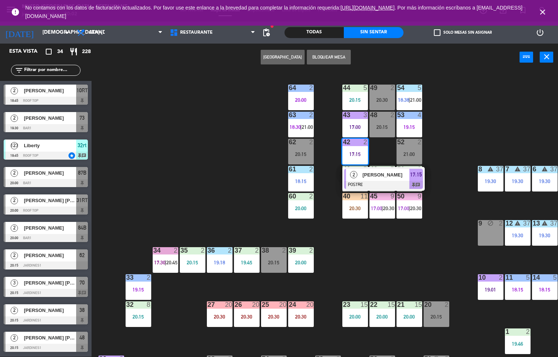
click at [317, 166] on div "2" at bounding box center [313, 169] width 12 height 7
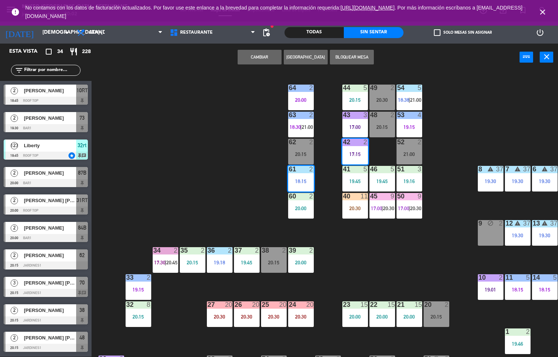
click at [358, 121] on div "43 3 17:00" at bounding box center [355, 125] width 26 height 26
click at [338, 139] on div "42" at bounding box center [343, 142] width 12 height 7
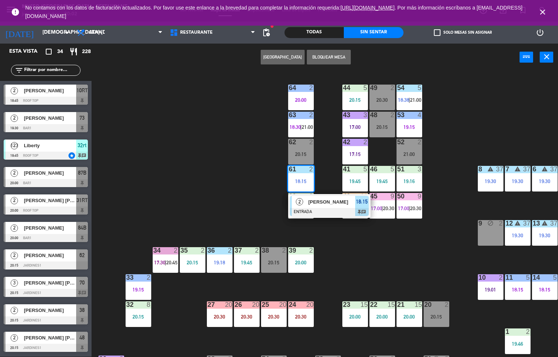
click at [488, 96] on div "44 5 20:15 49 2 20:30 54 5 18:38 | 21:00 64 2 20:00 48 2 20:15 53 4 19:15 63 2 …" at bounding box center [327, 214] width 461 height 286
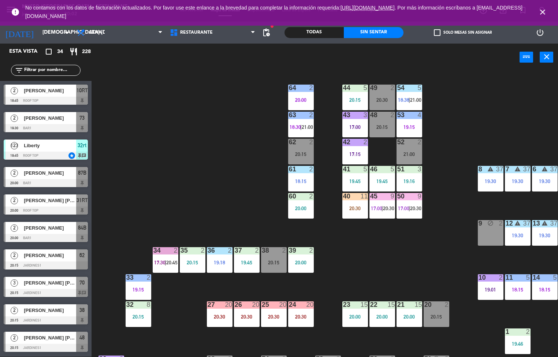
click at [352, 121] on div "43 3 17:00" at bounding box center [355, 125] width 26 height 26
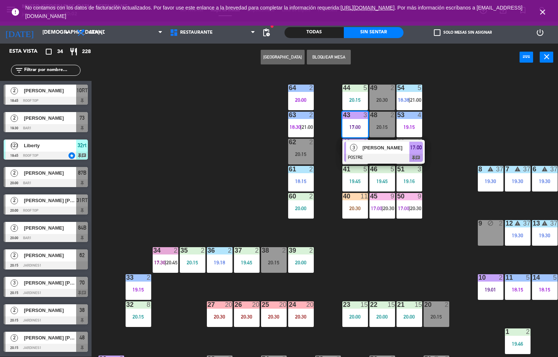
click at [368, 150] on span "[PERSON_NAME]" at bounding box center [386, 148] width 47 height 8
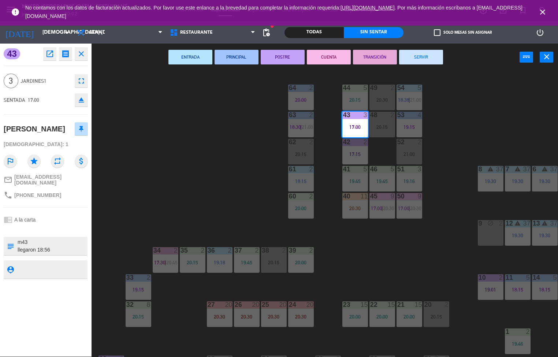
click at [330, 54] on button "CUENTA" at bounding box center [329, 57] width 44 height 15
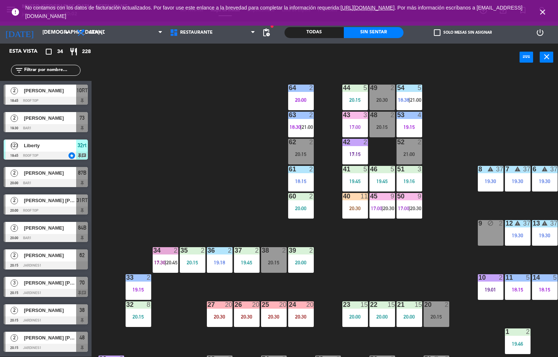
click at [346, 152] on div "17:15" at bounding box center [355, 154] width 26 height 5
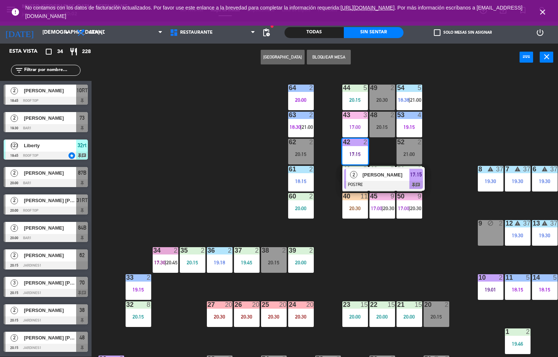
click at [365, 182] on div at bounding box center [383, 185] width 79 height 8
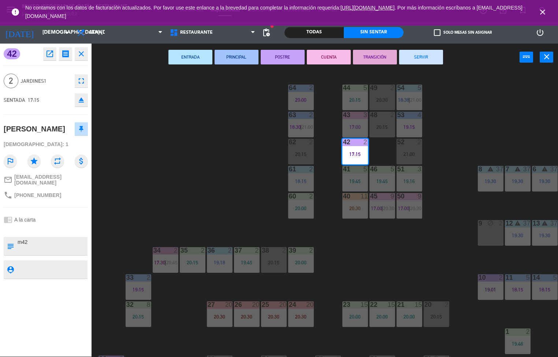
click at [479, 126] on div "44 5 20:15 49 2 20:30 54 5 18:38 | 21:00 64 2 20:00 48 2 20:15 53 4 19:15 63 2 …" at bounding box center [327, 214] width 461 height 286
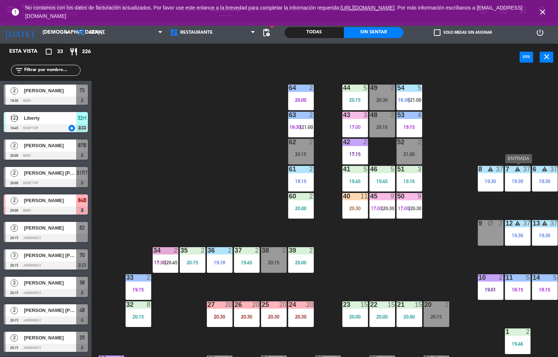
click at [233, 140] on div "44 5 20:15 49 2 20:30 54 5 18:38 | 21:00 64 2 20:00 48 2 20:15 53 4 19:15 63 2 …" at bounding box center [327, 214] width 461 height 286
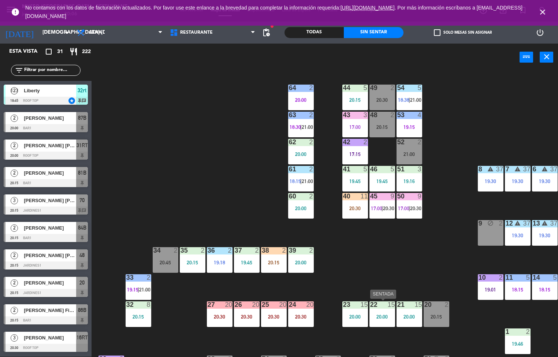
click at [386, 269] on div "44 5 20:15 49 2 20:30 54 5 18:38 | 21:00 64 2 20:00 48 2 20:15 53 4 19:15 63 2 …" at bounding box center [327, 214] width 461 height 286
click at [319, 343] on div "44 5 20:15 49 2 20:30 54 5 18:38 | 21:00 64 2 20:00 48 2 20:15 53 4 19:15 63 2 …" at bounding box center [327, 214] width 461 height 286
click at [329, 329] on div "44 5 20:15 49 2 20:30 54 5 18:38 | 21:00 64 2 20:00 48 2 20:15 53 4 19:15 63 2 …" at bounding box center [327, 214] width 461 height 286
click at [363, 278] on div "44 5 20:15 49 2 20:30 54 5 18:38 | 21:00 64 2 20:00 48 2 20:15 53 4 19:15 63 2 …" at bounding box center [327, 214] width 461 height 286
click at [427, 266] on div "44 5 20:15 49 2 20:30 54 5 18:38 | 21:00 64 2 20:00 48 2 20:15 53 4 19:15 63 2 …" at bounding box center [327, 214] width 461 height 286
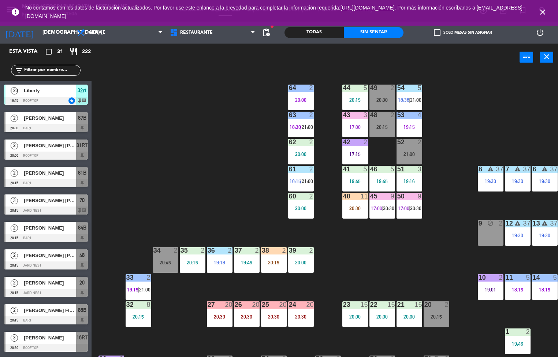
click at [332, 337] on div "44 5 20:15 49 2 20:30 54 5 18:38 | 21:00 64 2 20:00 48 2 20:15 53 4 19:15 63 2 …" at bounding box center [327, 214] width 461 height 286
click at [411, 269] on div "44 5 20:15 49 2 20:30 54 5 18:38 | 21:00 64 2 20:00 48 2 20:15 53 4 19:15 63 2 …" at bounding box center [327, 214] width 461 height 286
click at [417, 261] on div "44 5 20:15 49 2 20:30 54 5 18:38 | 21:00 64 2 20:00 48 2 20:15 53 4 19:15 63 2 …" at bounding box center [327, 214] width 461 height 286
click at [300, 148] on div "62 2 20:00" at bounding box center [301, 152] width 26 height 26
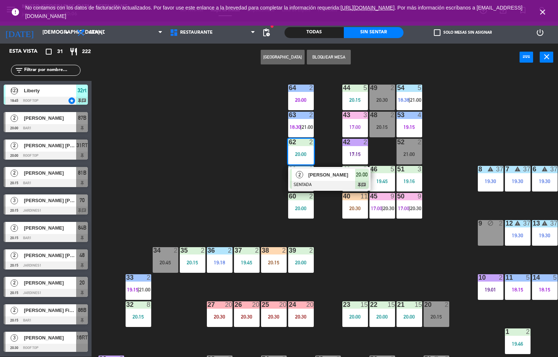
click at [335, 178] on span "[PERSON_NAME]" at bounding box center [331, 175] width 47 height 8
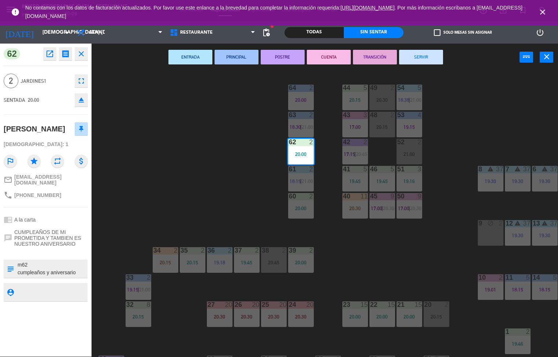
click at [178, 134] on div "44 5 20:15 49 2 20:30 54 5 18:38 | 21:00 64 2 20:00 48 2 20:15 53 4 19:15 63 2 …" at bounding box center [327, 214] width 461 height 286
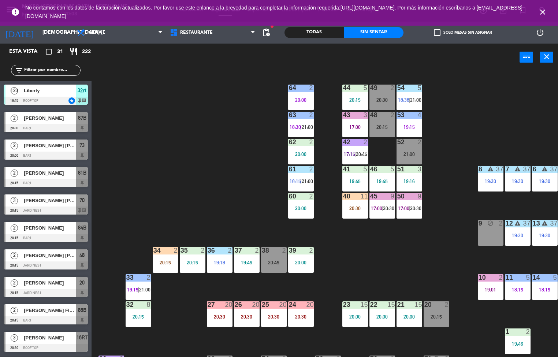
click at [343, 86] on div "44" at bounding box center [343, 88] width 0 height 7
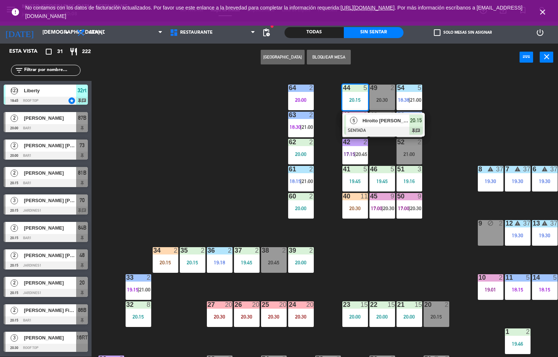
click at [346, 115] on div "5" at bounding box center [354, 121] width 16 height 12
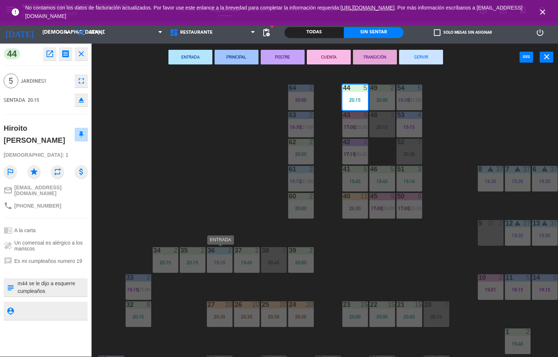
click at [394, 247] on div "44 5 20:15 49 2 20:00 54 5 18:38 | 21:00 64 2 20:00 48 2 20:15 53 4 19:15 63 2 …" at bounding box center [327, 214] width 461 height 286
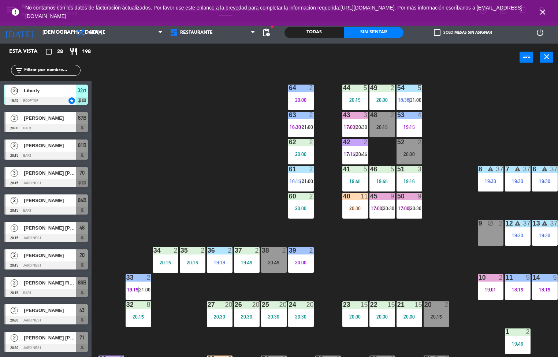
click at [399, 317] on div "20:00" at bounding box center [410, 316] width 26 height 5
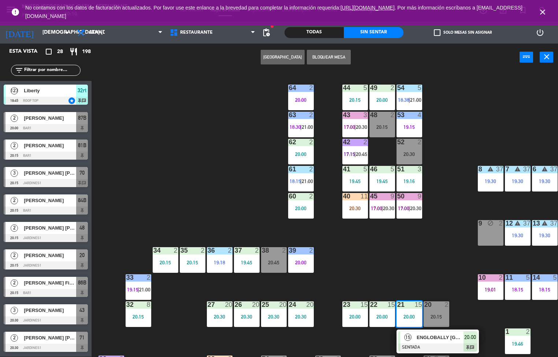
click at [413, 342] on div "15" at bounding box center [408, 337] width 16 height 12
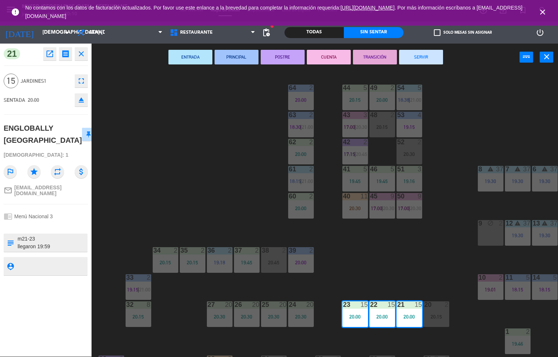
click at [192, 60] on button "ENTRADA" at bounding box center [190, 57] width 44 height 15
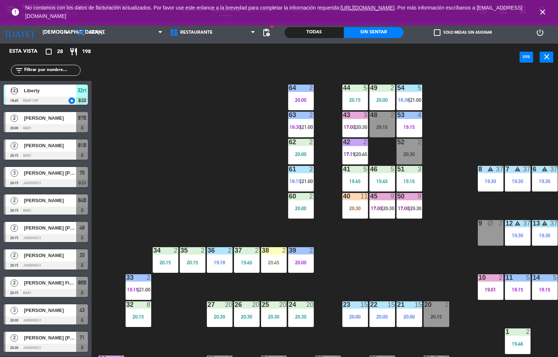
click at [301, 99] on div "20:00" at bounding box center [301, 99] width 26 height 5
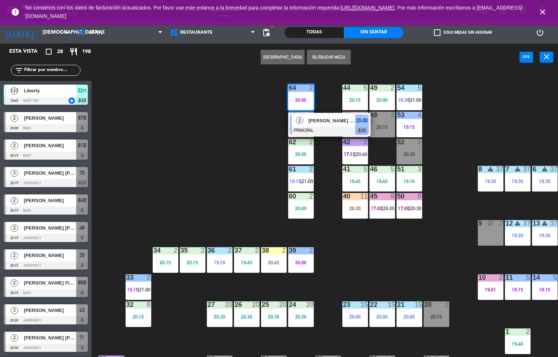
click at [249, 110] on div "44 5 20:15 49 2 20:00 54 5 18:38 | 21:00 64 2 20:00 2 [PERSON_NAME] [PERSON_NAM…" at bounding box center [327, 214] width 461 height 286
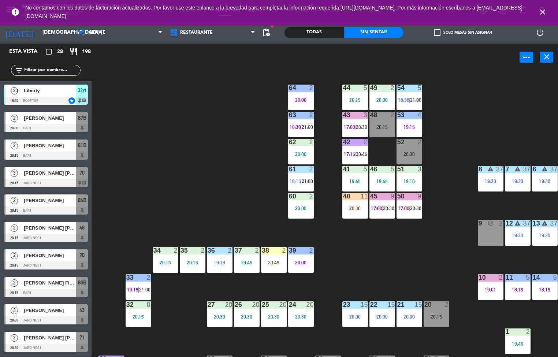
click at [302, 154] on div "20:00" at bounding box center [301, 154] width 26 height 5
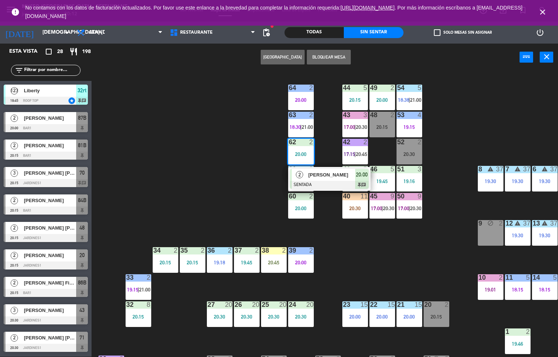
click at [331, 178] on span "[PERSON_NAME]" at bounding box center [331, 175] width 47 height 8
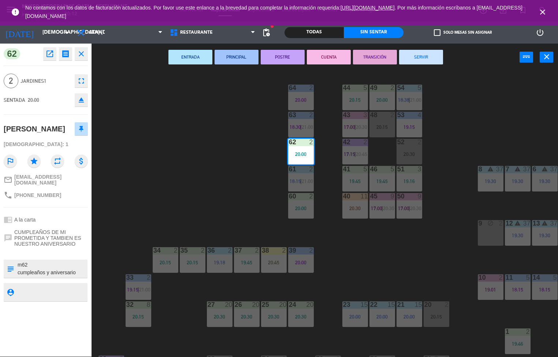
click at [196, 54] on button "ENTRADA" at bounding box center [190, 57] width 44 height 15
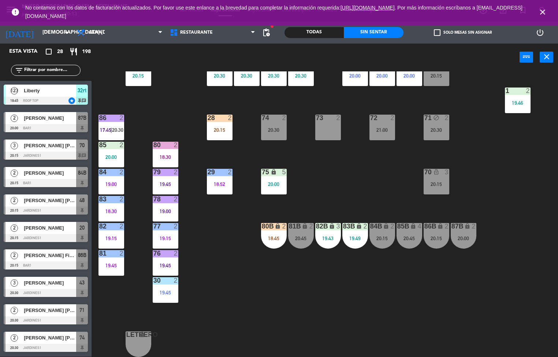
scroll to position [243, 0]
click at [267, 237] on div "18:45" at bounding box center [274, 238] width 26 height 5
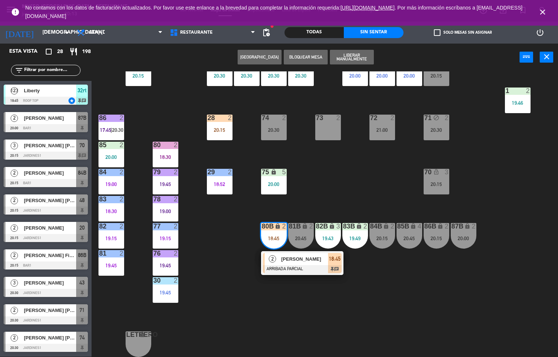
click at [350, 182] on div "44 5 20:15 49 2 20:00 54 5 18:38 | 21:00 64 2 20:00 48 2 20:15 53 4 19:15 63 2 …" at bounding box center [327, 214] width 461 height 286
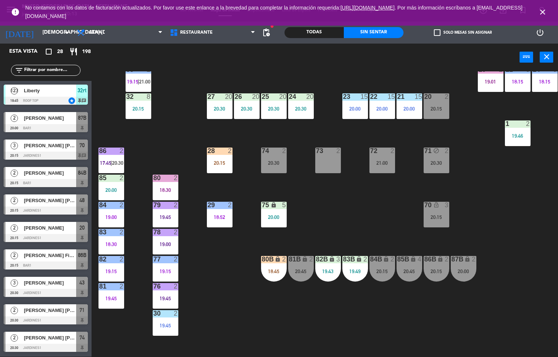
scroll to position [198, 0]
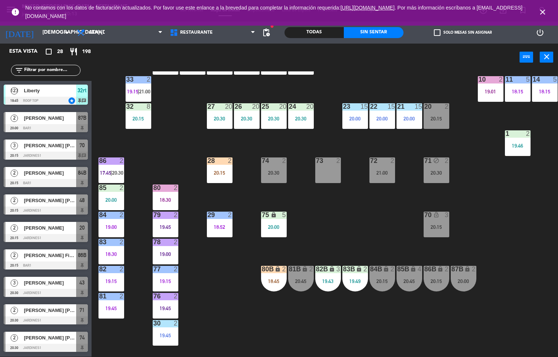
click at [358, 226] on div "44 5 20:15 49 2 20:00 54 5 18:38 | 21:00 64 2 20:00 48 2 20:15 53 4 19:15 63 2 …" at bounding box center [327, 214] width 461 height 286
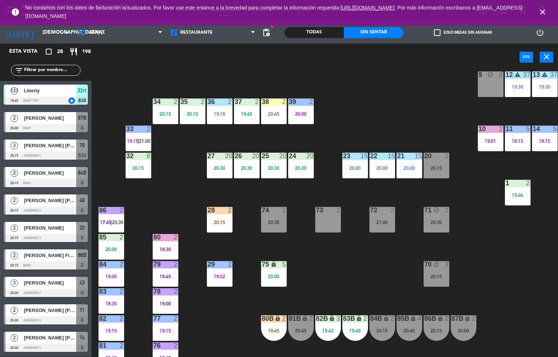
click at [343, 268] on div "44 5 20:15 49 2 20:00 54 5 18:38 | 21:00 64 2 20:00 48 2 20:15 53 4 19:15 63 2 …" at bounding box center [327, 214] width 461 height 286
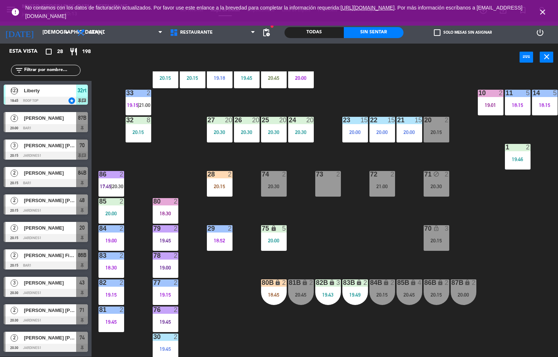
scroll to position [183, 0]
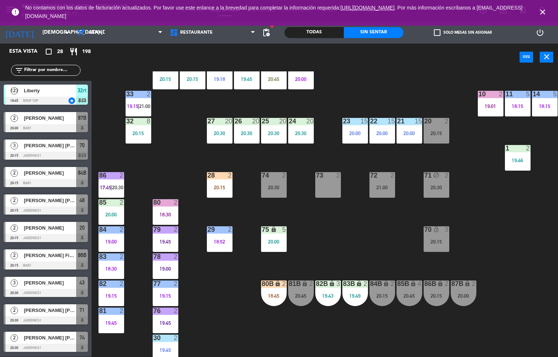
click at [420, 176] on div "71" at bounding box center [424, 175] width 12 height 7
click at [365, 240] on div "44 5 20:15 49 2 20:00 54 5 18:38 | 21:00 64 2 20:00 48 2 20:15 53 4 19:15 63 2 …" at bounding box center [327, 214] width 461 height 286
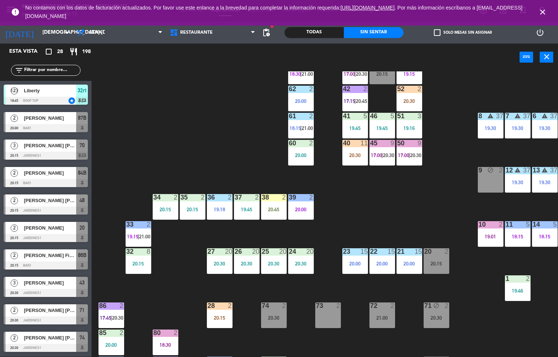
scroll to position [0, 0]
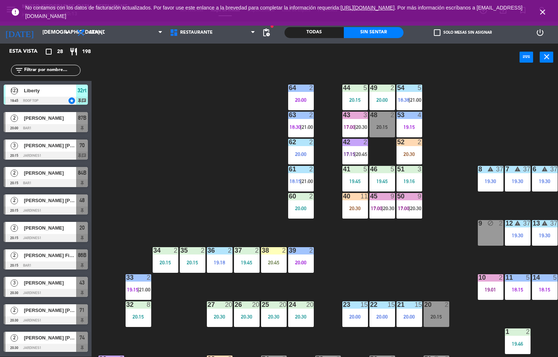
click at [387, 267] on div "44 5 20:15 49 2 20:00 54 5 18:38 | 21:00 64 2 20:00 48 2 20:15 53 4 19:15 63 2 …" at bounding box center [327, 214] width 461 height 286
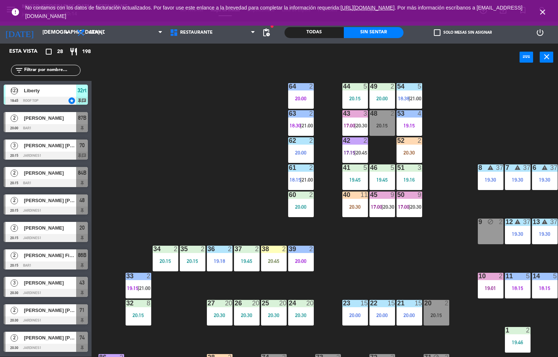
scroll to position [2, 0]
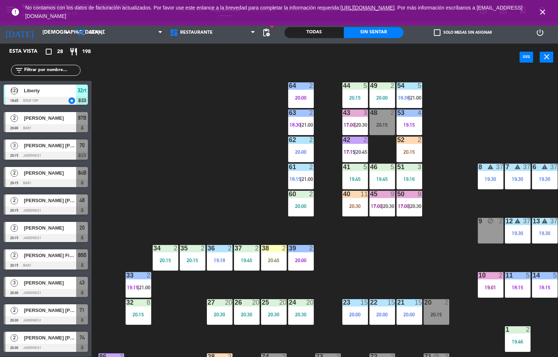
click at [355, 152] on span "|" at bounding box center [354, 152] width 1 height 6
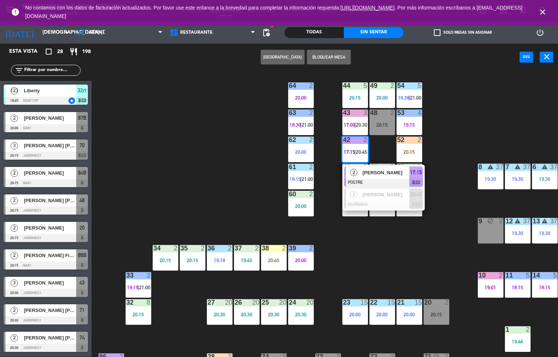
click at [382, 179] on div at bounding box center [383, 183] width 79 height 8
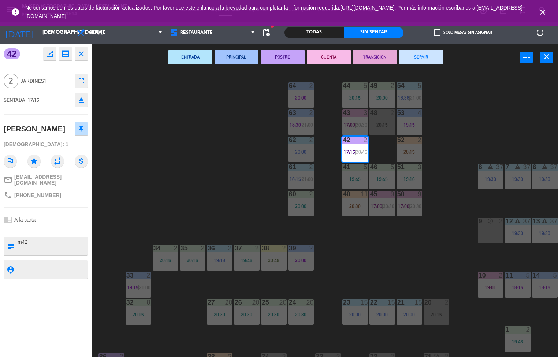
click at [378, 56] on button "TRANSICIÓN" at bounding box center [375, 57] width 44 height 15
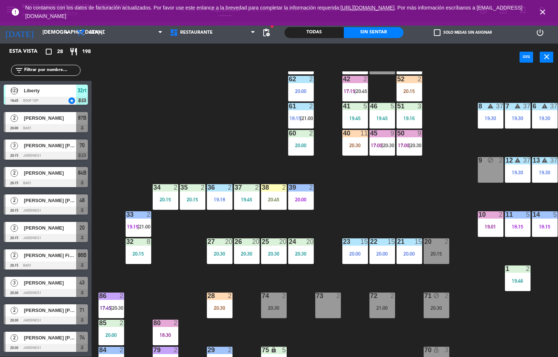
scroll to position [63, 0]
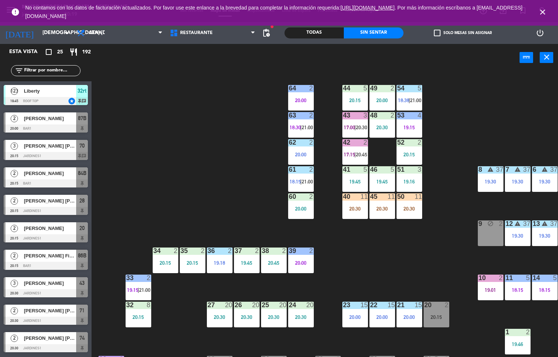
scroll to position [63, 0]
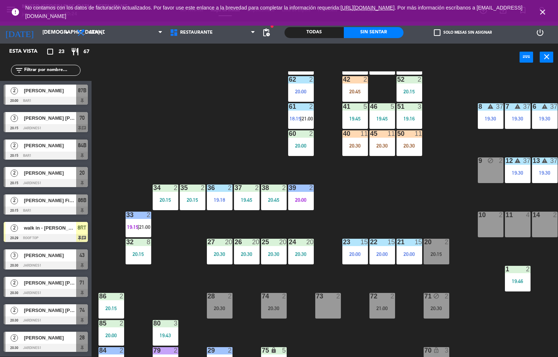
click at [219, 148] on div "44 5 20:15 49 2 20:00 54 5 18:38 64 2 20:00 48 2 20:30 53 4 19:15 63 2 18:30 | …" at bounding box center [327, 214] width 461 height 286
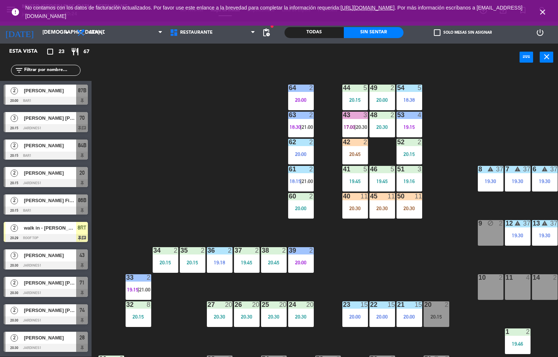
scroll to position [8, 0]
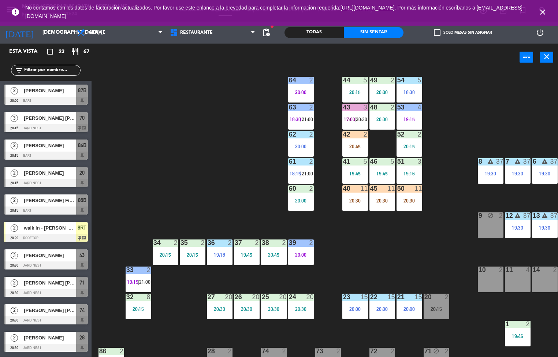
click at [405, 115] on div "53 4 19:15" at bounding box center [410, 117] width 26 height 26
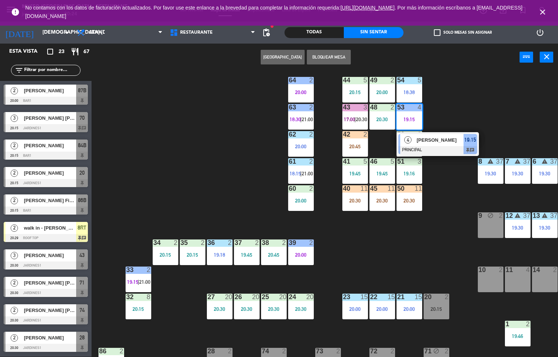
click at [415, 138] on div "4" at bounding box center [408, 140] width 16 height 12
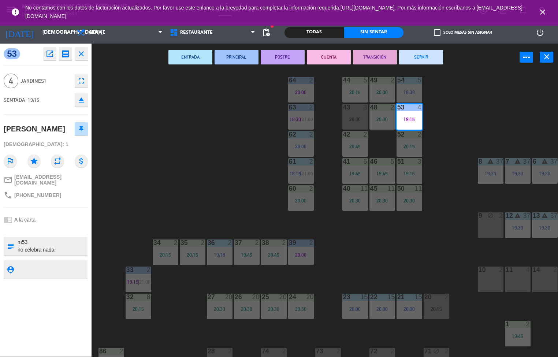
click at [430, 227] on div "44 5 20:15 49 2 20:00 54 5 18:38 64 2 20:00 48 2 20:30 53 4 19:15 63 2 18:30 | …" at bounding box center [327, 214] width 461 height 286
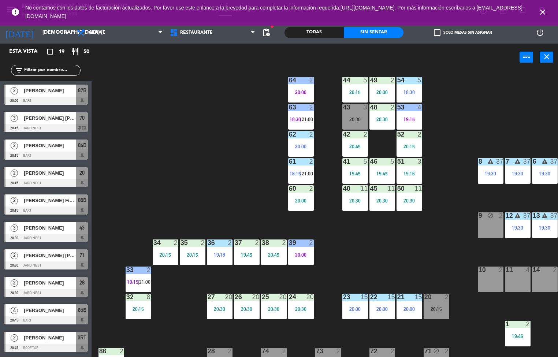
click at [343, 79] on div "44" at bounding box center [343, 80] width 0 height 7
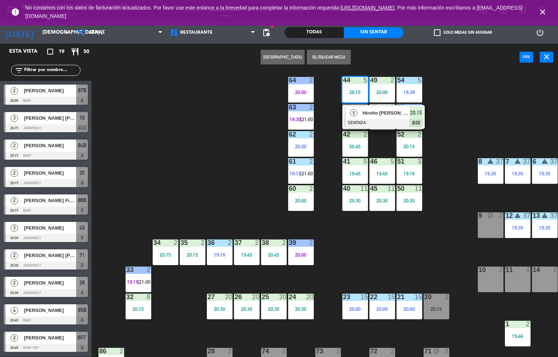
click at [380, 119] on div at bounding box center [383, 123] width 79 height 8
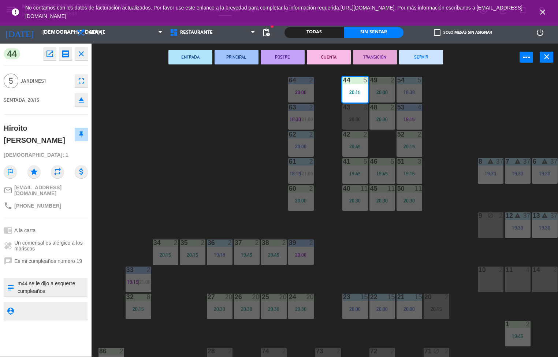
click at [192, 58] on button "ENTRADA" at bounding box center [190, 57] width 44 height 15
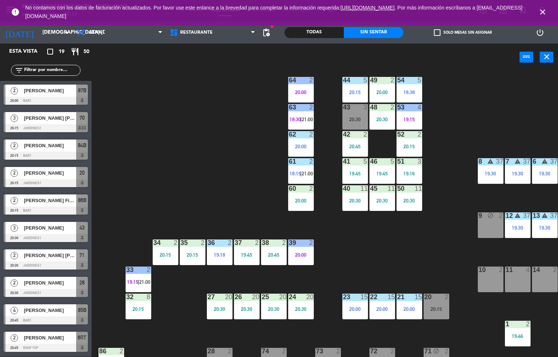
click at [387, 92] on div "20:00" at bounding box center [382, 92] width 26 height 5
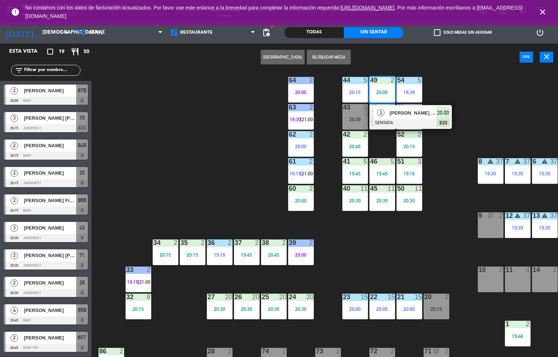
click at [398, 134] on div "52" at bounding box center [397, 134] width 0 height 7
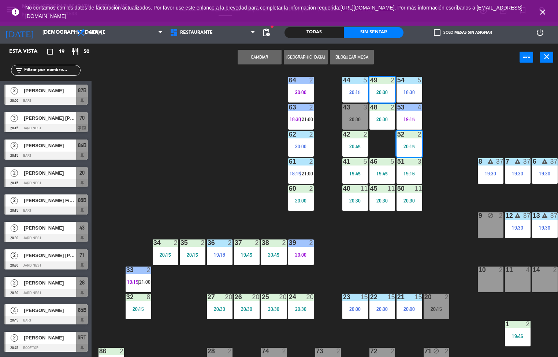
click at [469, 87] on div "44 5 20:15 49 2 20:00 54 5 18:38 64 2 20:00 48 2 20:30 53 4 19:15 63 2 18:30 | …" at bounding box center [327, 214] width 461 height 286
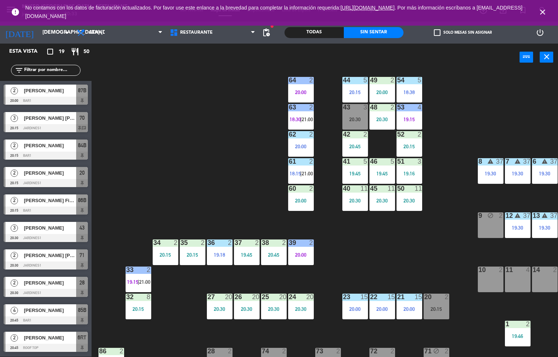
click at [382, 80] on div at bounding box center [382, 80] width 12 height 7
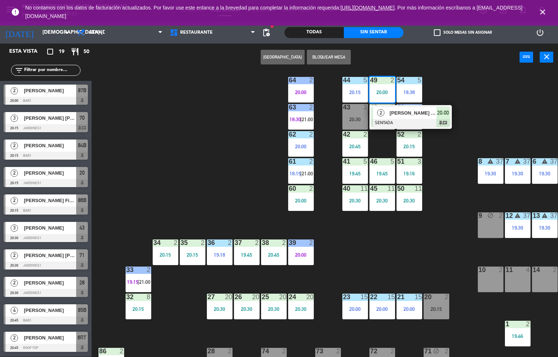
click at [397, 119] on div at bounding box center [410, 123] width 79 height 8
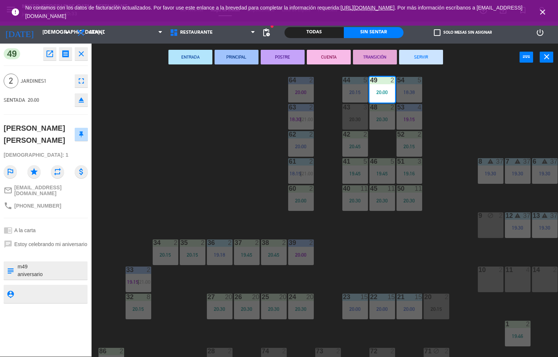
click at [195, 54] on button "ENTRADA" at bounding box center [190, 57] width 44 height 15
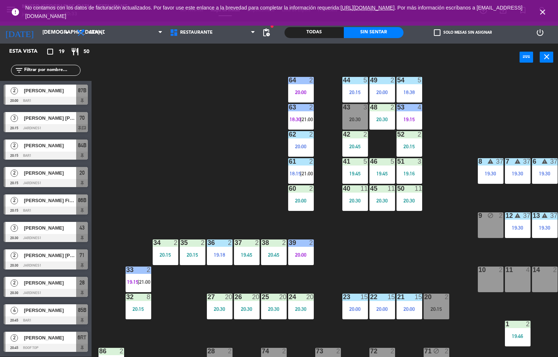
click at [410, 118] on div "19:15" at bounding box center [410, 119] width 26 height 5
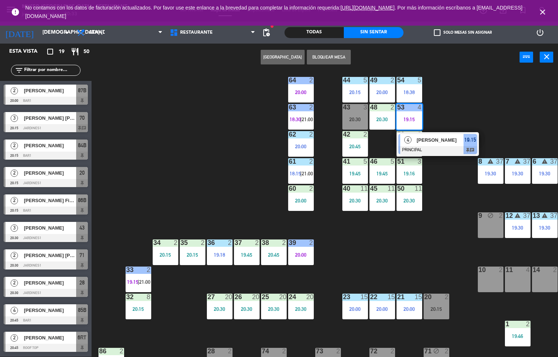
click at [432, 143] on span "[PERSON_NAME]" at bounding box center [440, 140] width 47 height 8
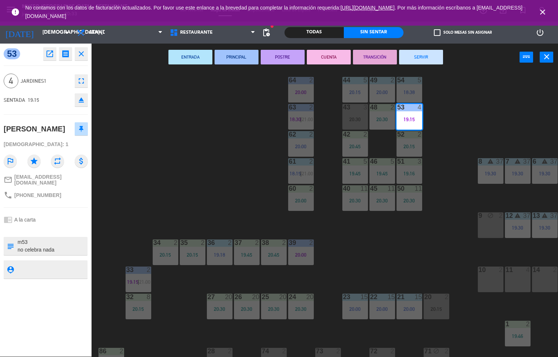
click at [274, 54] on button "POSTRE" at bounding box center [283, 57] width 44 height 15
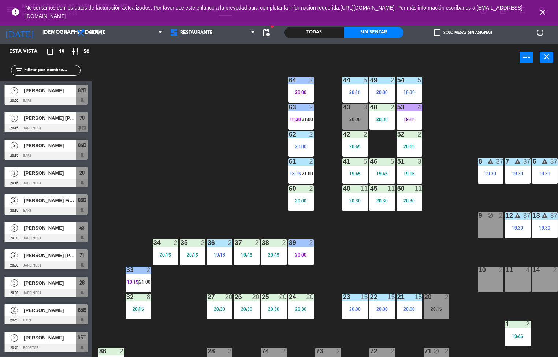
click at [405, 148] on div "20:15" at bounding box center [410, 146] width 26 height 5
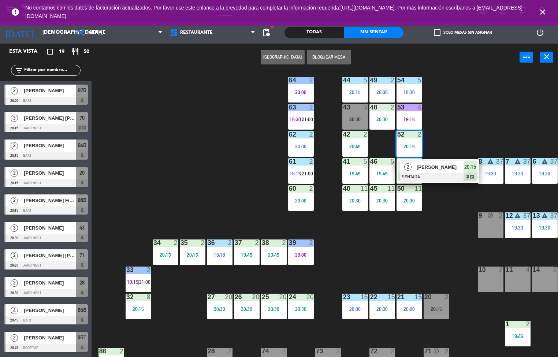
click at [414, 176] on div at bounding box center [437, 177] width 79 height 8
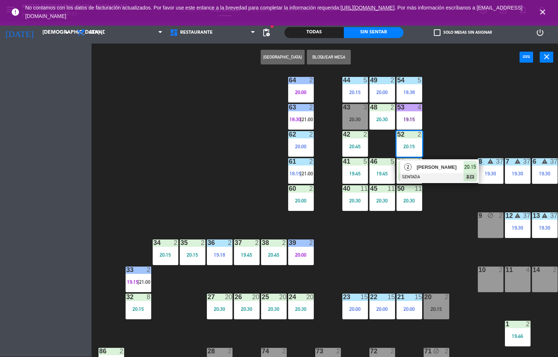
click at [418, 169] on div "51 3 19:16" at bounding box center [410, 171] width 26 height 26
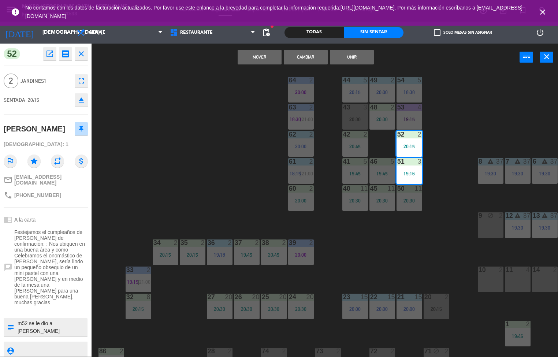
click at [457, 113] on div "44 5 20:15 49 2 20:00 54 5 18:38 64 2 20:00 48 2 20:30 53 4 19:15 63 2 18:30 | …" at bounding box center [327, 214] width 461 height 286
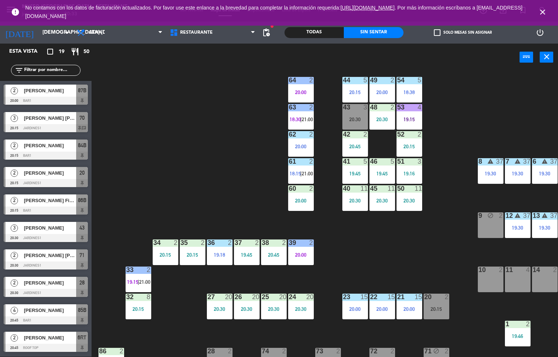
click at [400, 148] on div "20:15" at bounding box center [410, 146] width 26 height 5
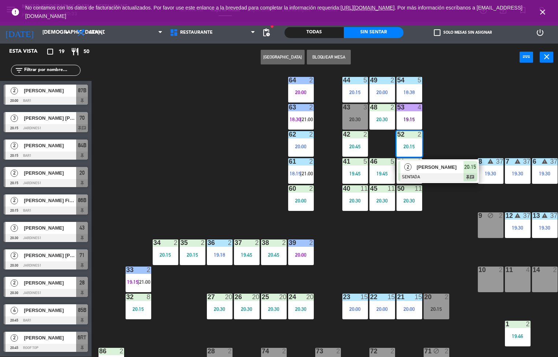
click at [421, 167] on span "[PERSON_NAME]" at bounding box center [440, 167] width 47 height 8
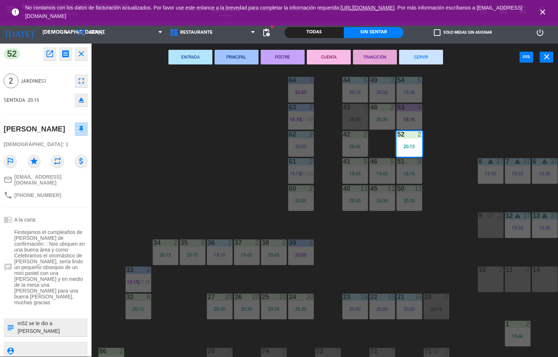
click at [237, 55] on button "PRINCIPAL" at bounding box center [237, 57] width 44 height 15
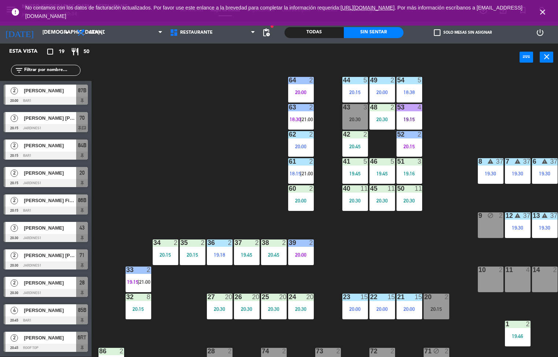
click at [404, 163] on div at bounding box center [409, 161] width 12 height 7
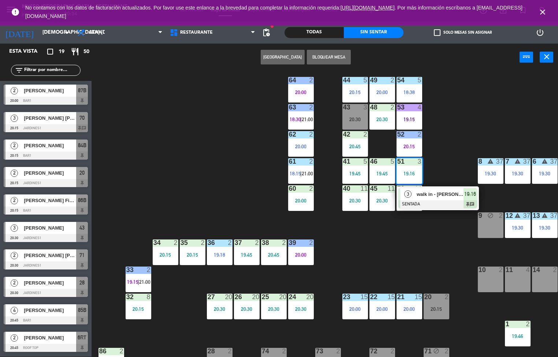
click at [430, 205] on div at bounding box center [437, 204] width 79 height 8
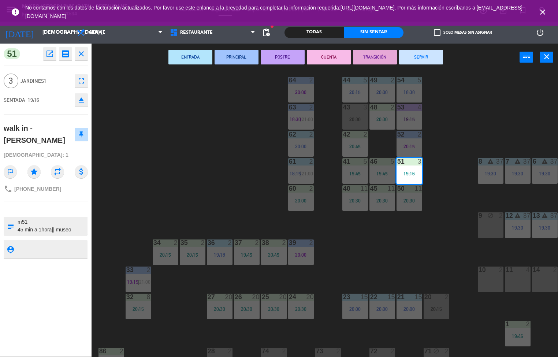
click at [272, 53] on button "POSTRE" at bounding box center [283, 57] width 44 height 15
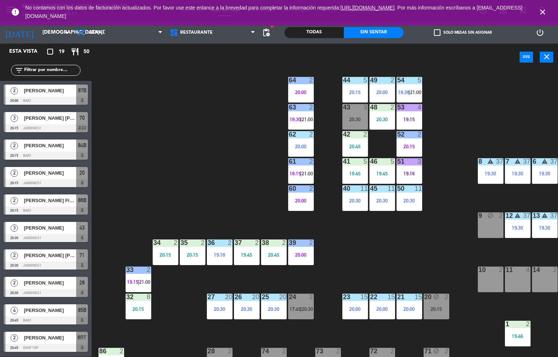
click at [412, 85] on div "54 5 18:38 | 21:00" at bounding box center [410, 90] width 26 height 26
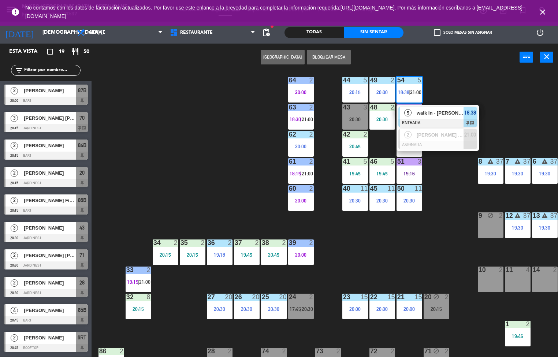
click at [445, 109] on span "walk in - elizabeth chaco" at bounding box center [440, 113] width 47 height 8
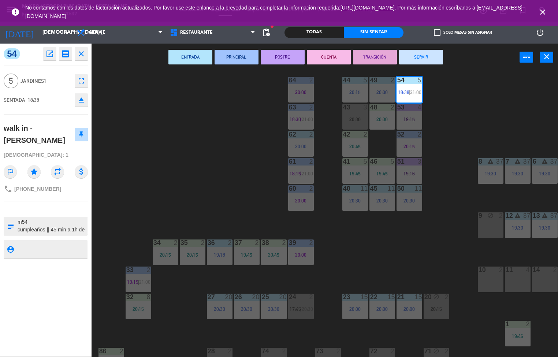
click at [457, 119] on div "44 5 20:15 49 2 20:00 54 5 18:38 | 21:00 64 2 20:00 48 2 20:30 53 4 19:15 63 2 …" at bounding box center [327, 214] width 461 height 286
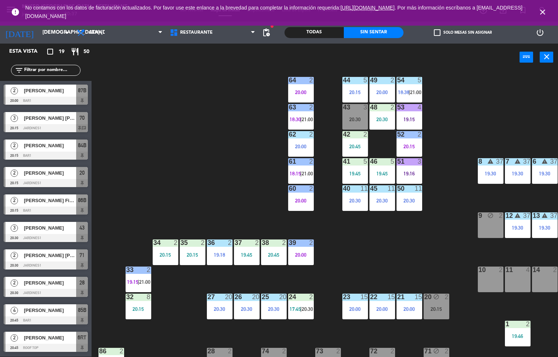
click at [383, 90] on div "20:00" at bounding box center [382, 92] width 26 height 5
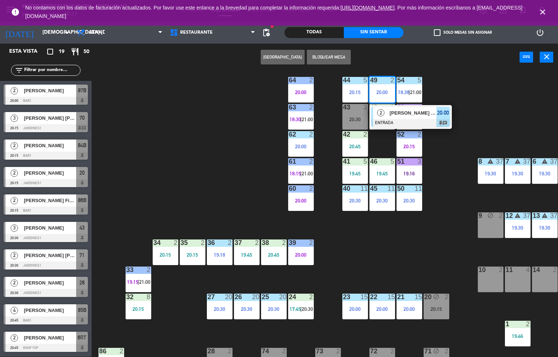
click at [412, 112] on span "[PERSON_NAME] [PERSON_NAME]" at bounding box center [413, 113] width 47 height 8
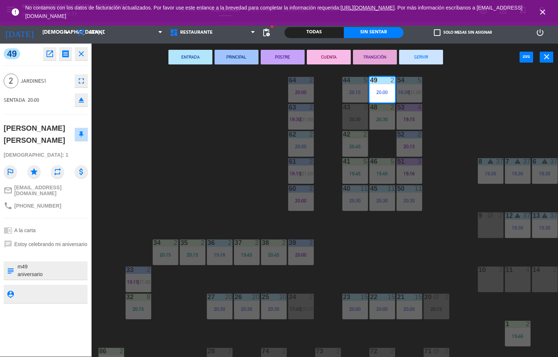
click at [204, 186] on div "44 5 20:15 49 2 20:00 54 5 18:38 | 21:00 64 2 20:00 48 2 20:30 53 4 19:15 63 2 …" at bounding box center [327, 214] width 461 height 286
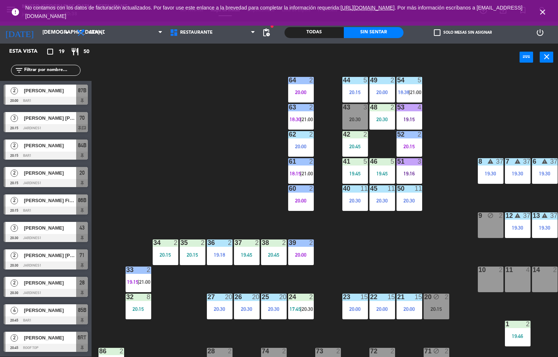
click at [351, 87] on div "44 5 20:15" at bounding box center [355, 90] width 26 height 26
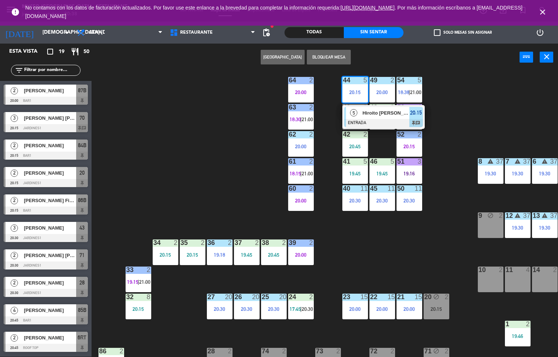
click at [380, 121] on div at bounding box center [383, 123] width 79 height 8
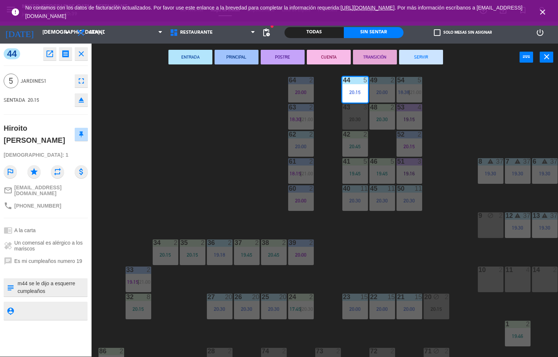
click at [481, 116] on div "44 5 20:15 49 2 20:00 54 5 18:38 | 21:00 64 2 20:00 48 2 20:30 53 4 19:15 63 2 …" at bounding box center [327, 214] width 461 height 286
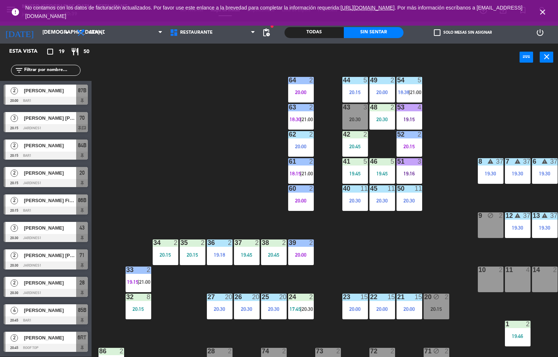
click at [402, 92] on span "18:38" at bounding box center [403, 92] width 11 height 6
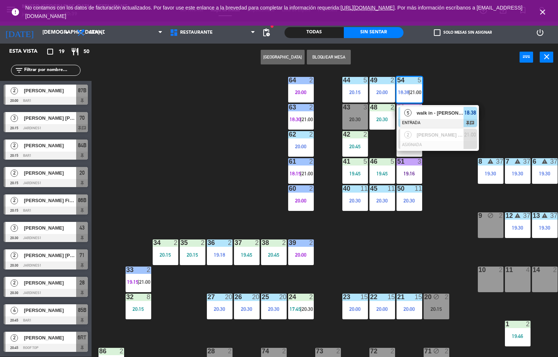
click at [504, 87] on div "44 5 20:15 49 2 20:00 54 5 18:38 | 21:00 5 walk in - elizabeth chaco ENTRADA 18…" at bounding box center [327, 214] width 461 height 286
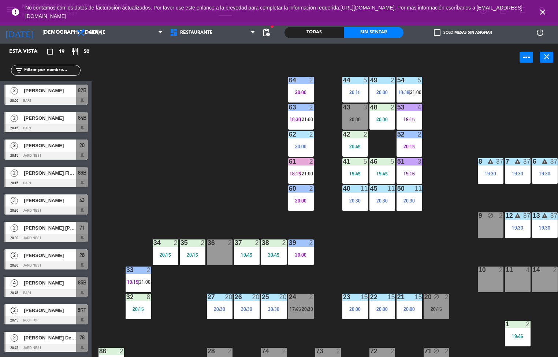
click at [380, 118] on div "20:30" at bounding box center [382, 119] width 26 height 5
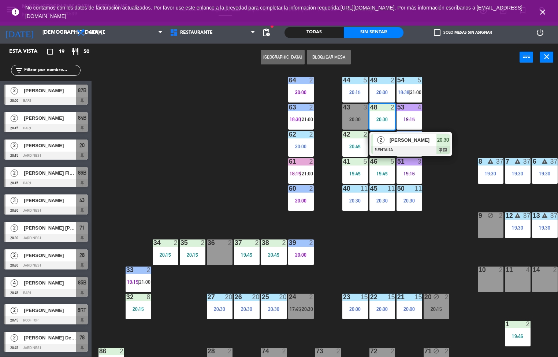
click at [409, 147] on div at bounding box center [410, 150] width 79 height 8
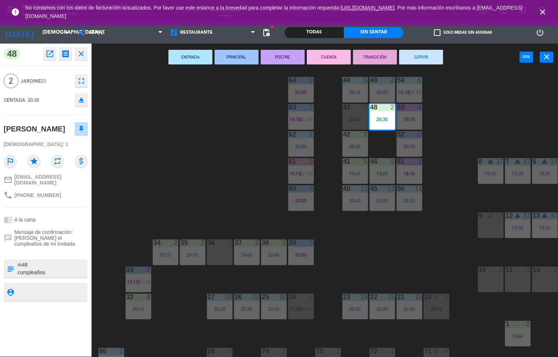
click at [338, 295] on div "23" at bounding box center [343, 297] width 12 height 7
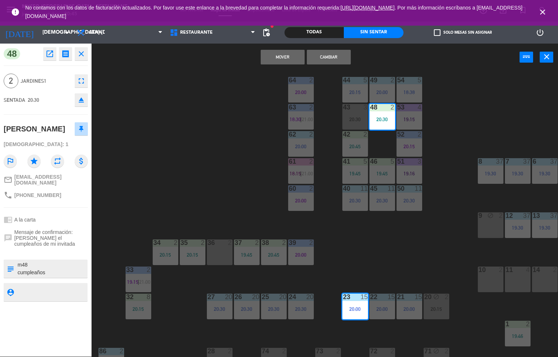
click at [381, 251] on div "44 5 20:15 49 2 20:00 54 5 18:38 64 2 20:00 48 2 20:30 53 4 19:15 63 2 18:30 | …" at bounding box center [327, 214] width 461 height 286
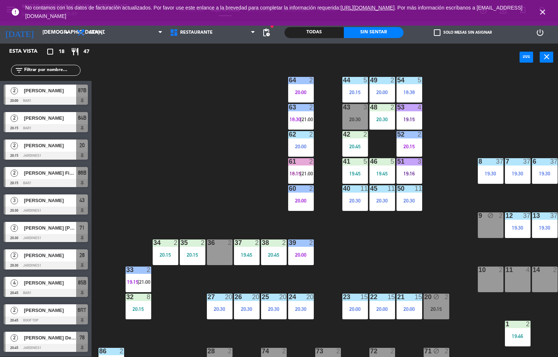
click at [357, 144] on div "20:45" at bounding box center [355, 146] width 26 height 5
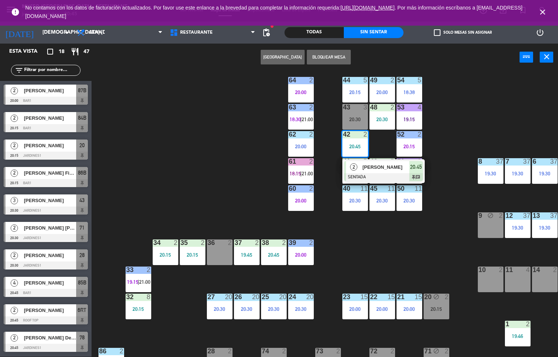
click at [379, 177] on div at bounding box center [383, 177] width 79 height 8
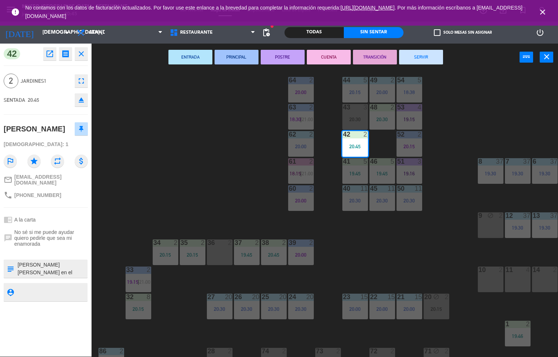
scroll to position [15, 0]
click at [211, 149] on div "44 5 20:15 49 2 20:00 54 5 18:38 64 2 20:00 48 2 20:30 53 4 19:15 63 2 18:30 | …" at bounding box center [327, 214] width 461 height 286
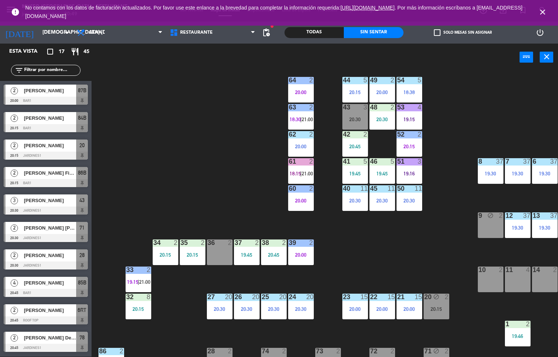
click at [302, 90] on div "20:00" at bounding box center [301, 92] width 26 height 5
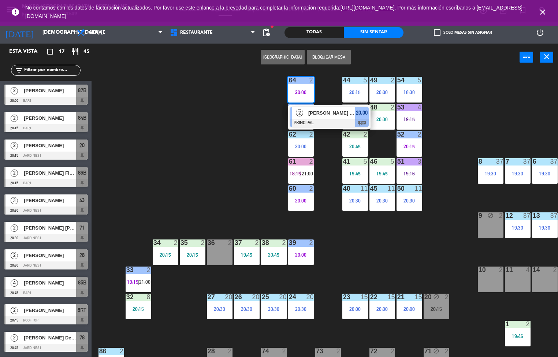
click at [321, 120] on div at bounding box center [329, 123] width 79 height 8
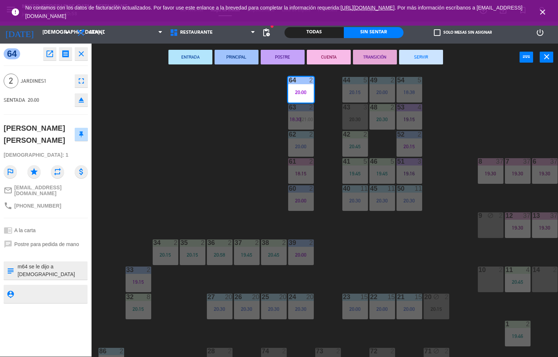
click at [377, 250] on div "44 5 20:15 49 2 20:00 54 5 18:38 64 2 20:00 48 2 20:30 53 4 19:15 63 2 18:30 | …" at bounding box center [327, 214] width 461 height 286
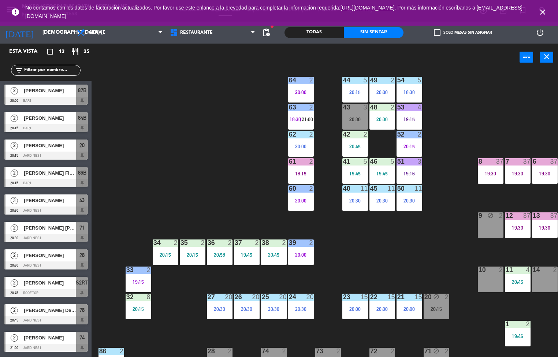
click at [411, 168] on div "51 3 19:16" at bounding box center [410, 171] width 26 height 26
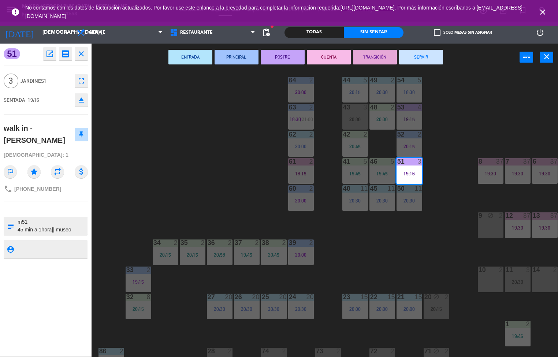
click at [70, 232] on textarea at bounding box center [52, 225] width 70 height 15
click at [401, 249] on div "44 5 20:15 49 2 20:00 54 5 18:38 64 2 20:00 48 2 20:30 53 4 19:15 63 2 18:30 | …" at bounding box center [327, 214] width 461 height 286
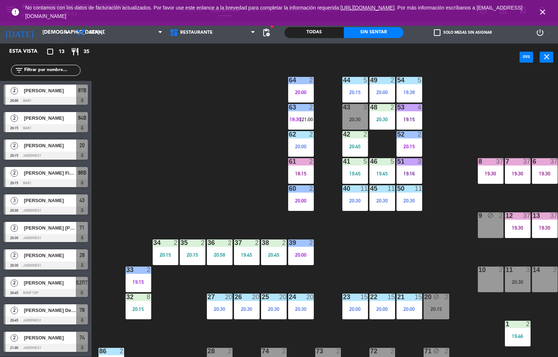
click at [393, 254] on div "44 5 20:15 49 2 20:00 54 5 18:38 64 2 20:00 48 2 20:30 53 4 19:15 63 2 18:30 | …" at bounding box center [327, 214] width 461 height 286
click at [408, 167] on div "51 3 19:16" at bounding box center [410, 171] width 26 height 26
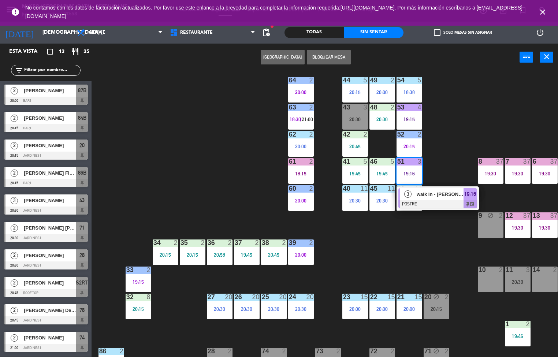
click at [456, 149] on div "44 5 20:15 49 2 20:00 54 5 18:38 64 2 20:00 48 2 20:30 53 4 19:15 63 2 18:30 | …" at bounding box center [327, 214] width 461 height 286
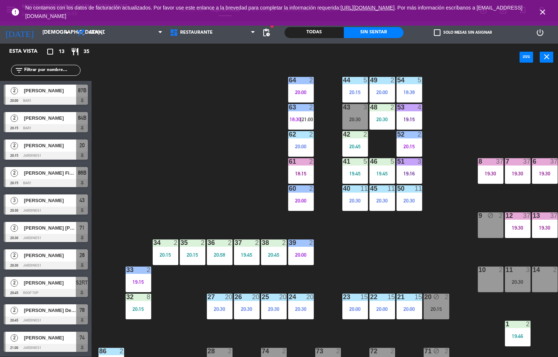
click at [412, 140] on div "52 2 20:15" at bounding box center [410, 144] width 26 height 26
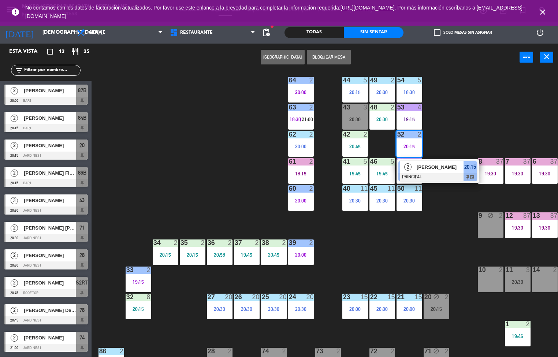
click at [444, 174] on div at bounding box center [437, 177] width 79 height 8
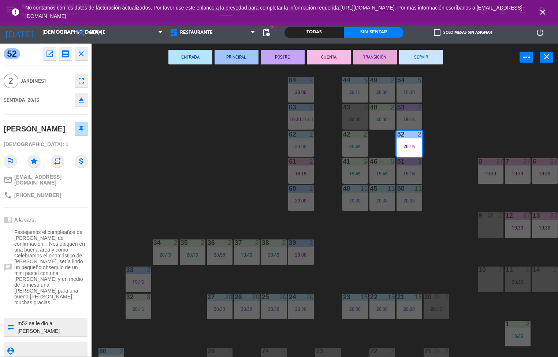
click at [395, 243] on div "44 5 20:15 49 2 20:00 54 5 18:38 64 2 20:00 48 2 20:30 53 4 19:15 63 2 18:30 | …" at bounding box center [327, 214] width 461 height 286
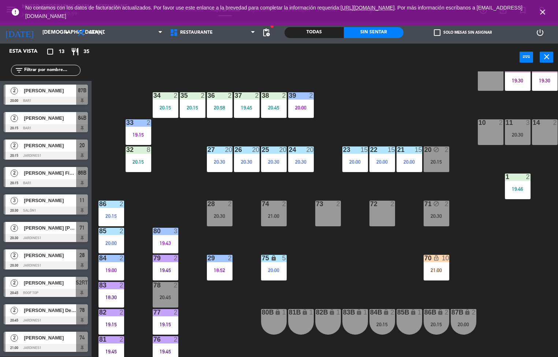
scroll to position [154, 0]
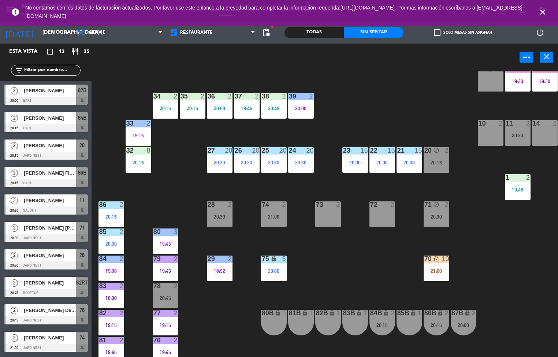
click at [275, 267] on div "75 lock 5 20:00" at bounding box center [274, 269] width 26 height 26
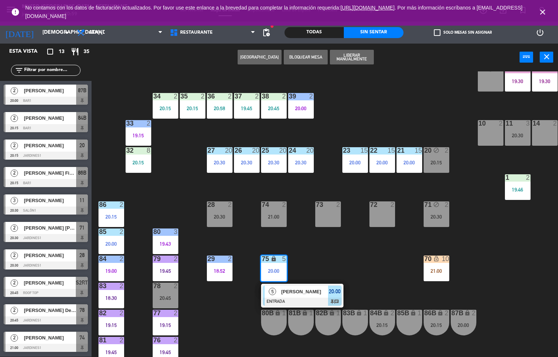
click at [313, 302] on div at bounding box center [302, 302] width 79 height 8
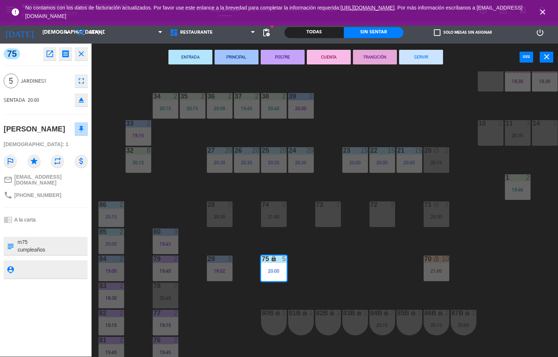
click at [353, 265] on div "44 5 20:15 49 2 20:00 54 5 18:38 64 2 20:00 48 2 20:30 53 4 19:15 63 2 18:30 | …" at bounding box center [327, 214] width 461 height 286
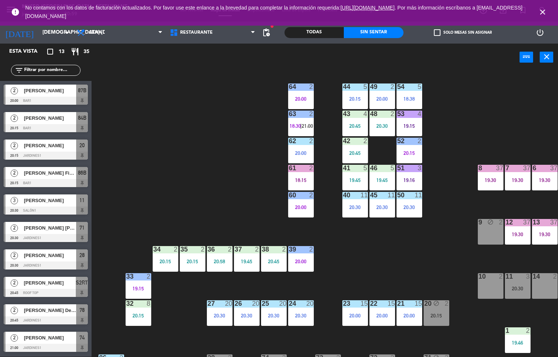
scroll to position [4, 0]
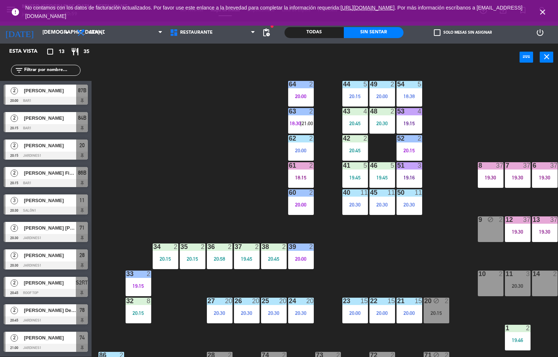
click at [407, 90] on div "54 5 18:38" at bounding box center [410, 94] width 26 height 26
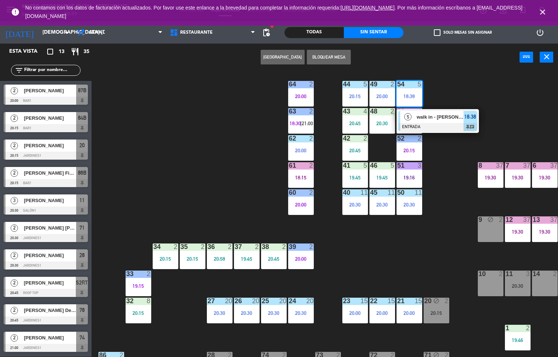
click at [442, 129] on div at bounding box center [437, 127] width 79 height 8
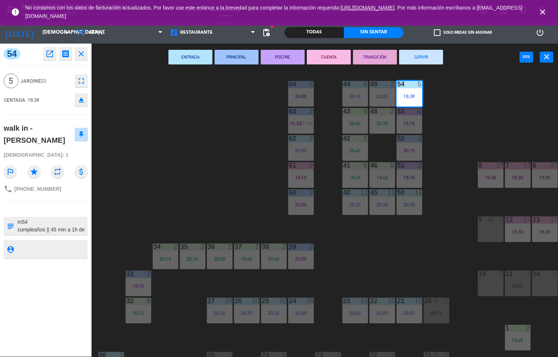
click at [409, 265] on div "44 5 20:15 49 2 20:00 54 5 18:38 64 2 20:00 48 2 20:30 53 4 19:15 63 2 18:30 | …" at bounding box center [327, 214] width 461 height 286
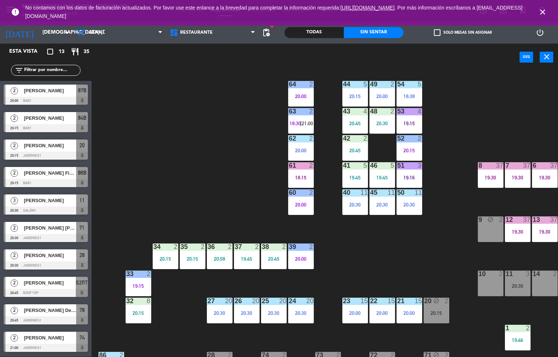
click at [413, 138] on div at bounding box center [409, 138] width 12 height 7
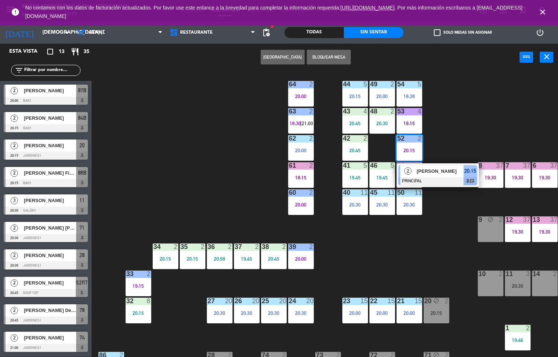
click at [447, 174] on span "[PERSON_NAME]" at bounding box center [440, 171] width 47 height 8
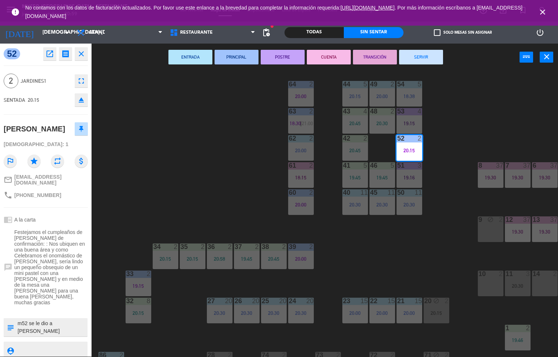
click at [51, 52] on icon "open_in_new" at bounding box center [49, 53] width 9 height 9
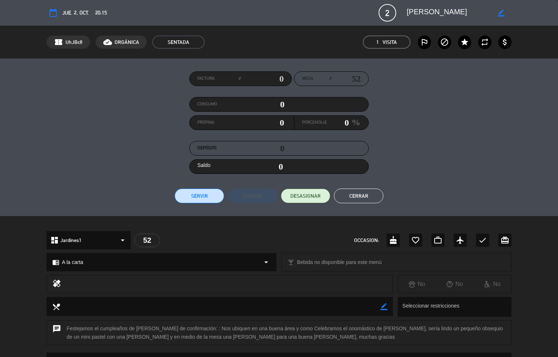
scroll to position [1, 0]
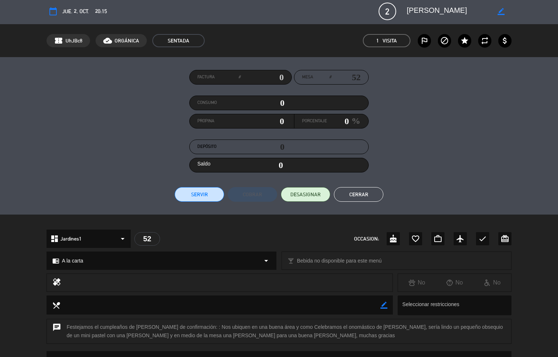
click at [365, 197] on button "Cerrar" at bounding box center [358, 194] width 49 height 15
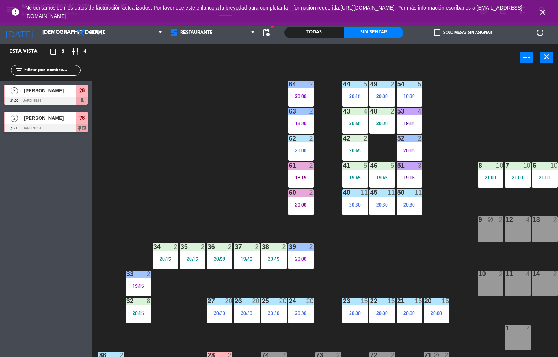
click at [220, 196] on div "44 5 20:15 49 2 20:00 54 5 18:38 64 2 20:00 48 2 20:30 53 4 19:15 63 2 18:30 43…" at bounding box center [327, 214] width 461 height 286
click at [301, 91] on div "64 2 20:00" at bounding box center [301, 94] width 26 height 26
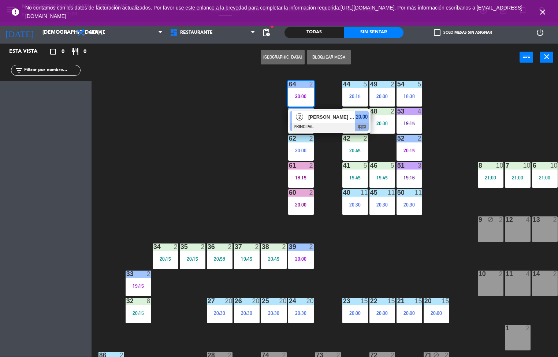
click at [409, 247] on div "44 5 20:15 49 2 20:00 54 5 18:38 64 2 20:00 2 Jose miguel lopez ladines PRINCIP…" at bounding box center [327, 214] width 461 height 286
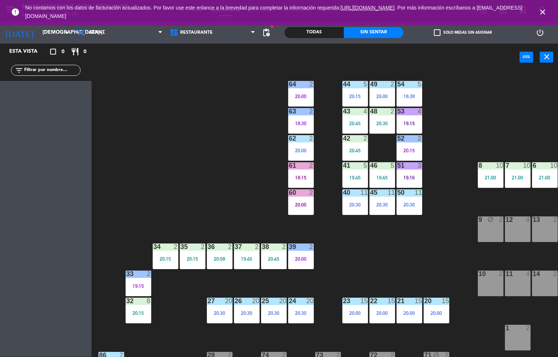
click at [391, 250] on div "44 5 20:15 49 2 20:00 54 5 18:38 64 2 20:00 48 2 20:30 53 4 19:15 63 2 18:30 43…" at bounding box center [327, 214] width 461 height 286
click at [378, 283] on div "44 5 20:15 49 2 20:00 54 5 18:38 64 2 20:00 48 2 20:30 53 4 19:15 63 2 18:30 43…" at bounding box center [327, 214] width 461 height 286
click at [408, 272] on div "44 5 20:15 49 2 20:00 54 5 18:38 64 2 20:00 48 2 20:30 53 4 19:15 63 2 18:30 43…" at bounding box center [327, 214] width 461 height 286
click at [367, 253] on div "44 5 20:15 49 2 20:00 54 5 18:38 64 2 20:00 48 2 20:30 53 4 19:15 63 2 18:30 43…" at bounding box center [327, 214] width 461 height 286
click at [412, 171] on div "51 3 19:16" at bounding box center [410, 175] width 26 height 26
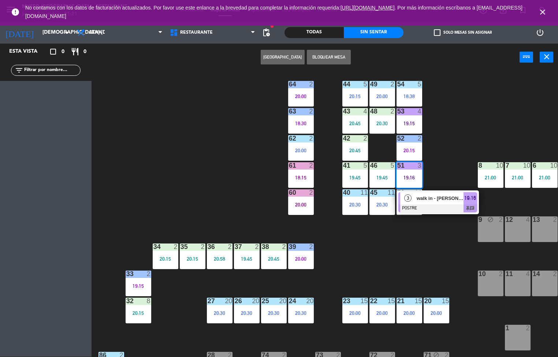
click at [412, 207] on div at bounding box center [437, 208] width 79 height 8
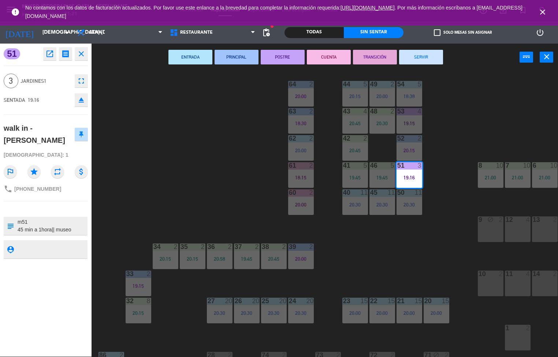
click at [392, 253] on div "44 5 20:15 49 2 20:00 54 5 18:38 64 2 20:00 48 2 20:30 53 4 19:15 63 2 18:30 43…" at bounding box center [327, 214] width 461 height 286
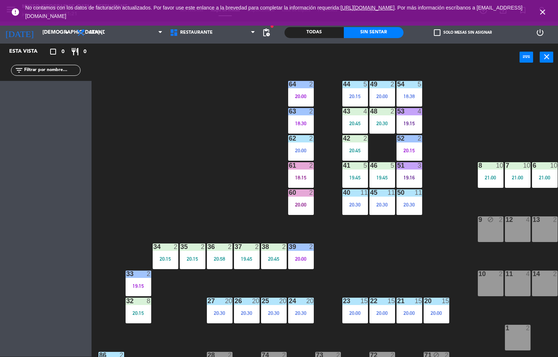
click at [375, 256] on div "44 5 20:15 49 2 20:00 54 5 18:38 64 2 20:00 48 2 20:30 53 4 19:15 63 2 18:30 43…" at bounding box center [327, 214] width 461 height 286
click at [352, 148] on div "20:45" at bounding box center [355, 150] width 26 height 5
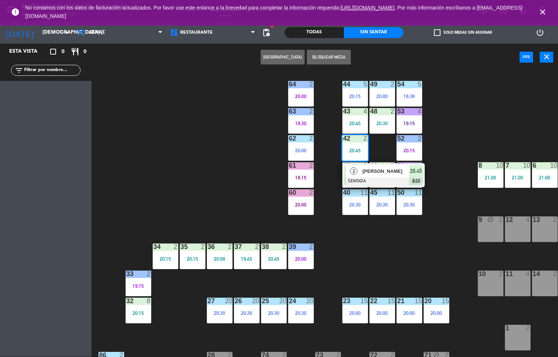
click at [366, 177] on div at bounding box center [383, 181] width 79 height 8
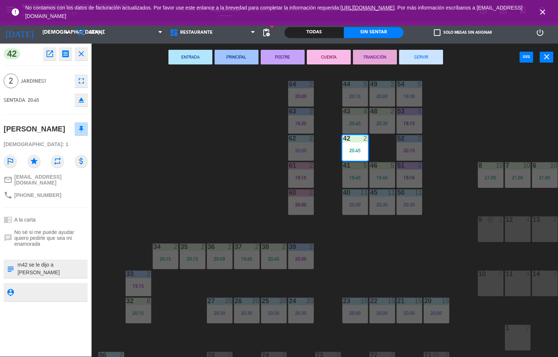
click at [211, 145] on div "44 5 20:15 49 2 20:00 54 5 18:38 64 2 20:00 48 2 20:30 53 4 19:15 63 2 18:30 43…" at bounding box center [327, 214] width 461 height 286
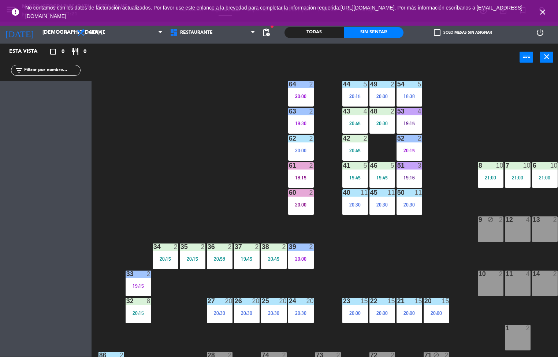
click at [210, 174] on div "44 5 20:15 49 2 20:00 54 5 18:38 64 2 20:00 48 2 20:30 53 4 19:15 63 2 18:30 43…" at bounding box center [327, 214] width 461 height 286
click at [207, 189] on div "44 5 20:15 49 2 20:00 54 5 18:38 64 2 20:00 48 2 20:30 53 4 19:15 63 2 18:30 43…" at bounding box center [327, 214] width 461 height 286
click at [207, 181] on div "44 5 20:15 49 2 20:00 54 5 18:38 64 2 20:00 48 2 20:30 53 4 19:15 63 2 18:30 43…" at bounding box center [327, 214] width 461 height 286
click at [205, 190] on div "44 5 20:15 49 2 20:00 54 5 18:38 64 2 20:00 48 2 20:30 53 4 19:15 63 2 18:30 43…" at bounding box center [327, 214] width 461 height 286
click at [204, 194] on div "44 5 20:15 49 2 20:00 54 5 18:38 64 2 20:00 48 2 20:30 53 4 19:15 63 2 18:30 43…" at bounding box center [327, 214] width 461 height 286
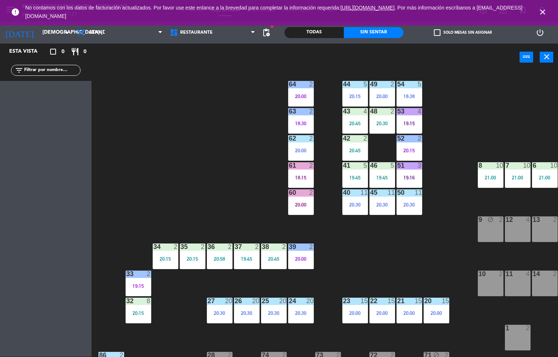
click at [194, 184] on div "44 5 20:15 49 2 20:00 54 5 18:38 64 2 20:00 48 2 20:30 53 4 19:15 63 2 18:30 43…" at bounding box center [327, 214] width 461 height 286
click at [191, 185] on div "44 5 20:15 49 2 20:00 54 5 18:38 64 2 20:00 48 2 20:30 53 4 19:15 63 2 18:30 43…" at bounding box center [327, 214] width 461 height 286
click at [349, 123] on div "20:45" at bounding box center [355, 123] width 26 height 5
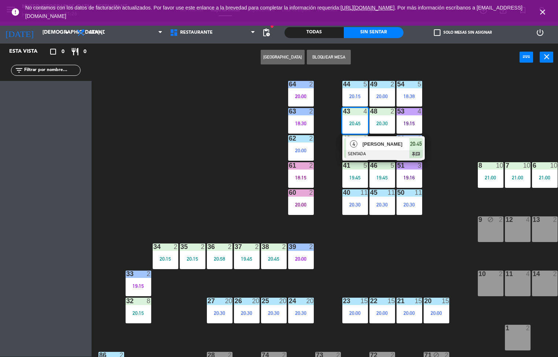
click at [395, 146] on span "[PERSON_NAME]" at bounding box center [386, 144] width 47 height 8
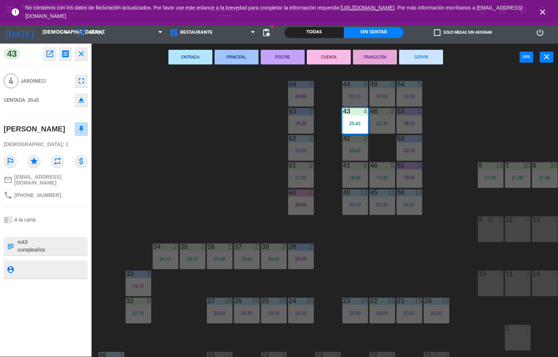
click at [224, 306] on div "27 20 20:30" at bounding box center [220, 311] width 26 height 26
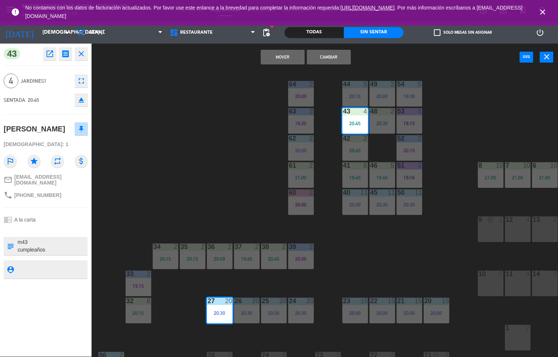
click at [192, 309] on div "44 5 20:15 49 2 20:00 54 5 18:38 64 2 20:00 48 2 20:30 53 4 19:15 63 2 18:30 43…" at bounding box center [327, 214] width 461 height 286
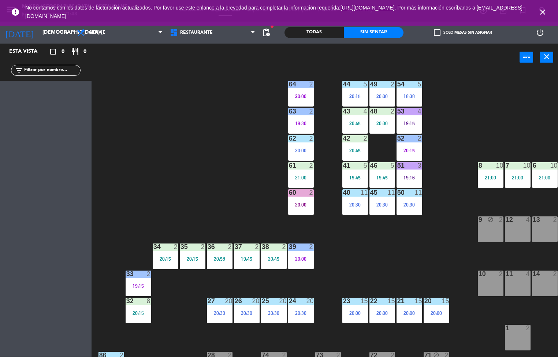
click at [68, 71] on input "text" at bounding box center [51, 70] width 57 height 8
click at [64, 73] on input "text" at bounding box center [51, 70] width 57 height 8
type input "j"
type input "m"
type input "p"
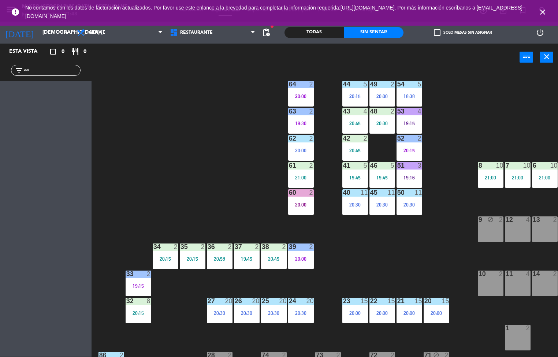
type input "a"
type input "j"
type input "ro"
click at [305, 203] on div "20:00" at bounding box center [301, 204] width 26 height 5
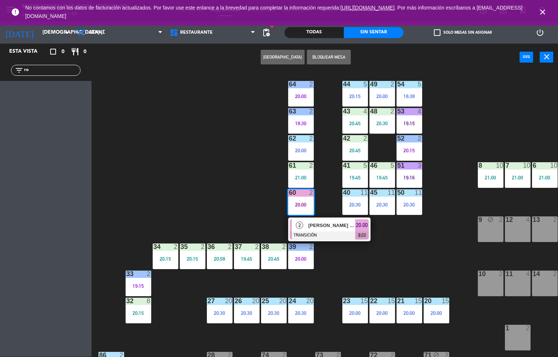
click at [242, 221] on div "44 5 20:15 49 2 20:00 54 5 18:38 64 2 20:00 48 2 20:30 53 4 19:15 63 2 18:30 43…" at bounding box center [327, 214] width 461 height 286
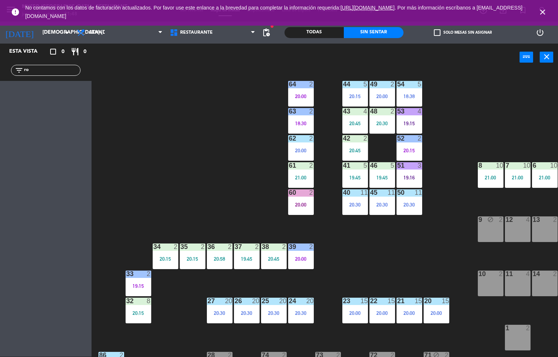
click at [301, 179] on div "21:00" at bounding box center [301, 177] width 26 height 5
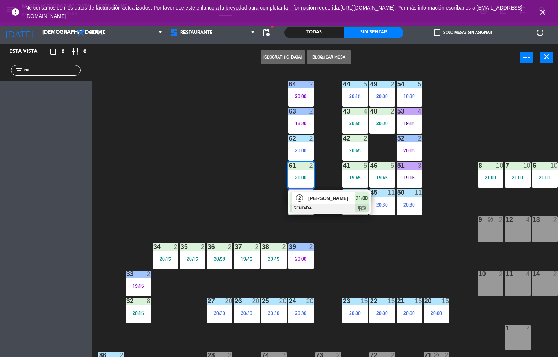
click at [253, 193] on div "44 5 20:15 49 2 20:00 54 5 18:38 64 2 20:00 48 2 20:30 53 4 19:15 63 2 18:30 43…" at bounding box center [327, 214] width 461 height 286
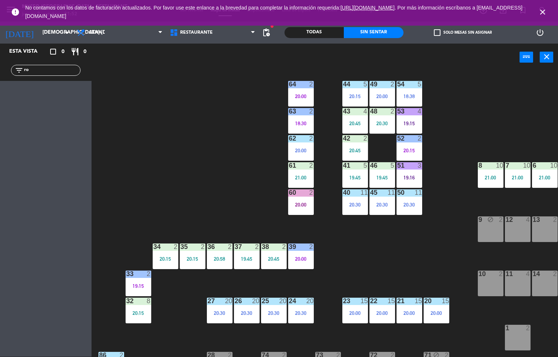
click at [370, 125] on div "20:30" at bounding box center [382, 123] width 26 height 5
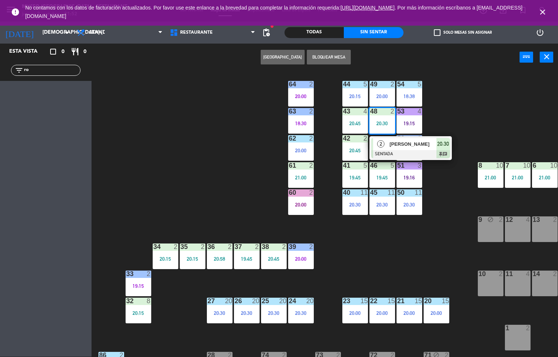
click at [382, 148] on div "2" at bounding box center [381, 144] width 16 height 12
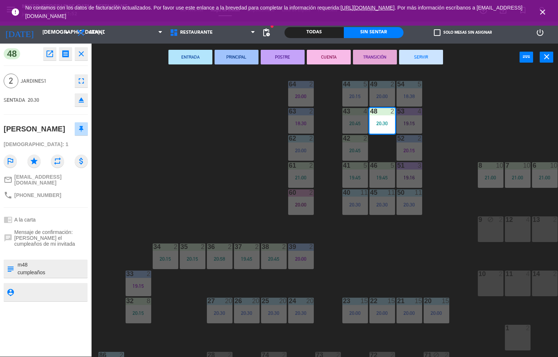
click at [51, 138] on div "[DEMOGRAPHIC_DATA]: 1" at bounding box center [46, 144] width 84 height 13
click at [237, 204] on div "44 5 20:15 49 2 20:00 54 5 18:38 64 2 20:00 48 2 20:30 53 4 19:15 63 2 18:30 43…" at bounding box center [327, 214] width 461 height 286
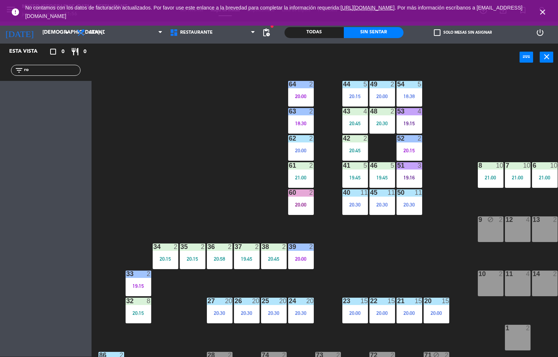
click at [300, 150] on div "20:00" at bounding box center [301, 150] width 26 height 5
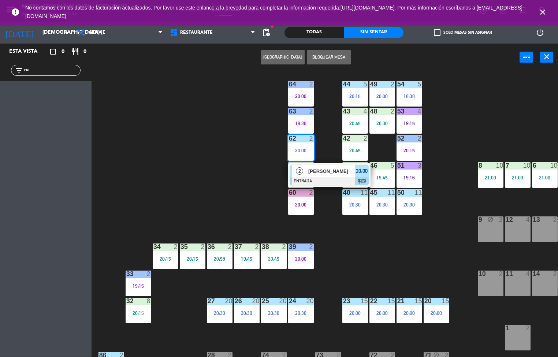
click at [326, 174] on span "[PERSON_NAME]" at bounding box center [331, 171] width 47 height 8
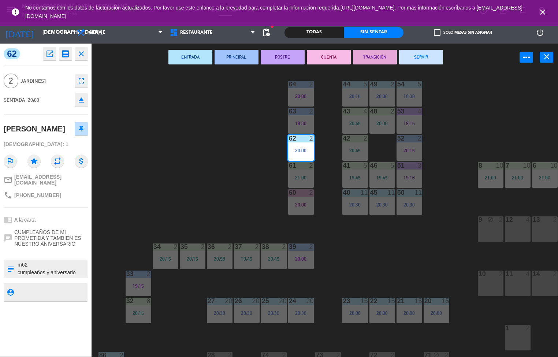
click at [49, 55] on icon "open_in_new" at bounding box center [49, 53] width 9 height 9
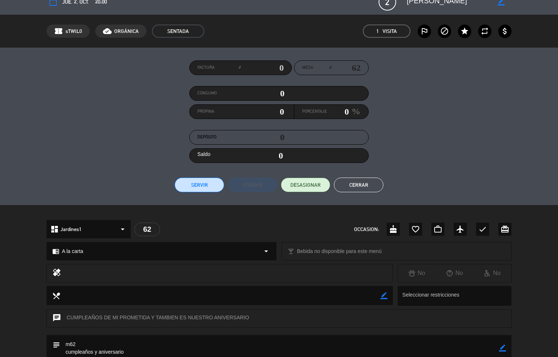
scroll to position [0, 0]
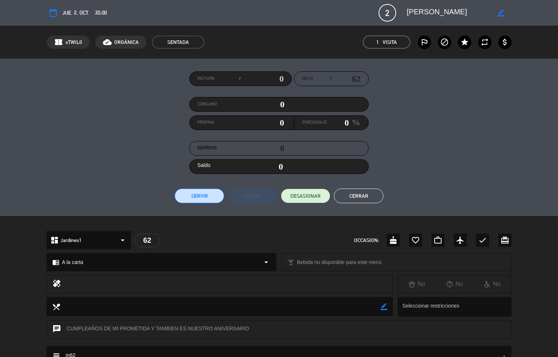
click at [367, 192] on button "Cerrar" at bounding box center [358, 196] width 49 height 15
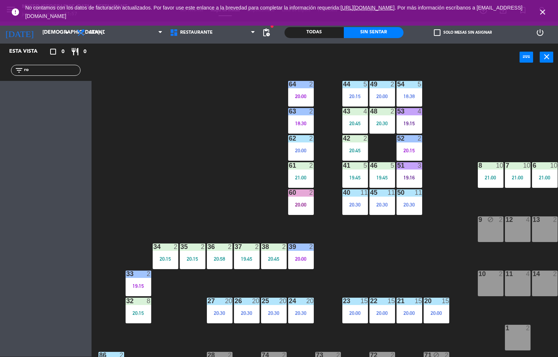
click at [449, 122] on div "44 5 20:15 49 2 20:00 54 5 18:38 64 2 20:00 48 2 20:30 53 4 19:15 63 2 18:30 43…" at bounding box center [327, 214] width 461 height 286
